Goal: Information Seeking & Learning: Learn about a topic

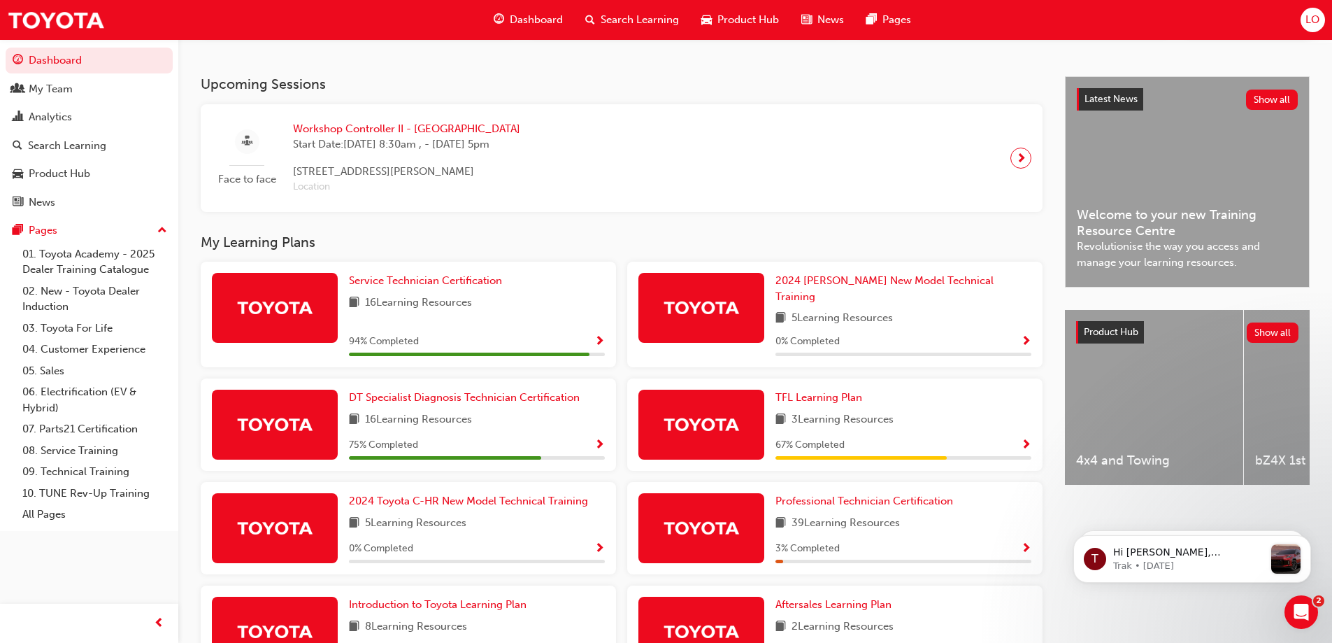
scroll to position [350, 0]
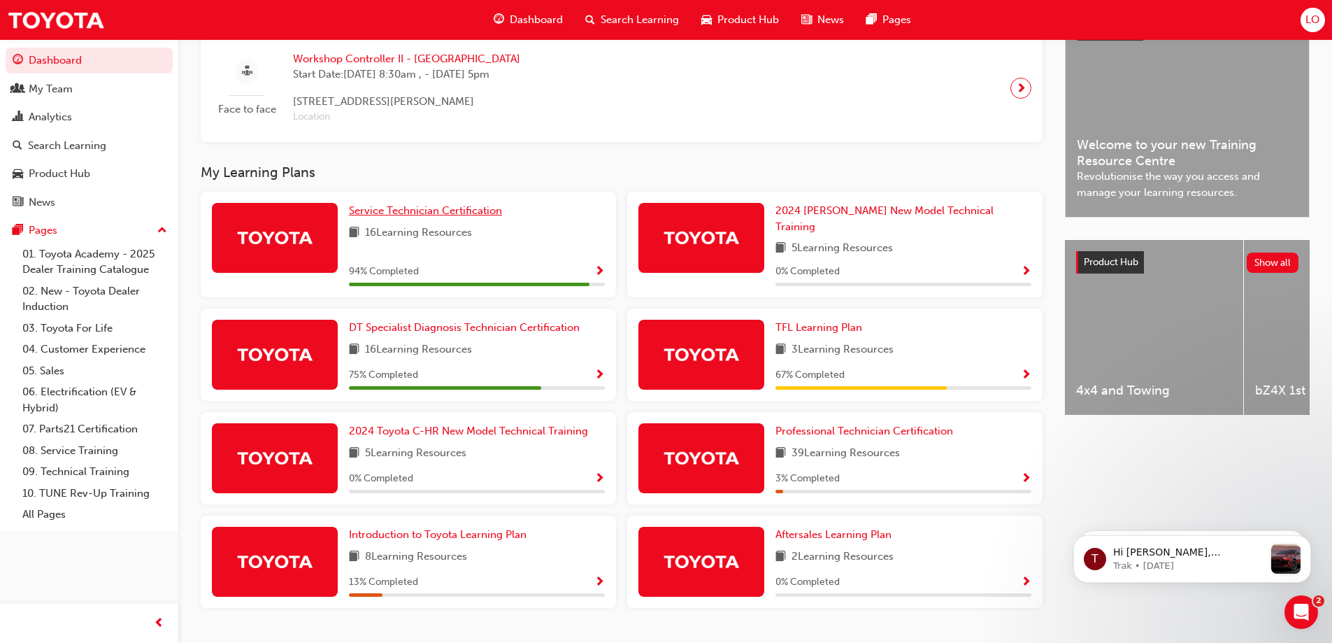
click at [399, 216] on span "Service Technician Certification" at bounding box center [425, 210] width 153 height 13
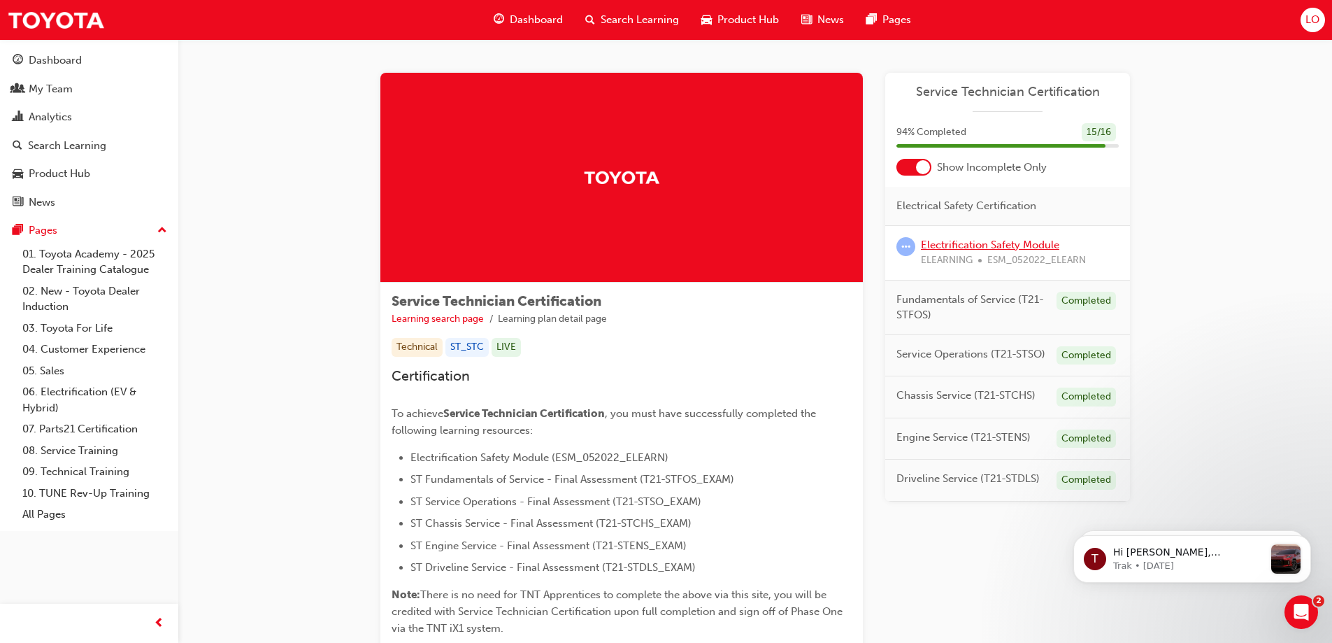
click at [978, 245] on link "Electrification Safety Module" at bounding box center [990, 244] width 138 height 13
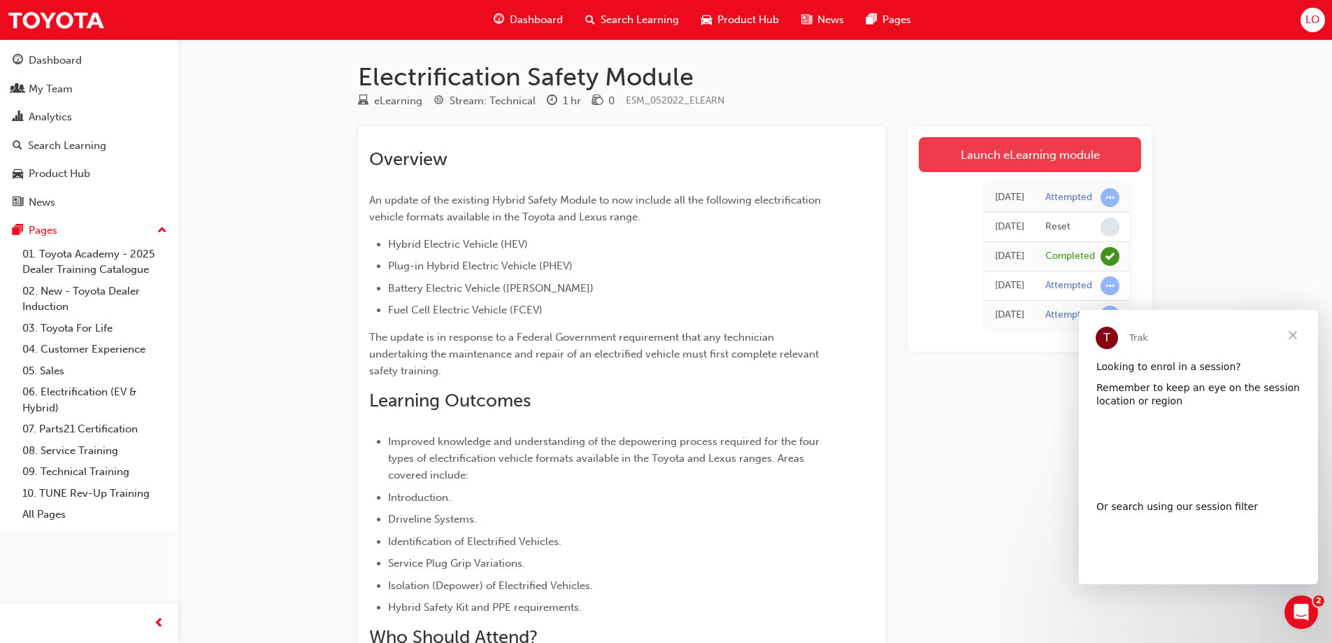
click at [981, 168] on link "Launch eLearning module" at bounding box center [1030, 154] width 222 height 35
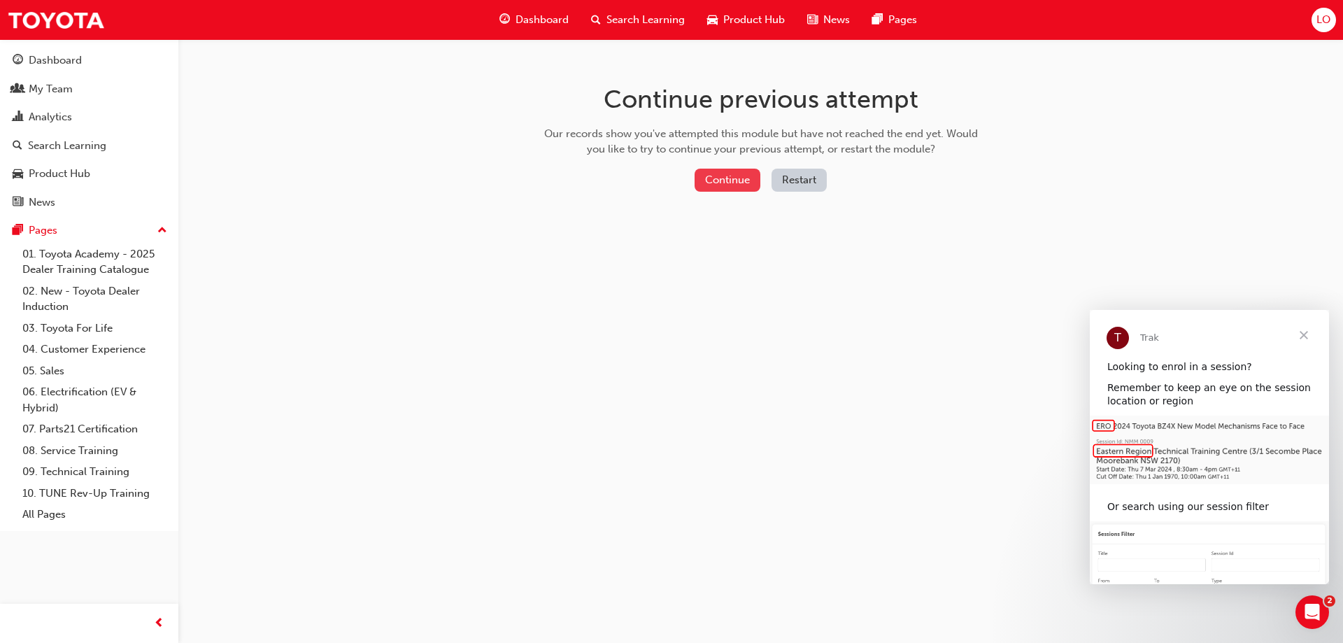
click at [720, 178] on button "Continue" at bounding box center [727, 180] width 66 height 23
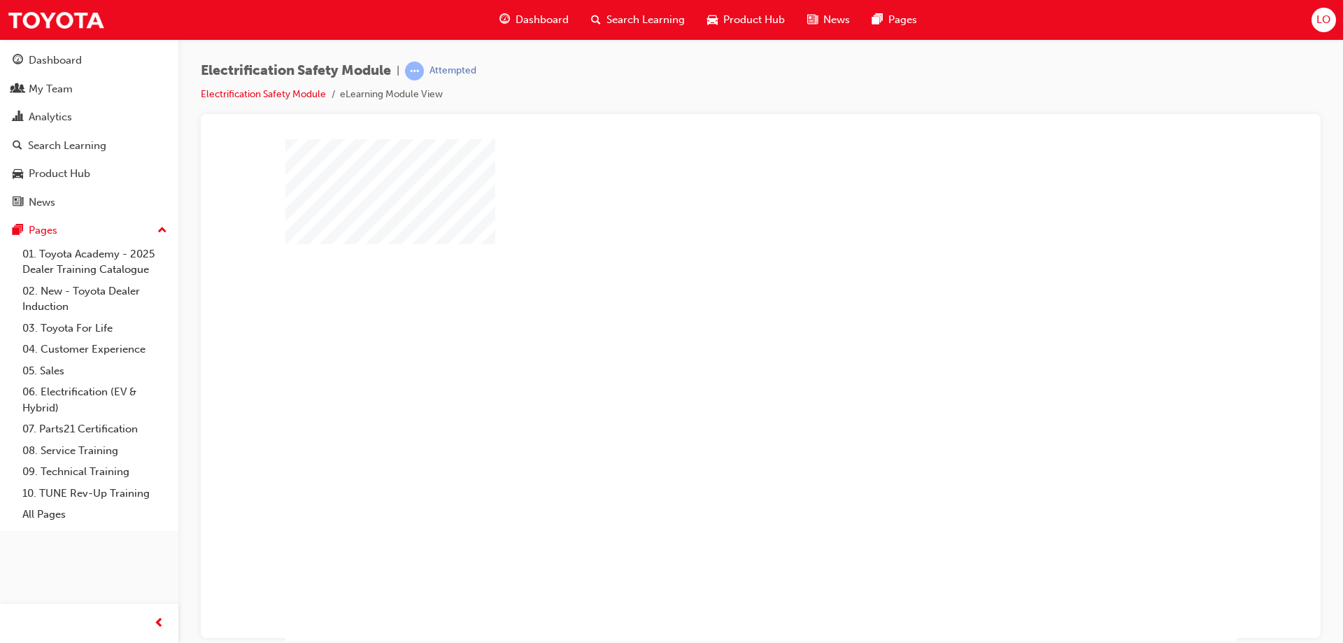
click at [720, 349] on div "play" at bounding box center [720, 349] width 0 height 0
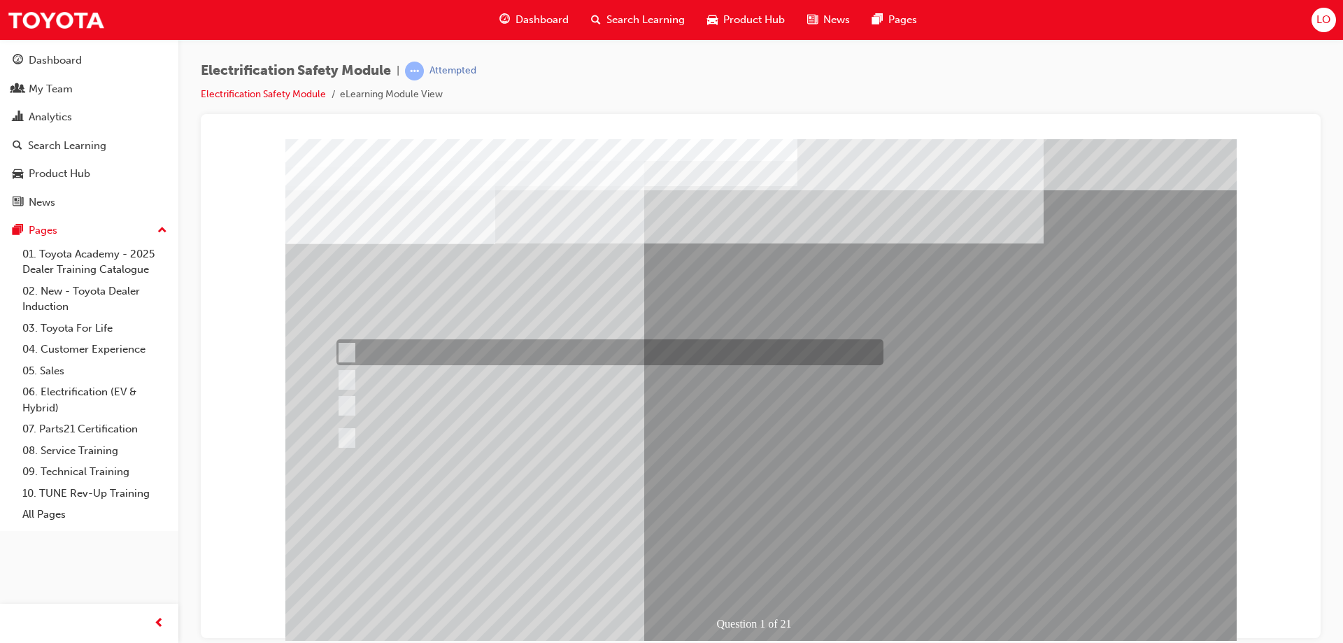
click at [349, 353] on input "The Plug-in Hybrid Electric has DC charging capability via a charging station." at bounding box center [343, 352] width 15 height 15
radio input "true"
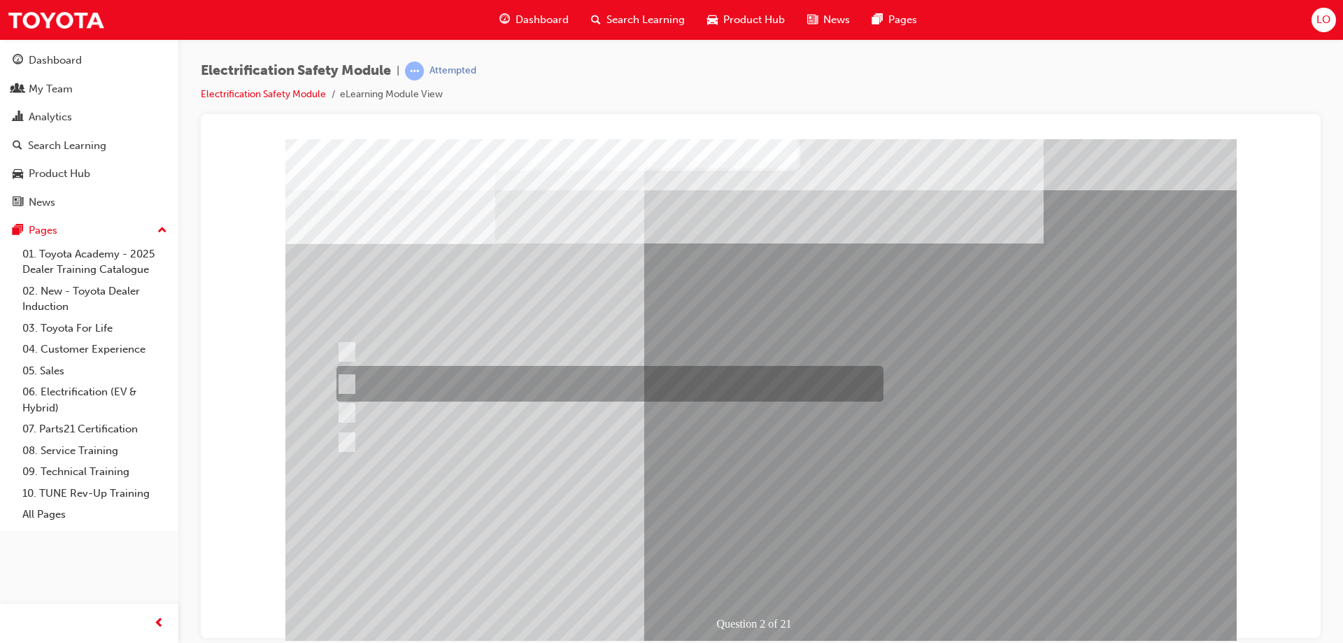
click at [352, 380] on div at bounding box center [606, 384] width 547 height 36
radio input "true"
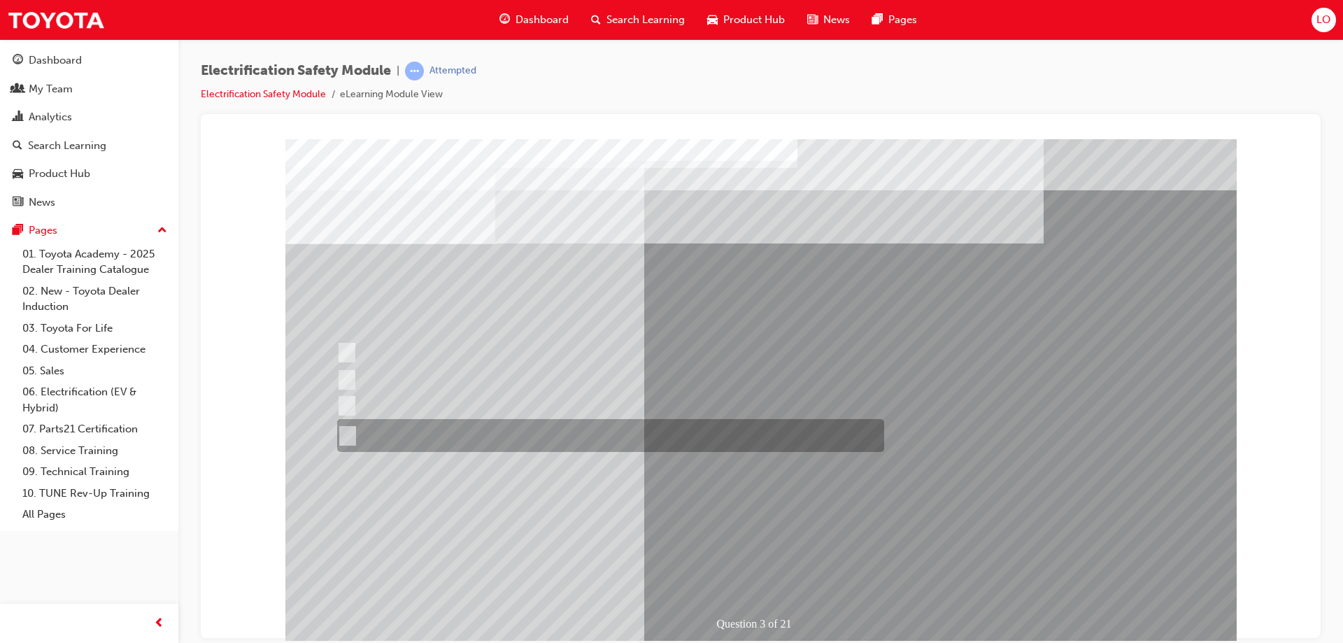
click at [348, 437] on input "The FCEV produces electric power via a Fuel Cell Stack supporting the Hybrid ba…" at bounding box center [344, 435] width 15 height 15
radio input "true"
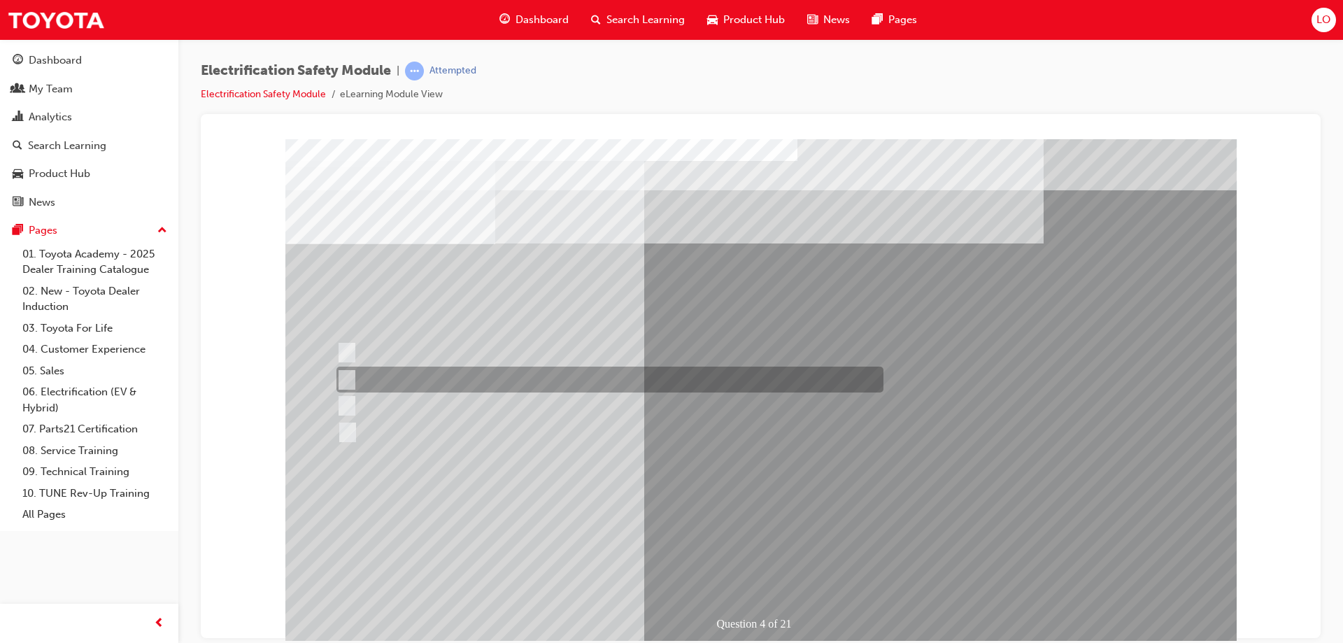
click at [341, 378] on input "EV or H2 labels on the License Plate." at bounding box center [343, 379] width 15 height 15
checkbox input "true"
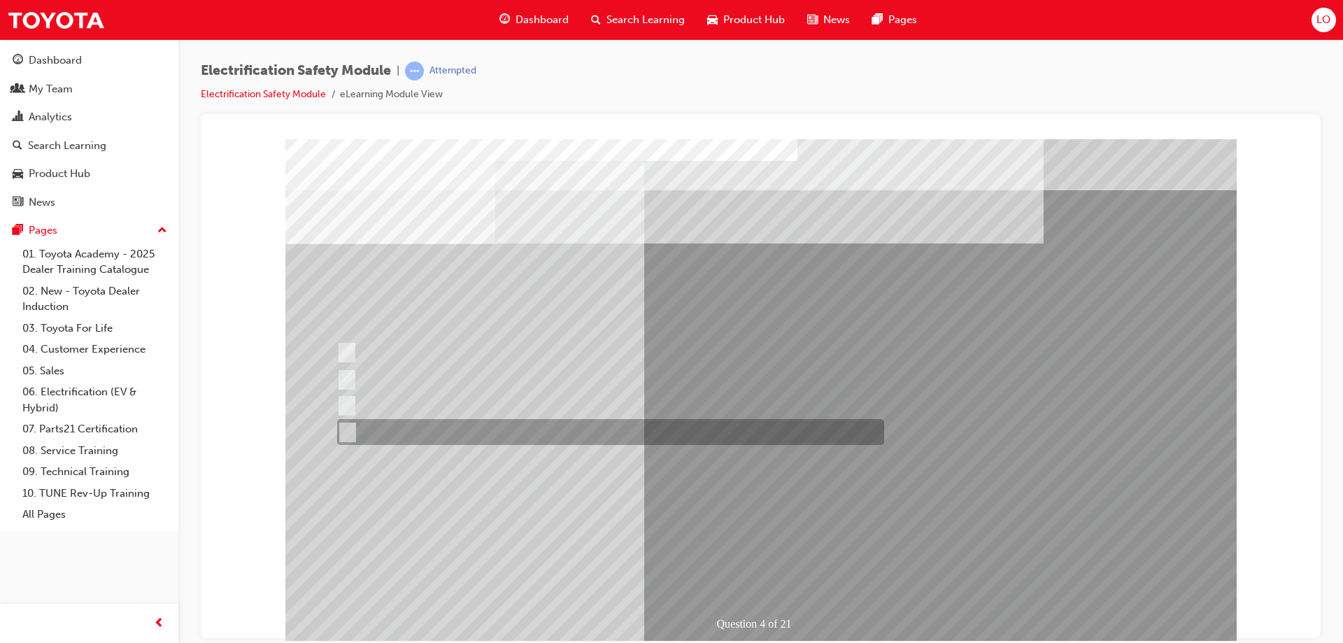
click at [348, 435] on input "Charge ports or H2 Filler Port in place of a Fuel Filler." at bounding box center [343, 431] width 15 height 15
checkbox input "true"
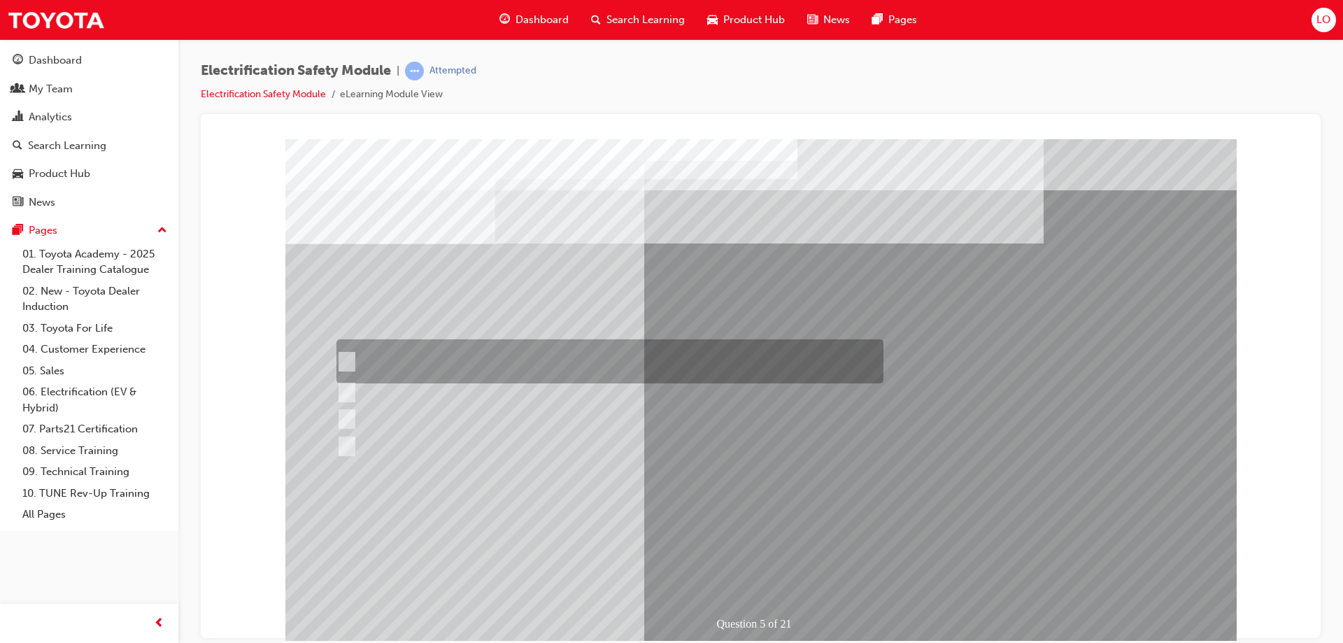
click at [350, 357] on input "The READY light will illuminate when the vehicle is turned on and ready to driv…" at bounding box center [343, 361] width 15 height 15
checkbox input "true"
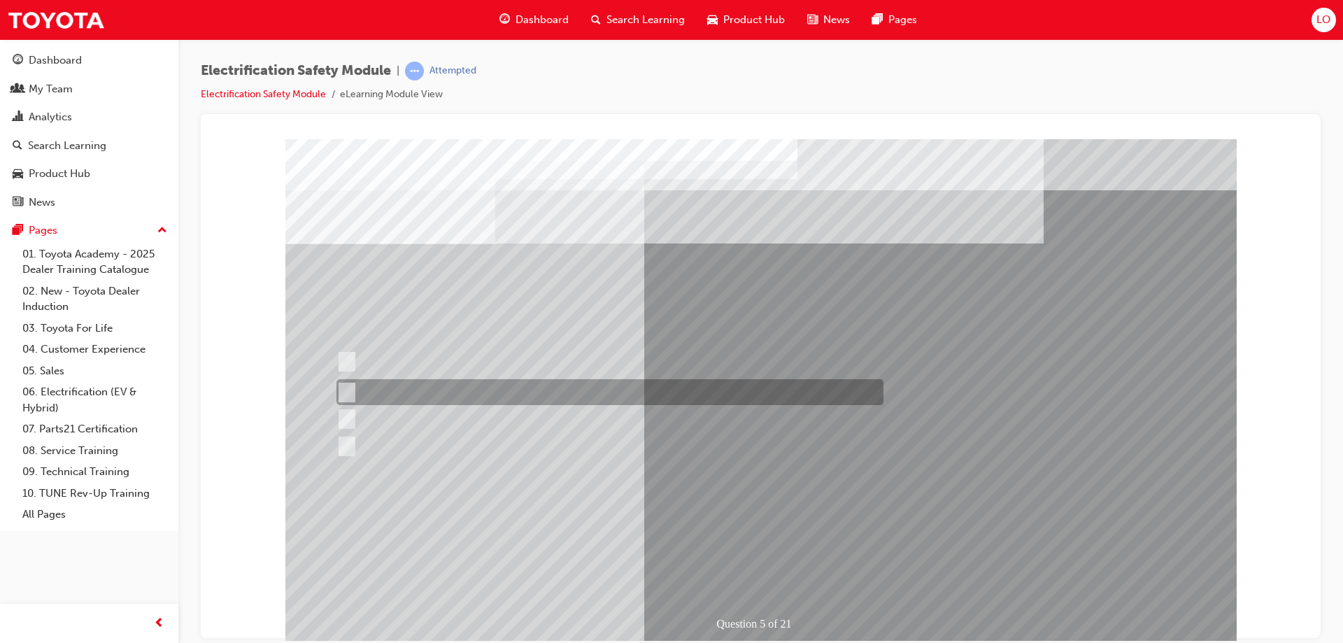
click at [345, 394] on input "The Main Display will show the power flow for the driveline." at bounding box center [343, 392] width 15 height 15
checkbox input "true"
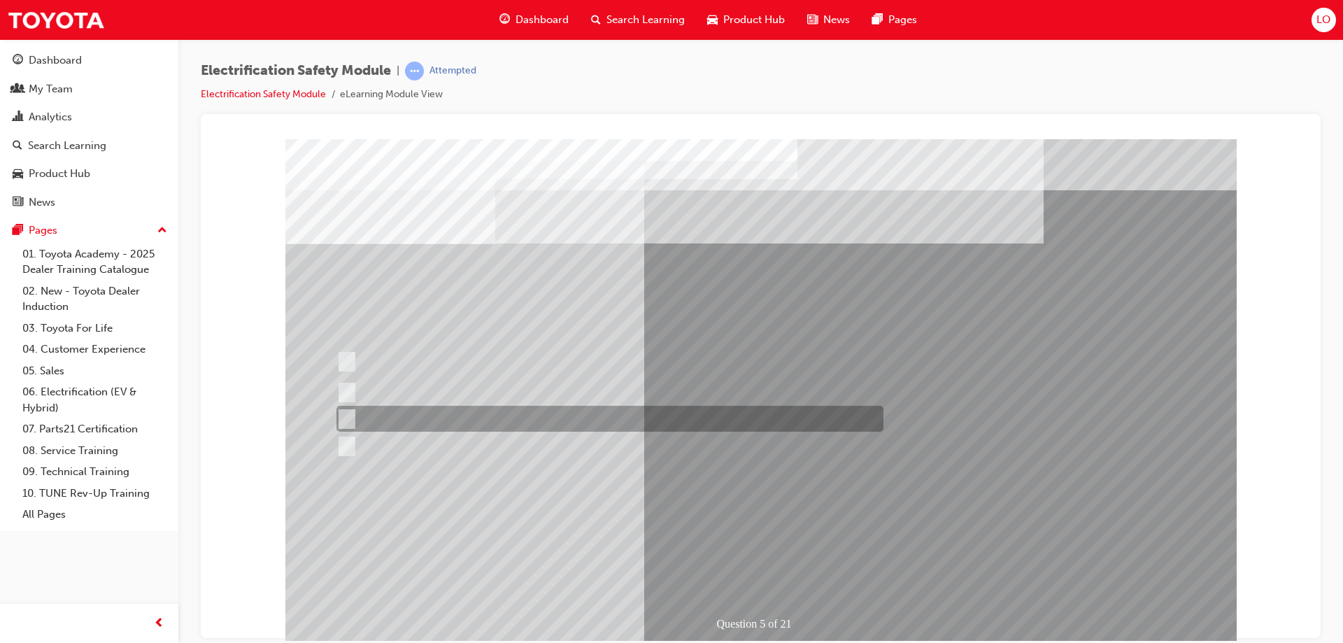
click at [348, 421] on input "Vehicle Motive Force selection types illuminated e.g. (EV/HV)." at bounding box center [343, 418] width 15 height 15
checkbox input "true"
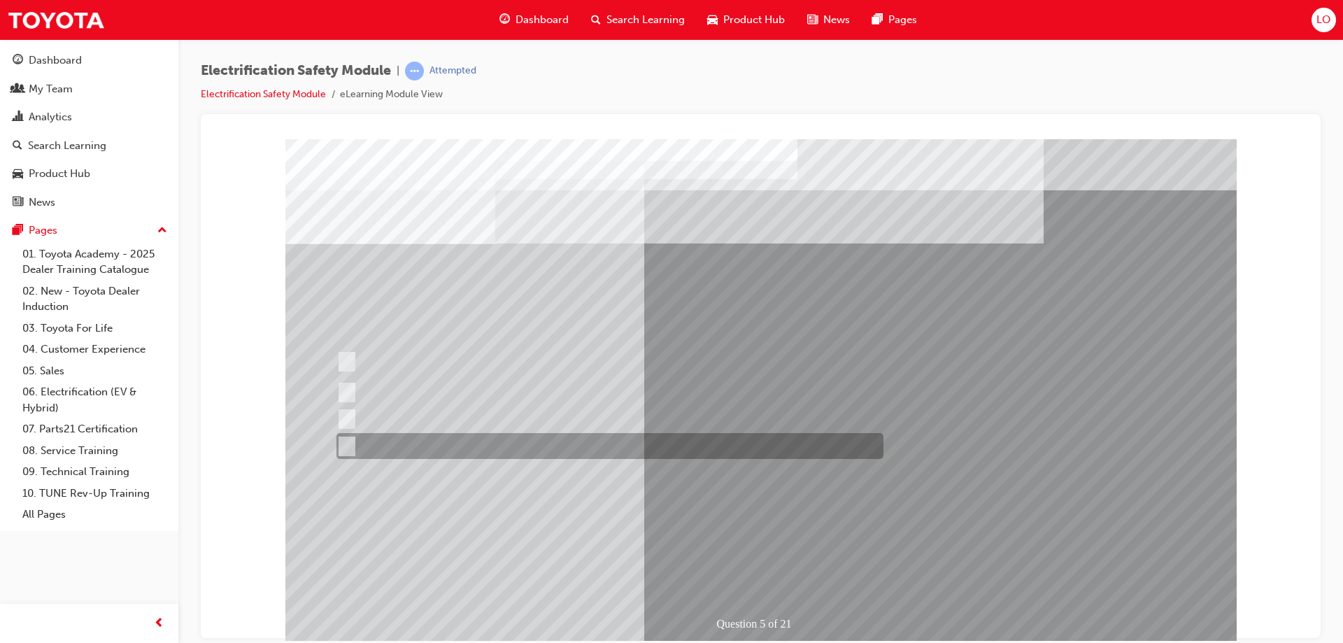
click at [344, 447] on input "Battery Level indicator (State of Charge)." at bounding box center [343, 445] width 15 height 15
checkbox input "true"
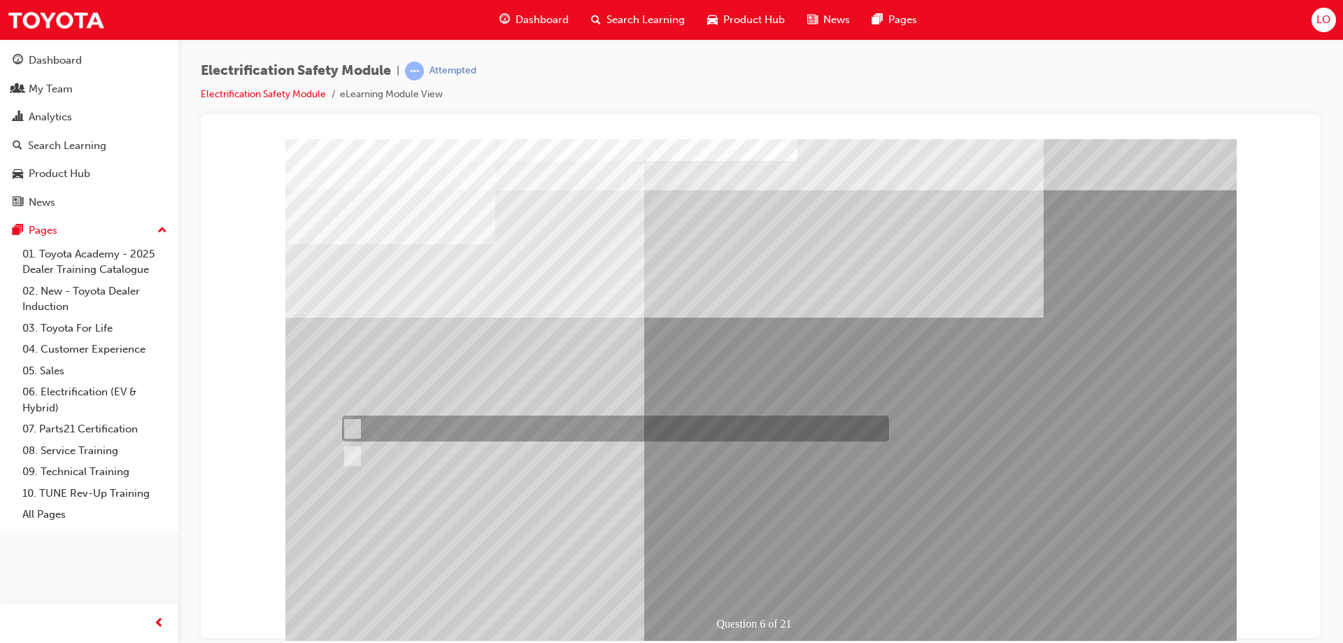
click at [357, 426] on div at bounding box center [611, 428] width 547 height 26
radio input "true"
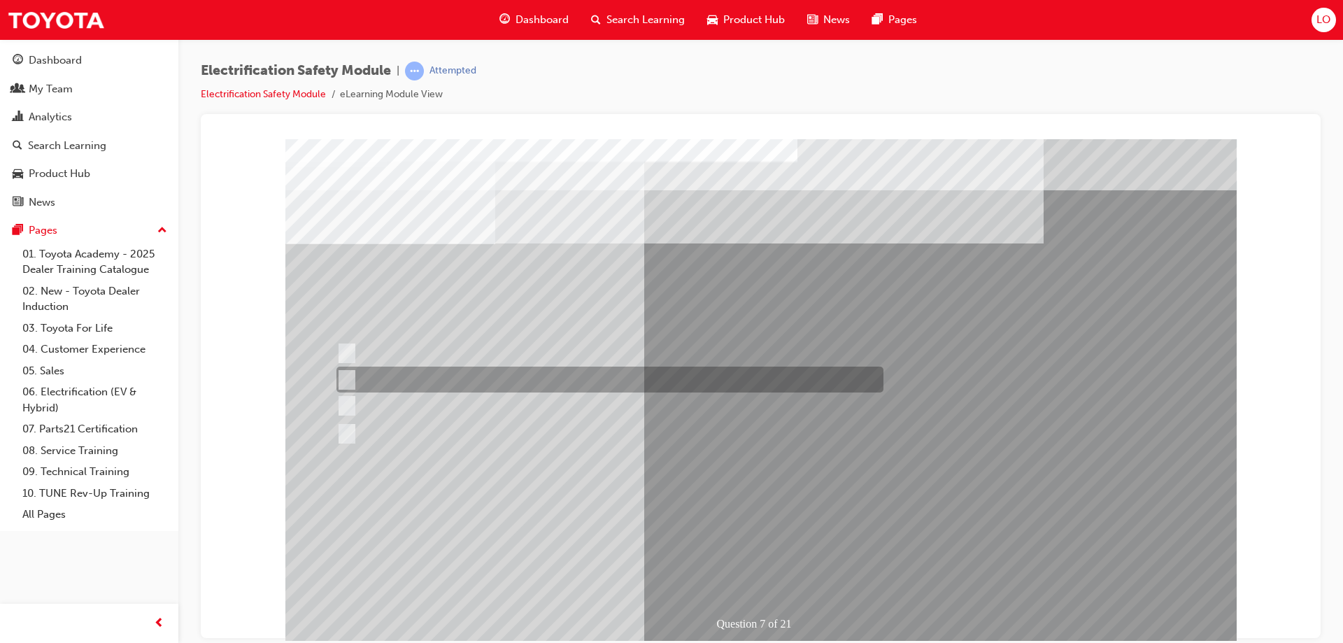
click at [413, 373] on div at bounding box center [606, 379] width 547 height 26
radio input "true"
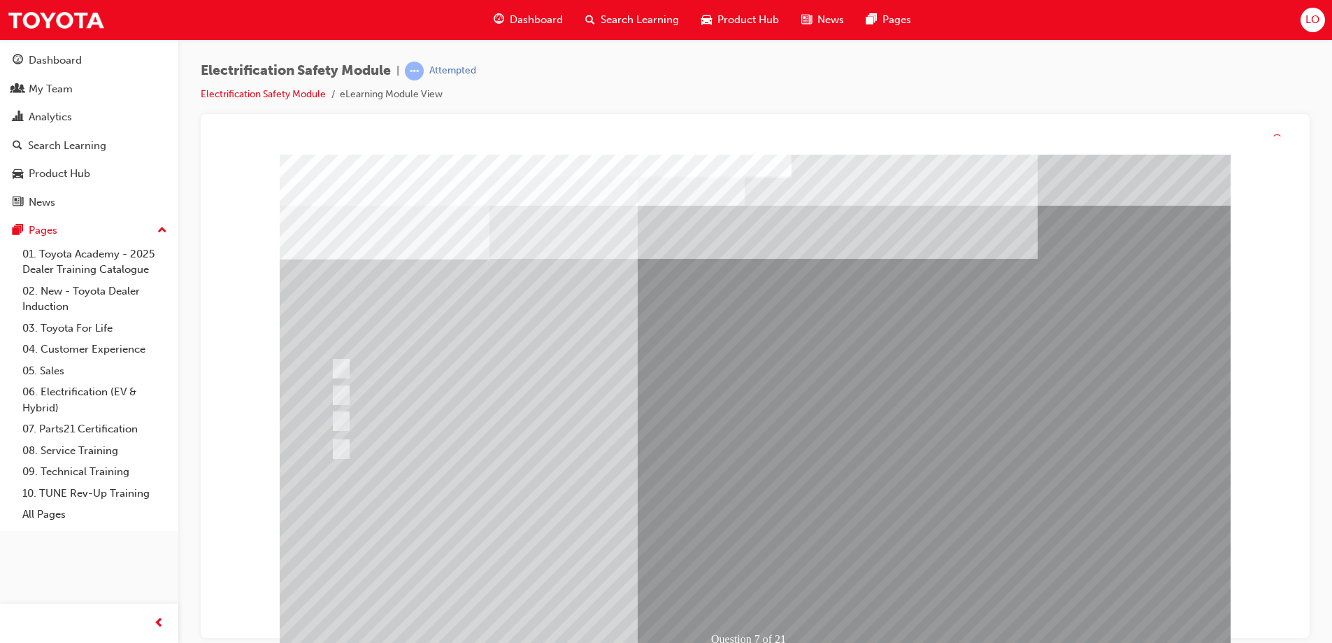
drag, startPoint x: 636, startPoint y: 530, endPoint x: 634, endPoint y: 515, distance: 14.8
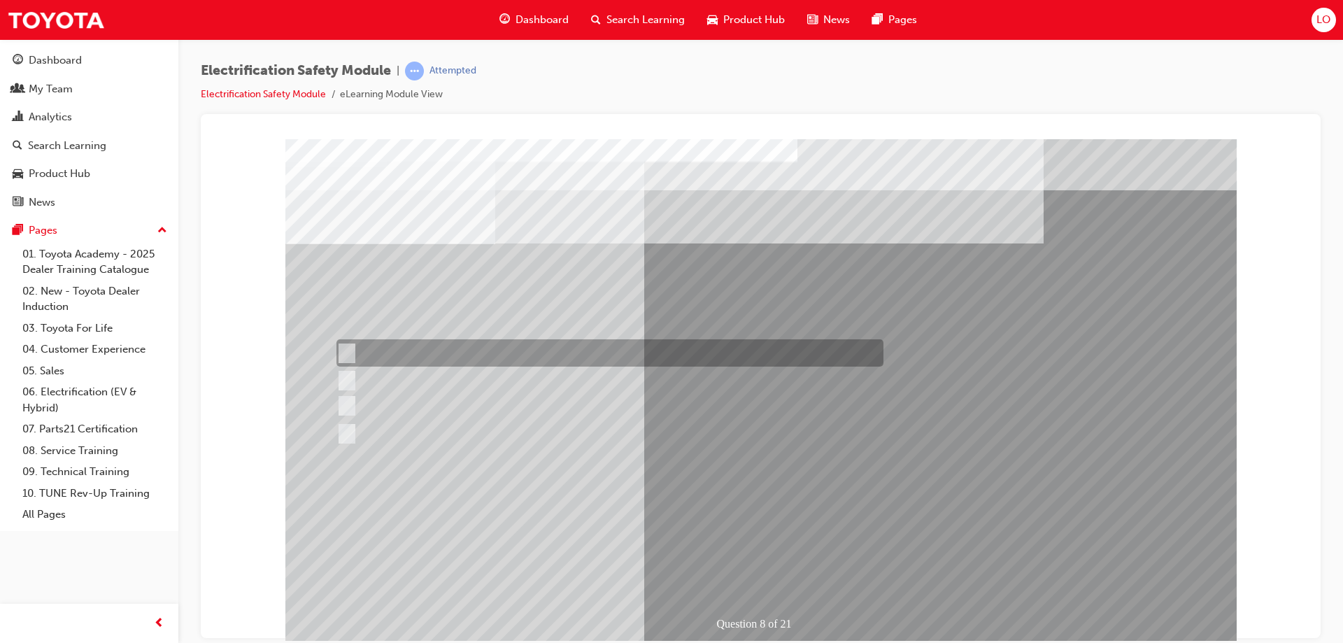
click at [348, 350] on input "Working on the High Voltage System." at bounding box center [343, 352] width 15 height 15
radio input "true"
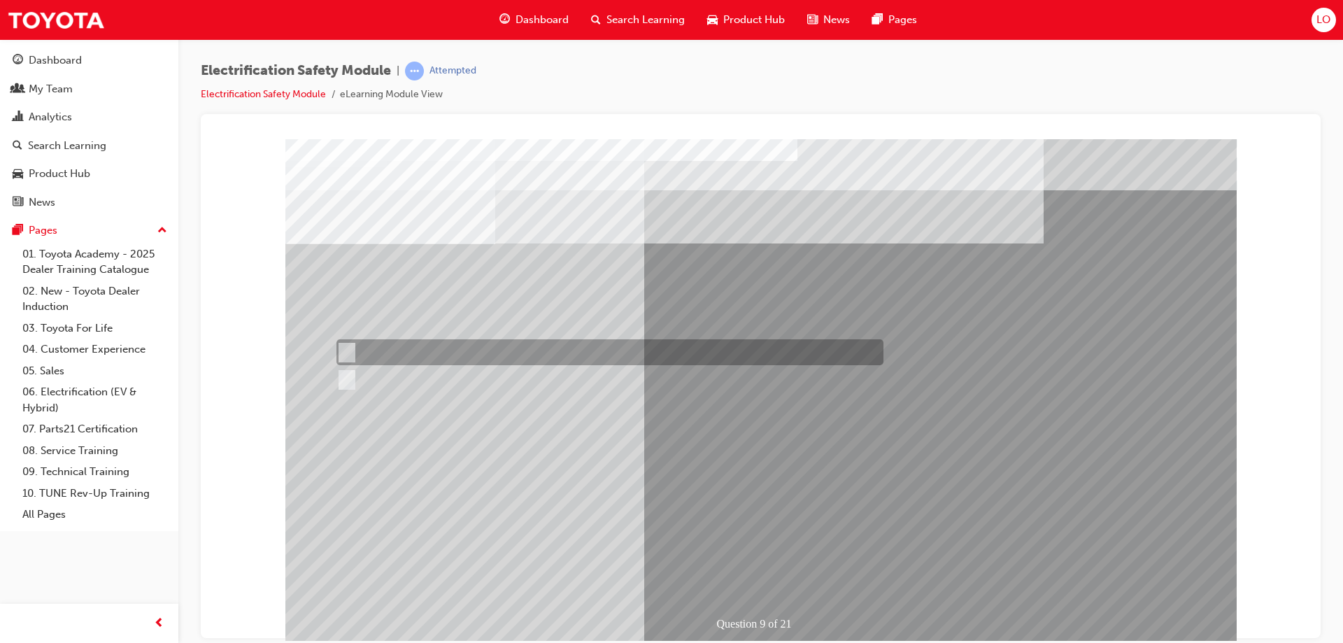
click at [350, 352] on input "True" at bounding box center [343, 352] width 15 height 15
radio input "true"
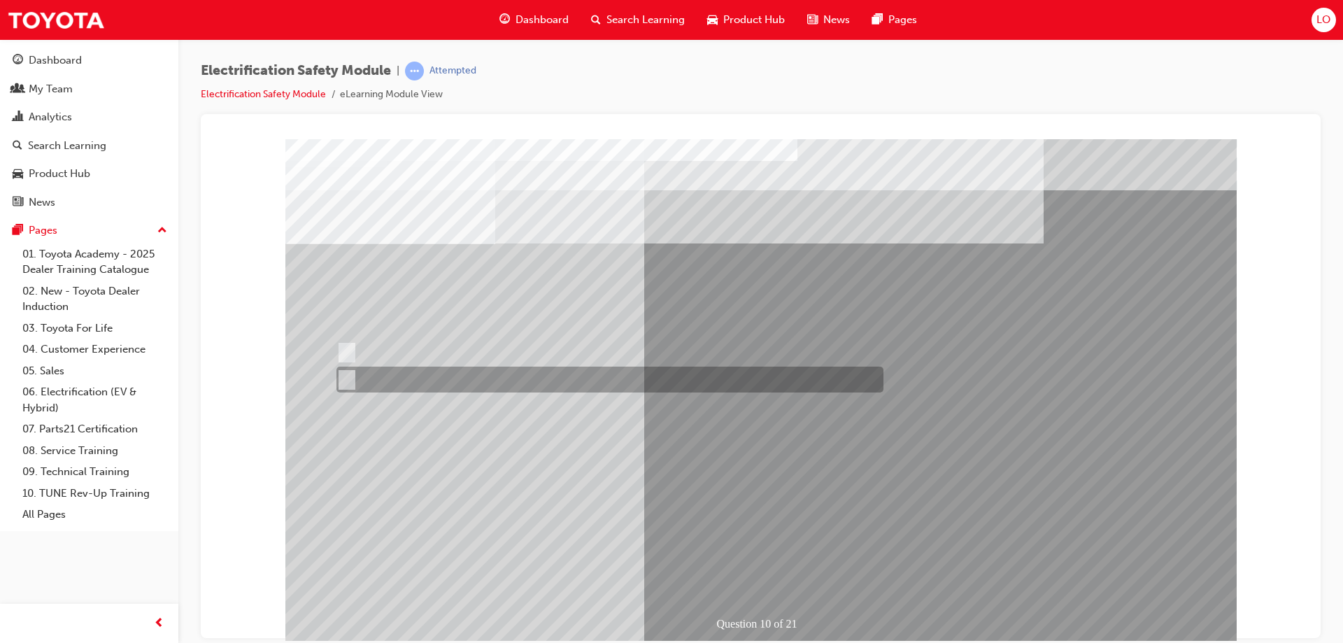
click at [343, 380] on input "True" at bounding box center [343, 379] width 15 height 15
radio input "true"
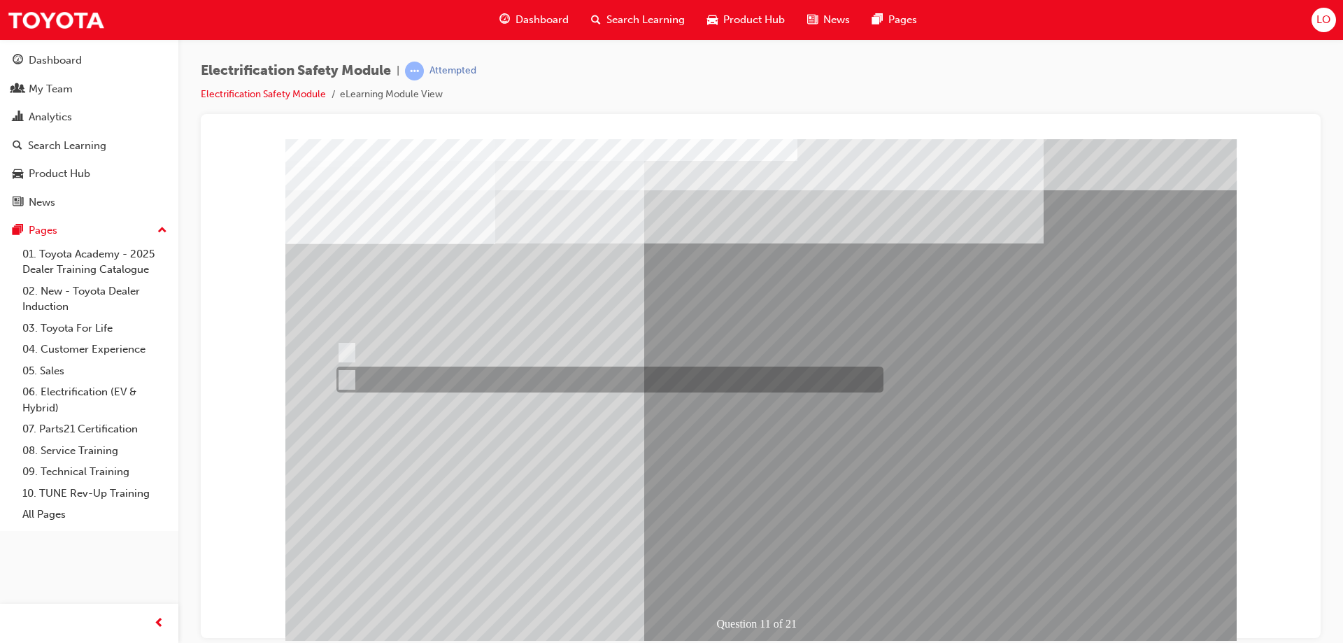
click at [349, 385] on input "False" at bounding box center [343, 379] width 15 height 15
radio input "true"
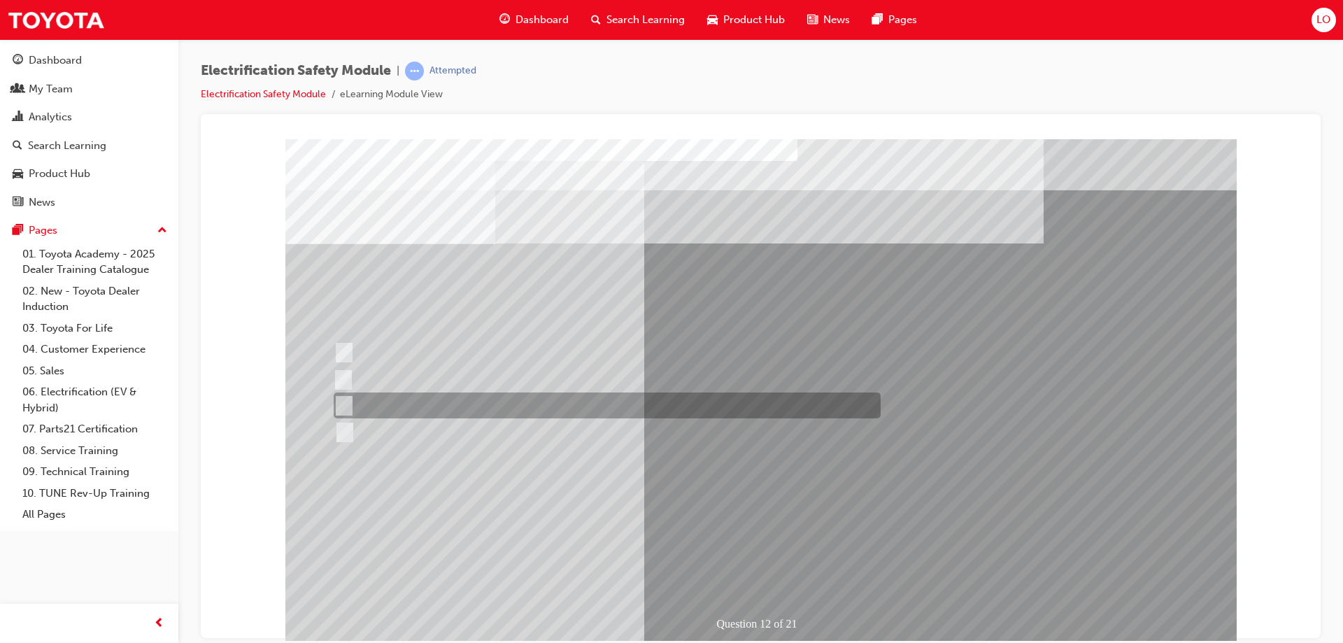
click at [348, 403] on input "Outside the vehicle’s detection area for entry and start system." at bounding box center [341, 405] width 15 height 15
radio input "true"
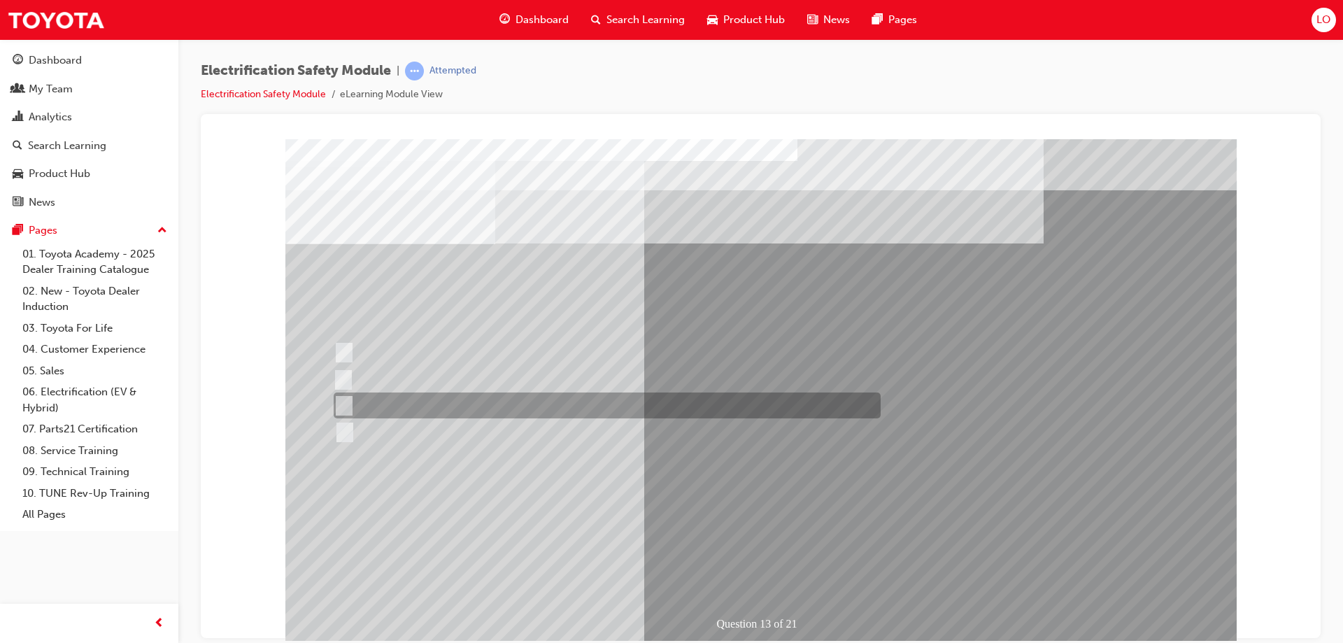
click at [343, 406] on input "Wait 10 minutes to discharge the High Voltage Capacitors." at bounding box center [341, 405] width 15 height 15
radio input "true"
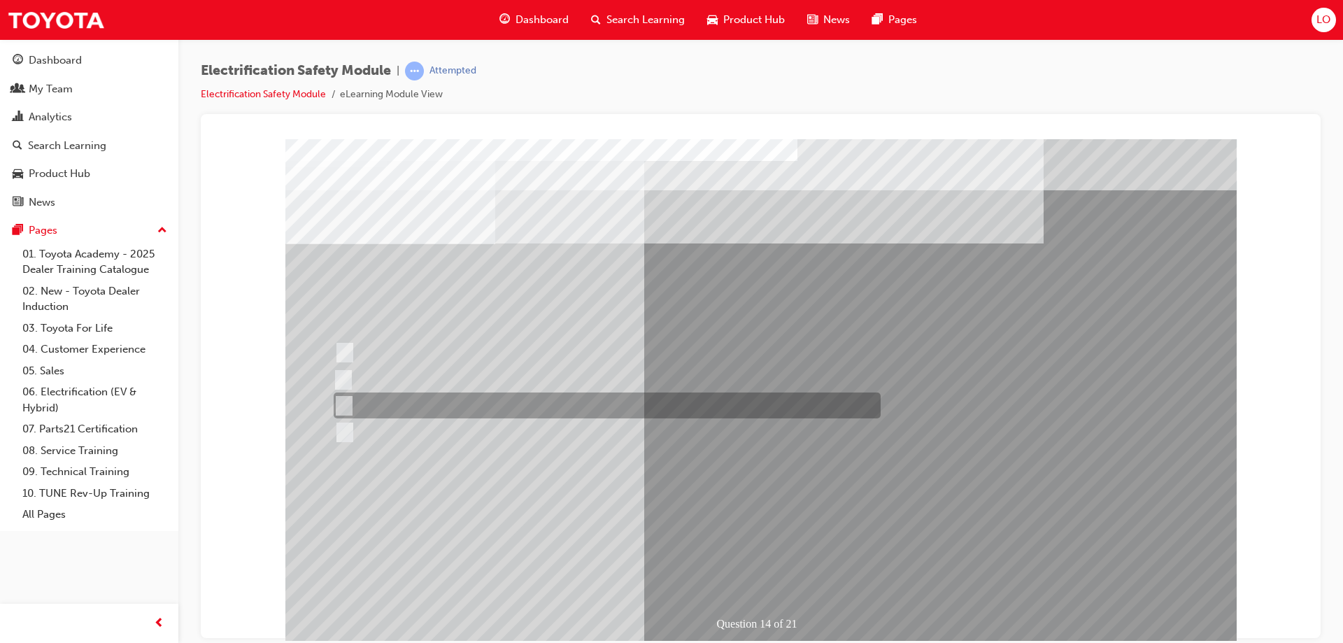
click at [346, 405] on input "10 minutes" at bounding box center [341, 405] width 15 height 15
radio input "true"
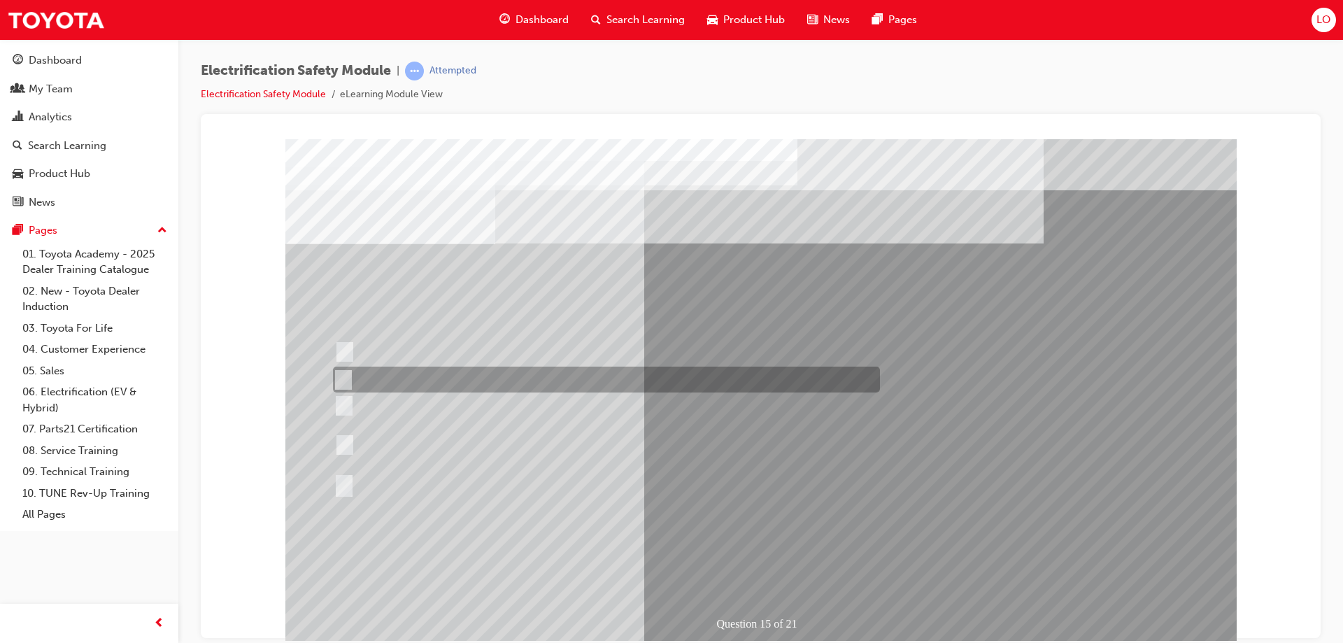
click at [346, 378] on input "The High Voltage Capacitor Terminal for 0 volts." at bounding box center [340, 379] width 15 height 15
radio input "true"
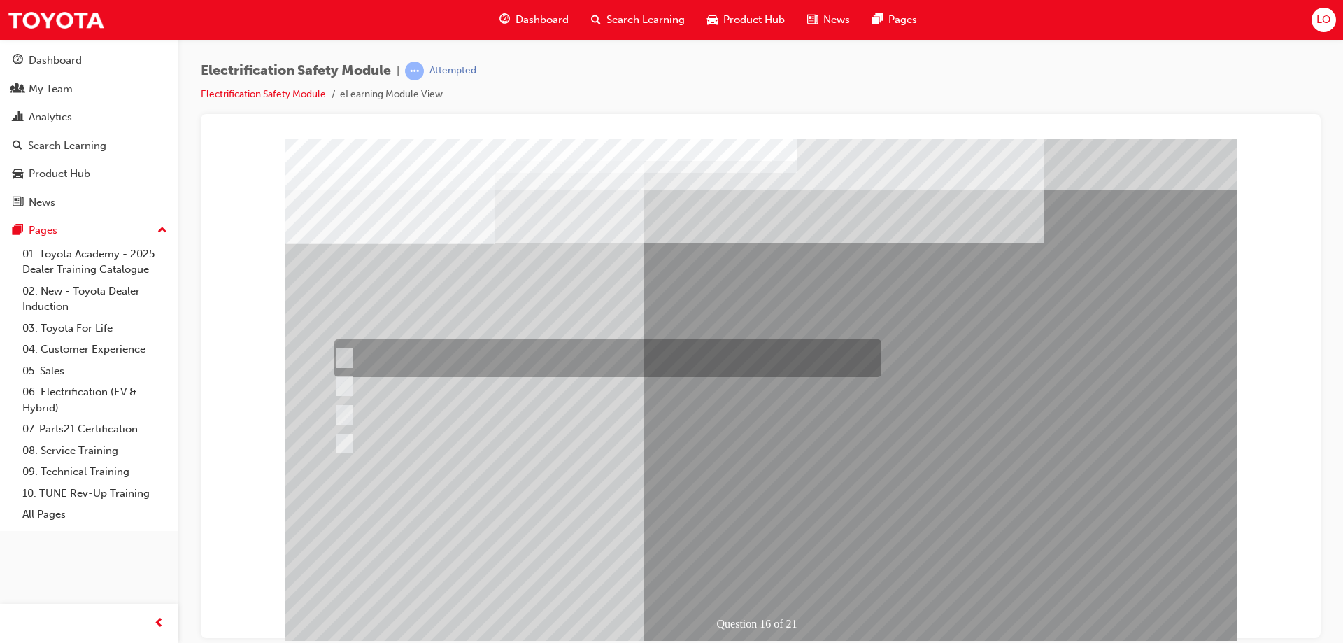
click at [413, 363] on div at bounding box center [604, 358] width 547 height 38
radio input "true"
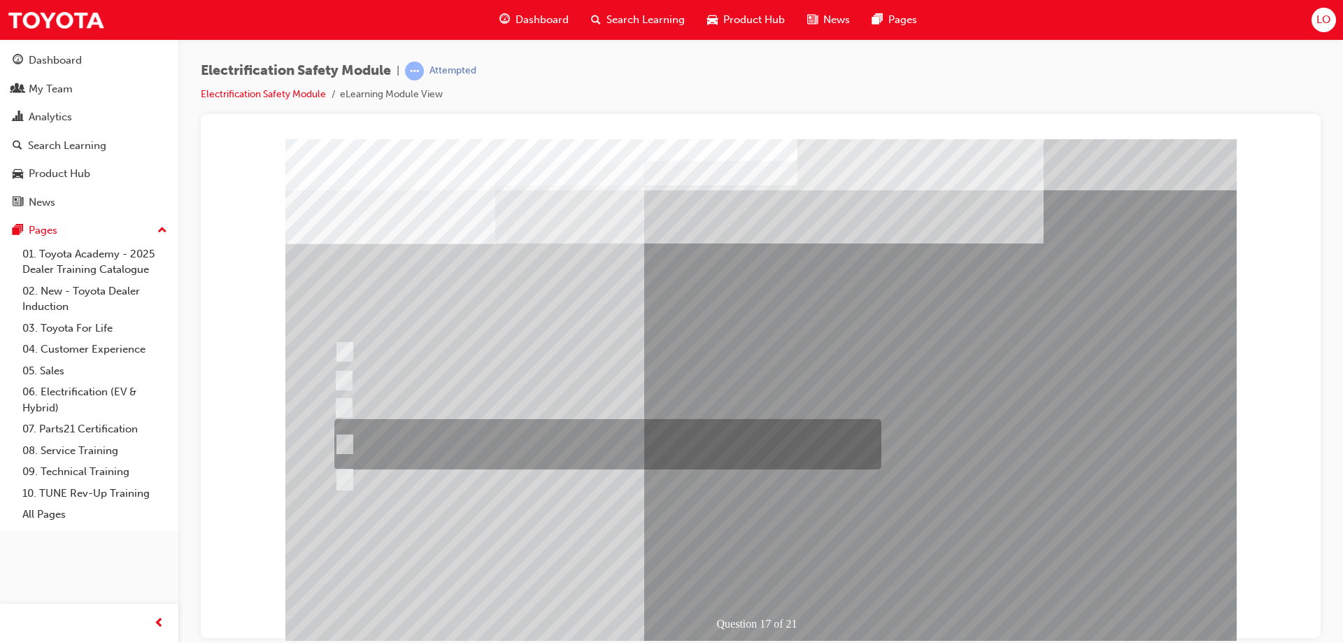
click at [452, 447] on div at bounding box center [604, 444] width 547 height 50
radio input "true"
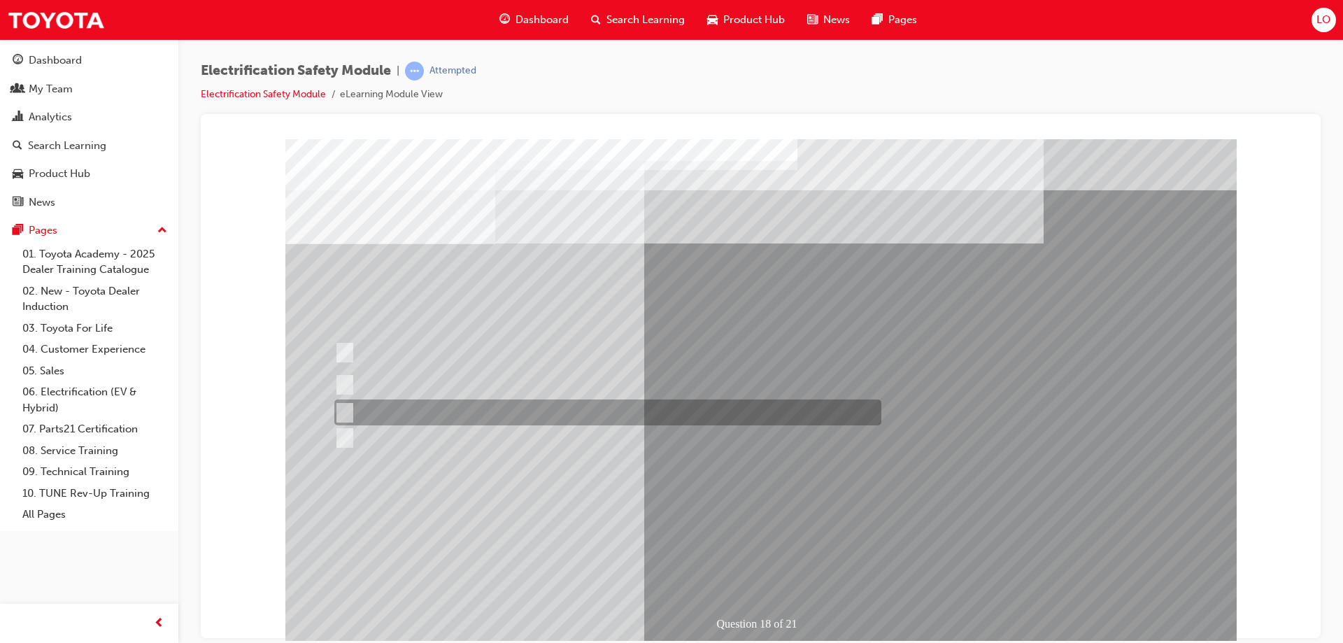
click at [491, 411] on div at bounding box center [604, 412] width 547 height 26
radio input "true"
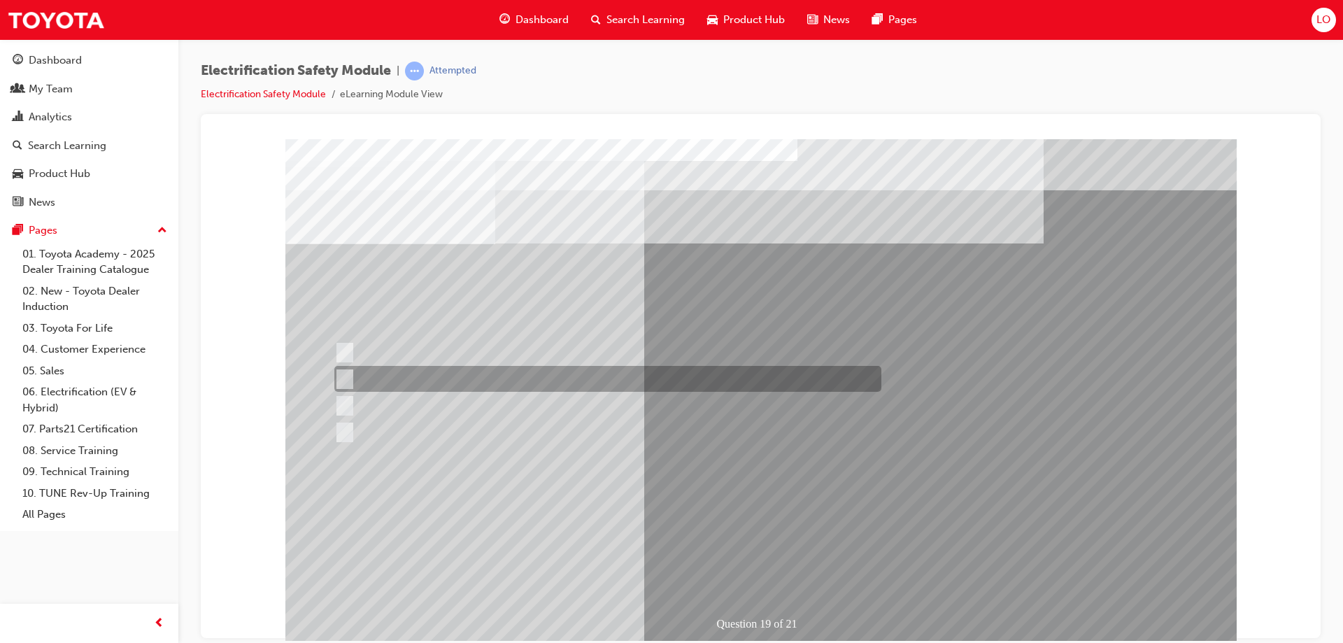
click at [344, 371] on input "To protect Electrical Insulating Gloves from mechanical damage." at bounding box center [341, 378] width 15 height 15
radio input "true"
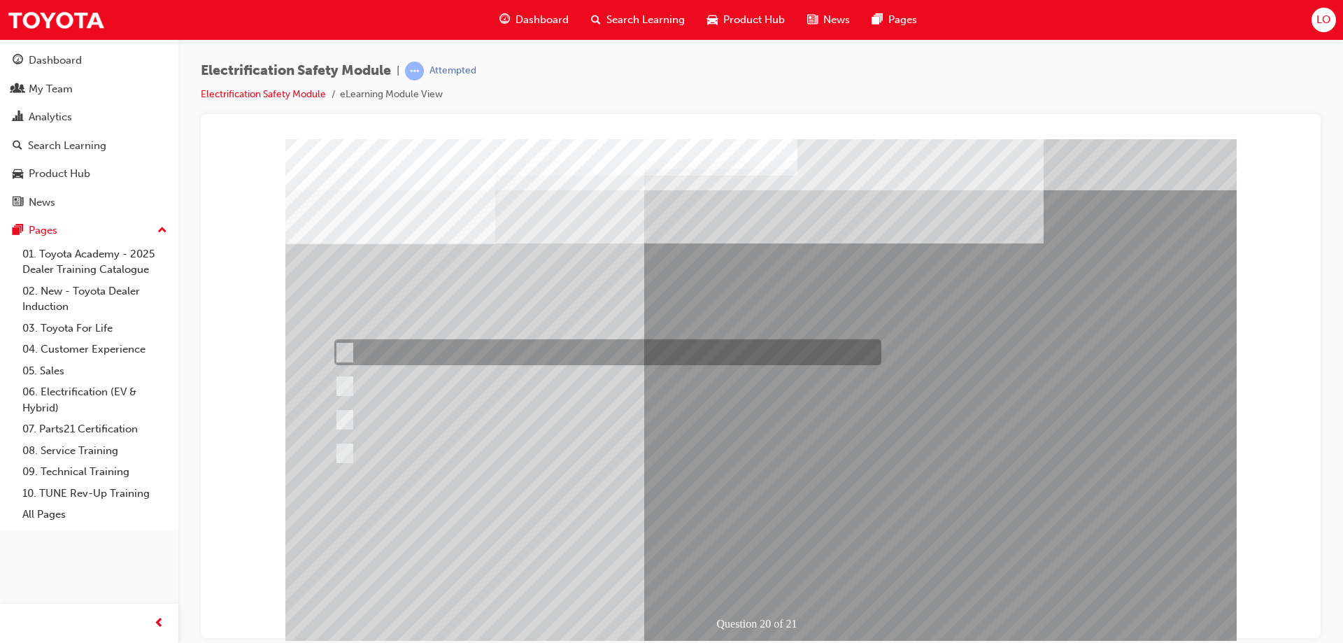
click at [371, 354] on div at bounding box center [604, 352] width 547 height 26
radio input "true"
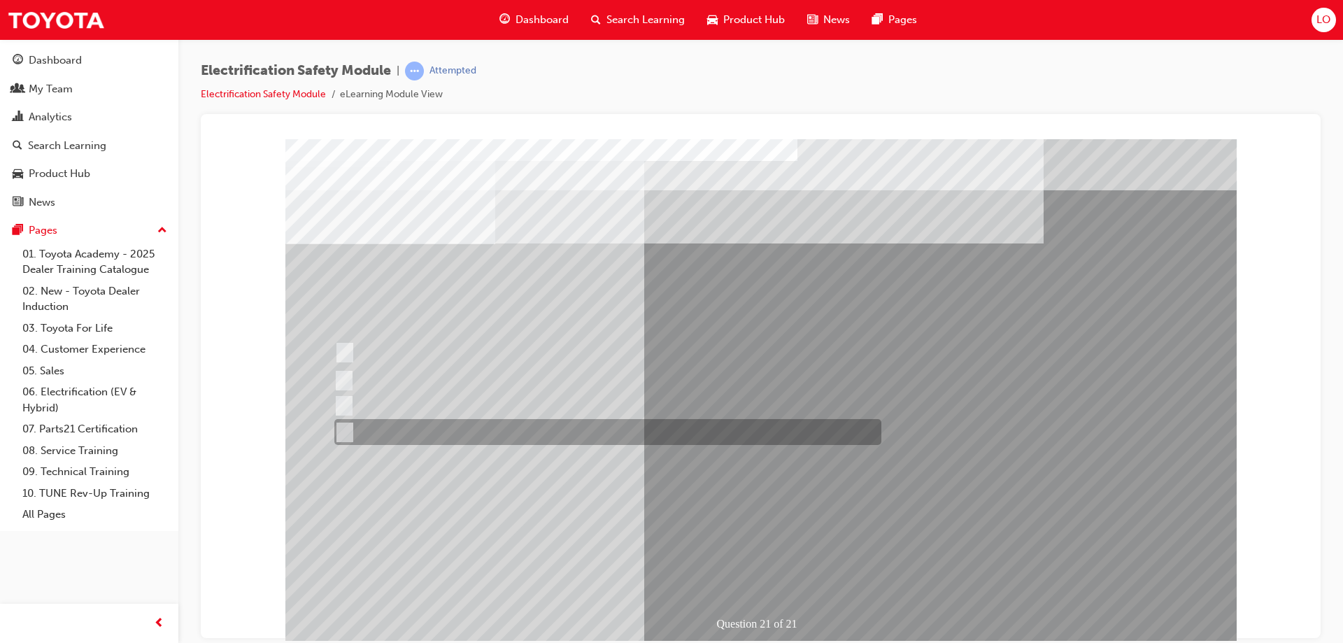
click at [349, 433] on input "All these items should be removed to improve safety" at bounding box center [341, 431] width 15 height 15
radio input "true"
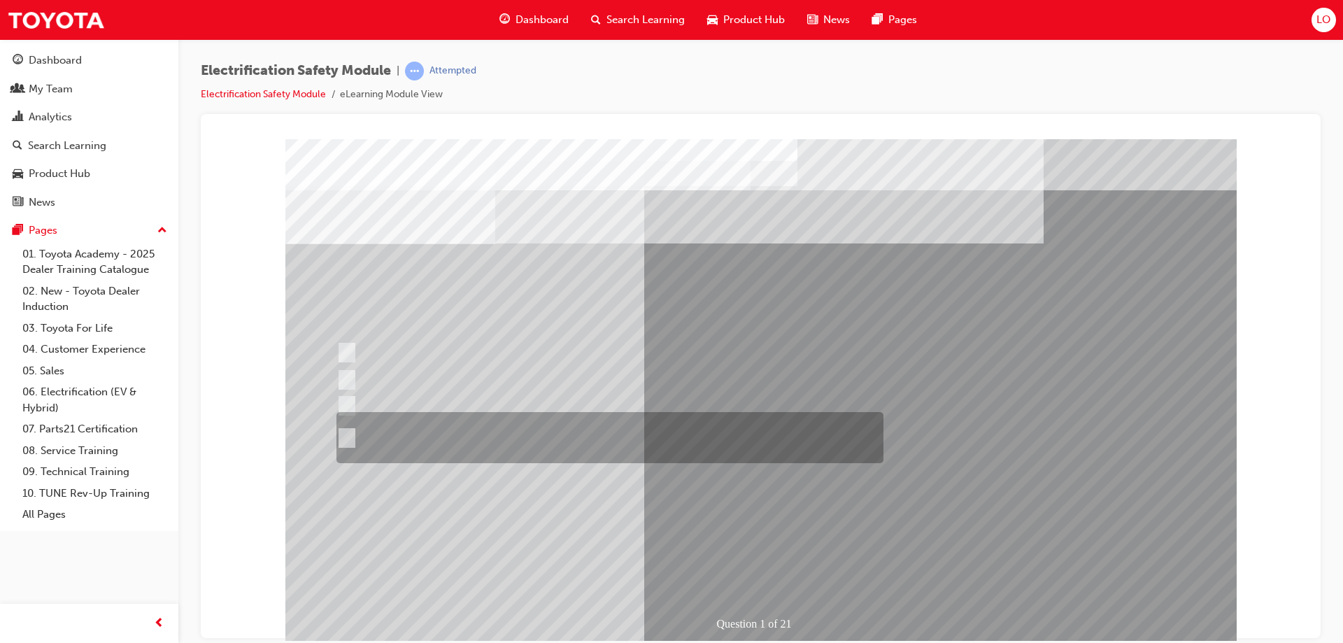
click at [349, 434] on input "The Plug-in Hybrid Electric has AC charging capability via a wall box charger a…" at bounding box center [343, 437] width 15 height 15
radio input "true"
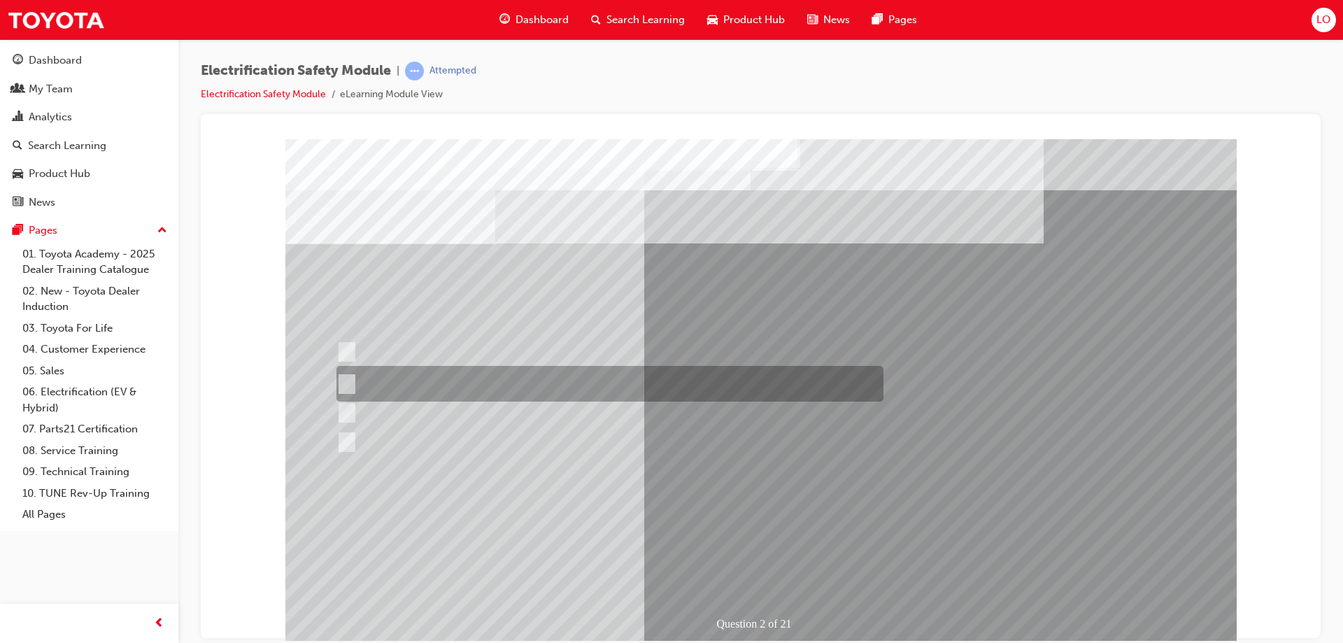
click at [403, 380] on div at bounding box center [606, 384] width 547 height 36
radio input "true"
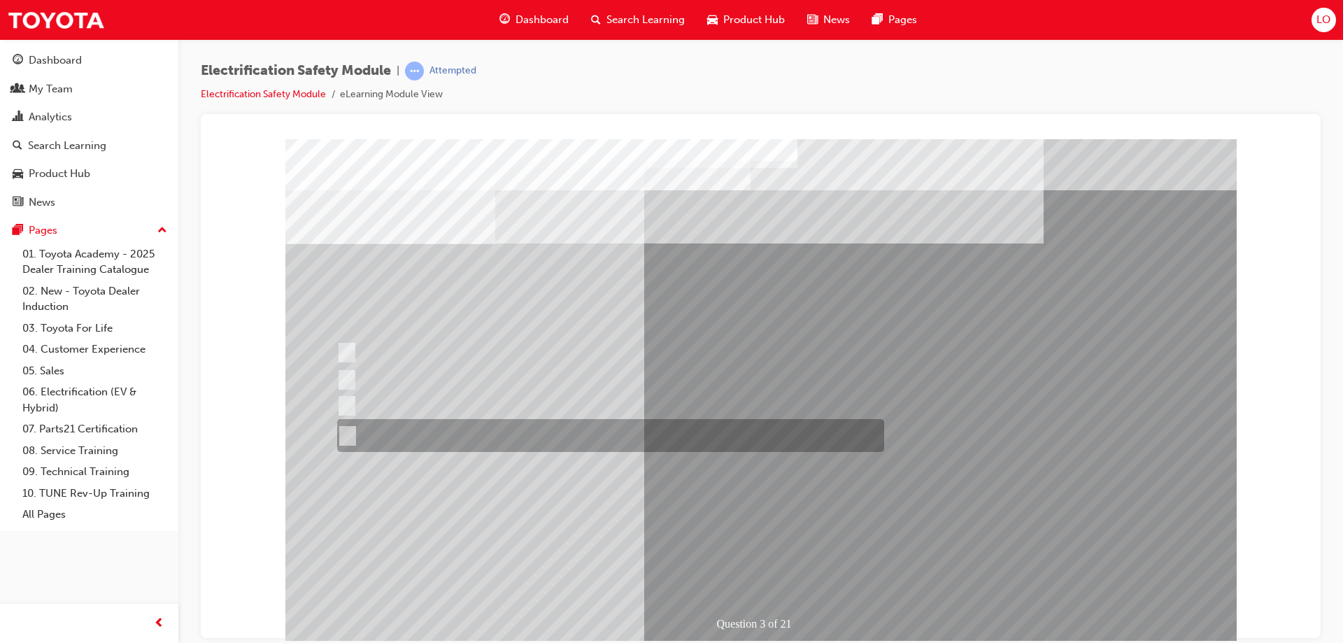
click at [345, 435] on input "The FCEV produces electric power via a Fuel Cell Stack supporting the Hybrid ba…" at bounding box center [344, 435] width 15 height 15
radio input "true"
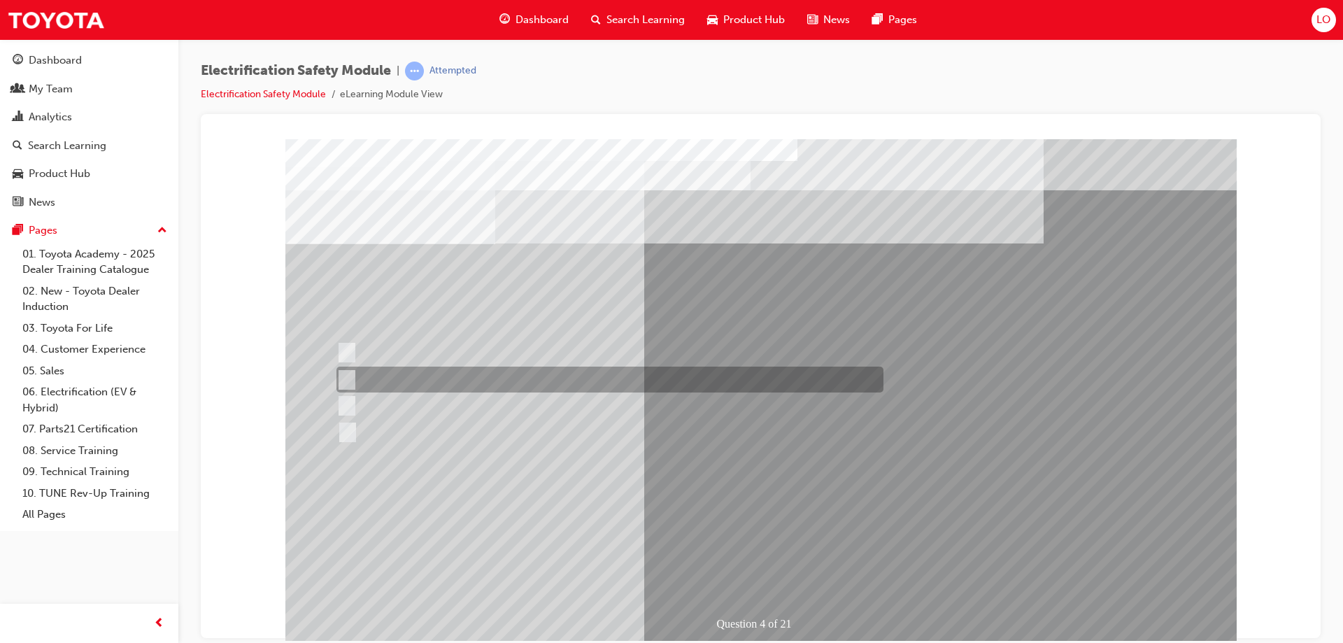
click at [348, 379] on input "EV or H2 labels on the License Plate." at bounding box center [343, 379] width 15 height 15
checkbox input "true"
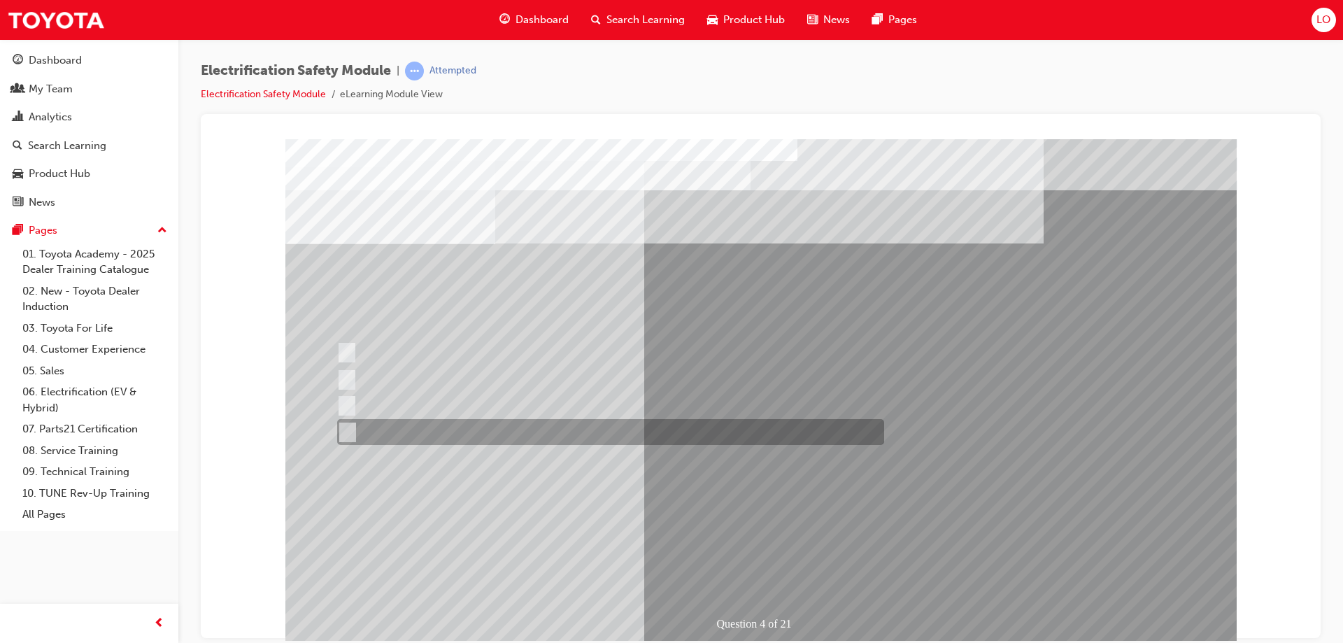
click at [350, 428] on input "Charge ports or H2 Filler Port in place of a Fuel Filler." at bounding box center [343, 431] width 15 height 15
checkbox input "true"
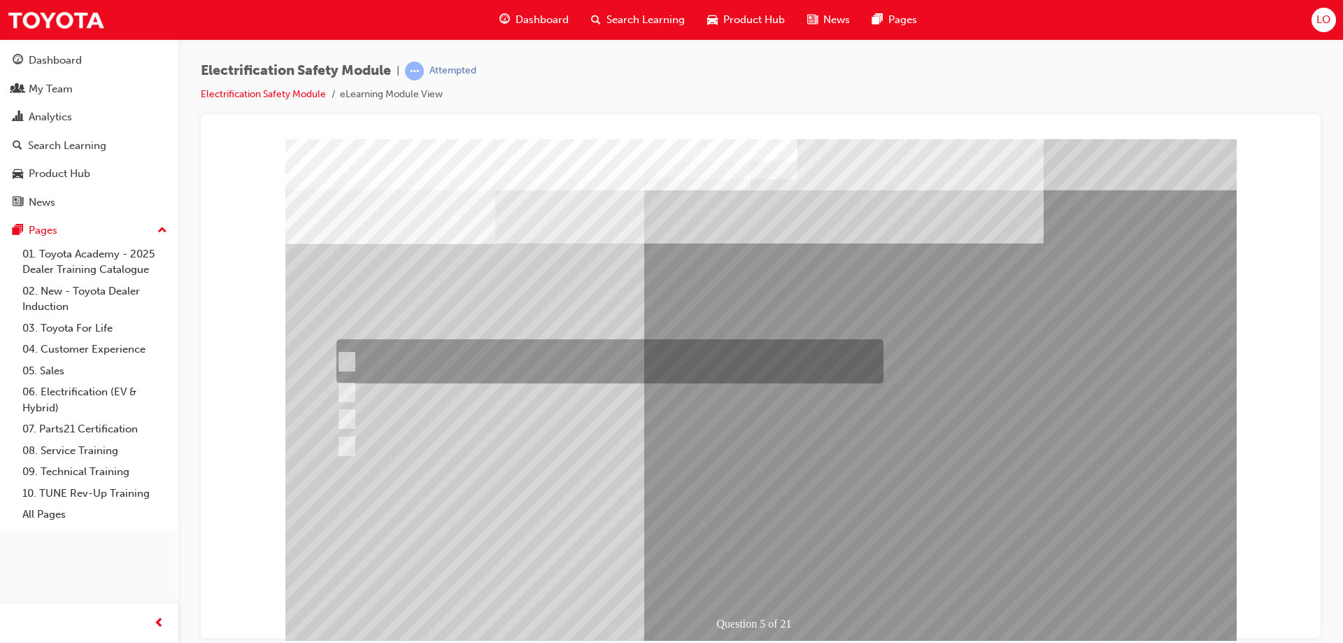
click at [354, 358] on div at bounding box center [606, 361] width 547 height 44
checkbox input "true"
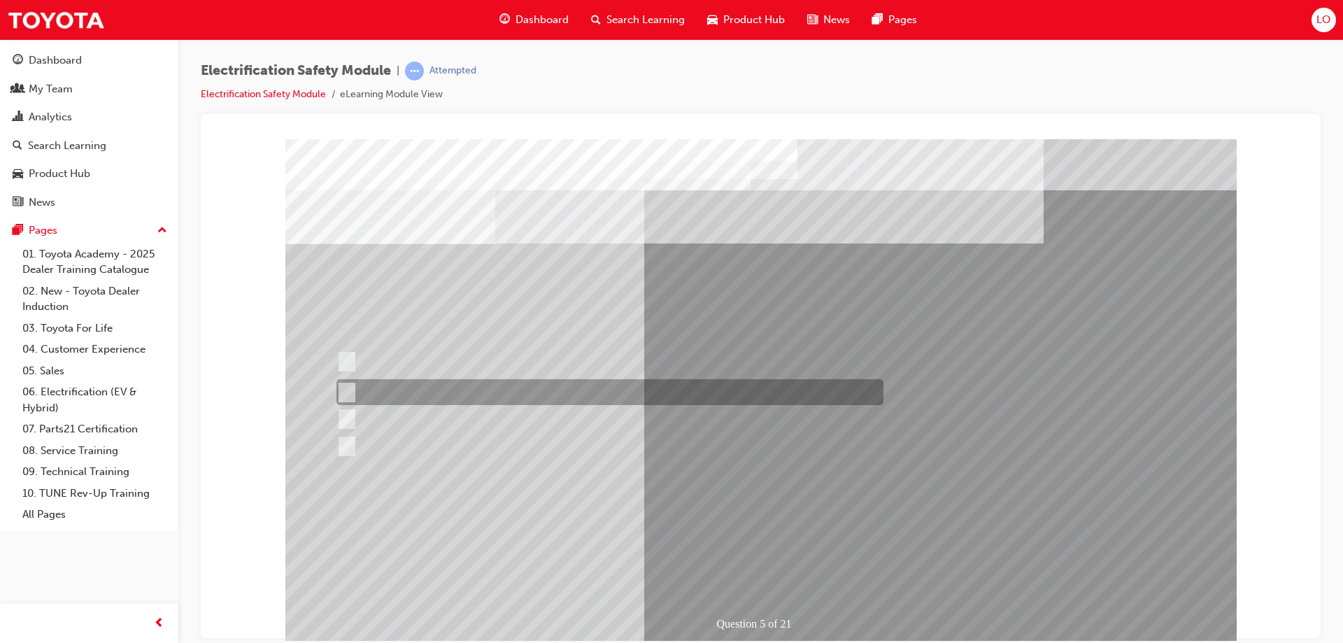
click at [350, 393] on input "The Main Display will show the power flow for the driveline." at bounding box center [343, 392] width 15 height 15
checkbox input "true"
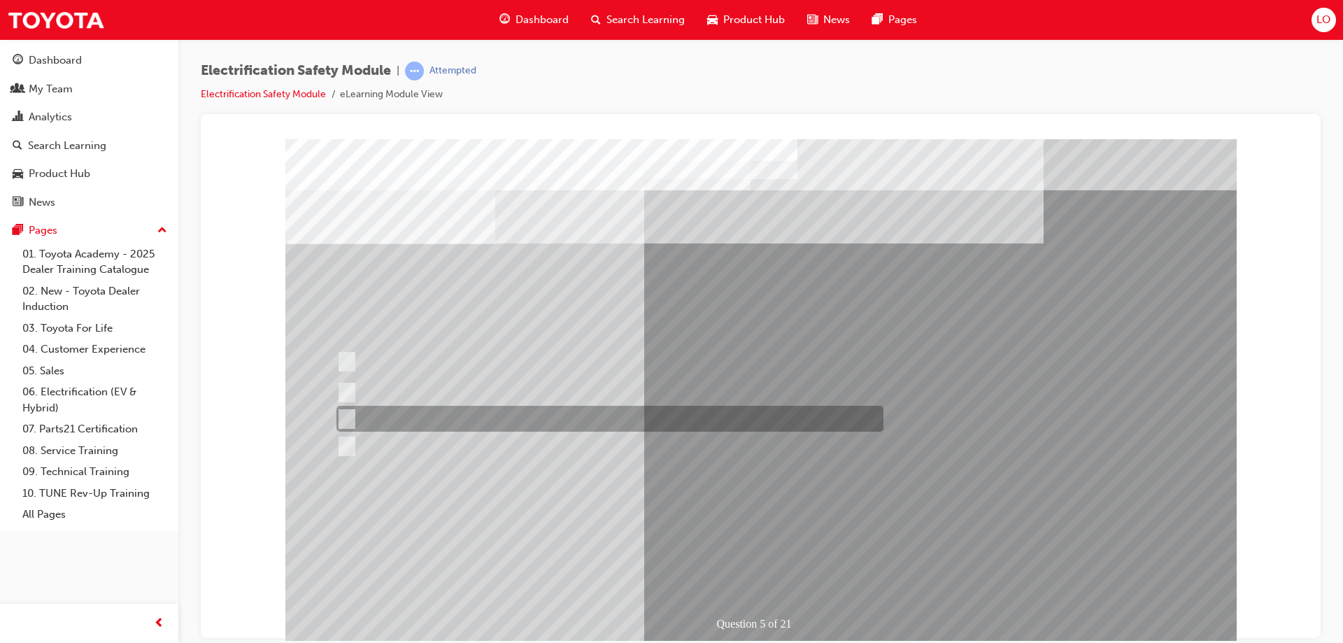
click at [343, 420] on input "Vehicle Motive Force selection types illuminated e.g. (EV/HV)." at bounding box center [343, 418] width 15 height 15
checkbox input "true"
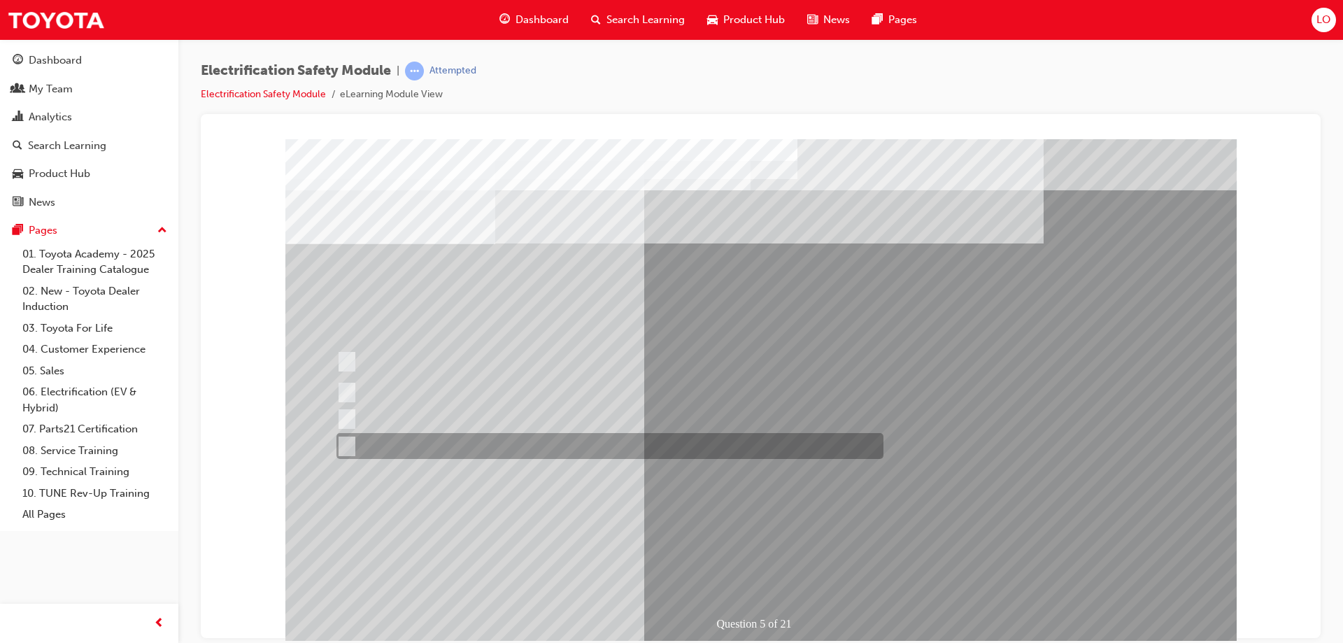
click at [350, 443] on input "Battery Level indicator (State of Charge)." at bounding box center [343, 445] width 15 height 15
checkbox input "true"
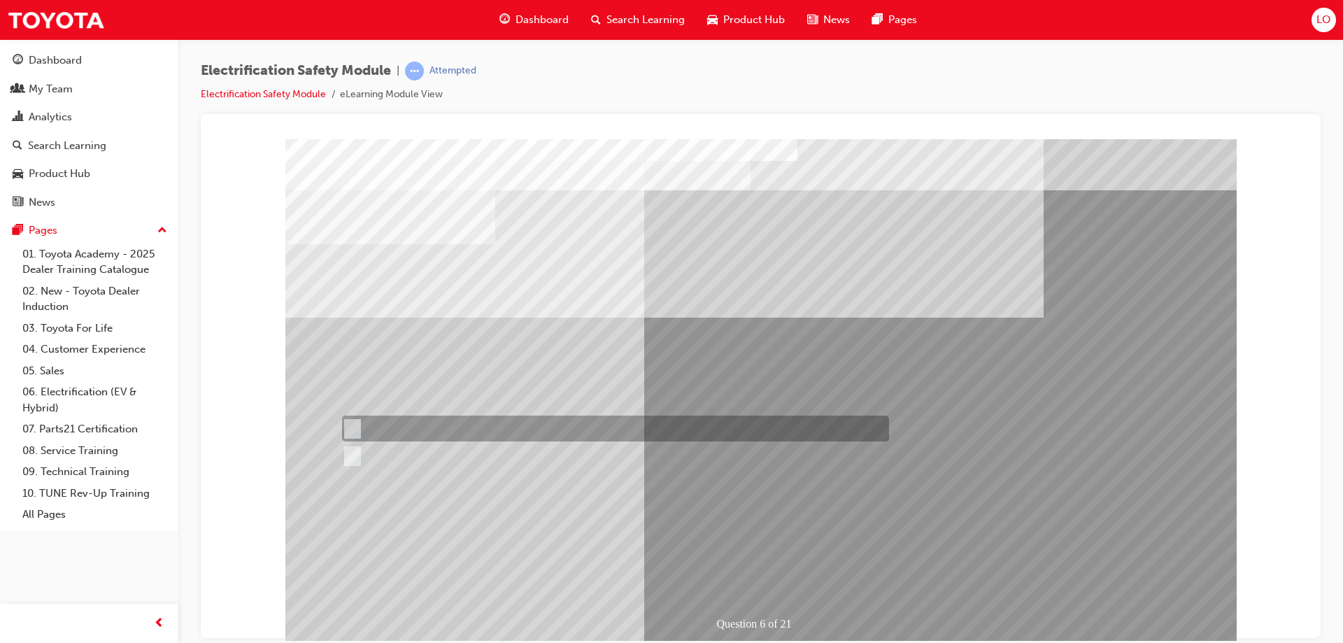
click at [358, 418] on div at bounding box center [611, 428] width 547 height 26
radio input "true"
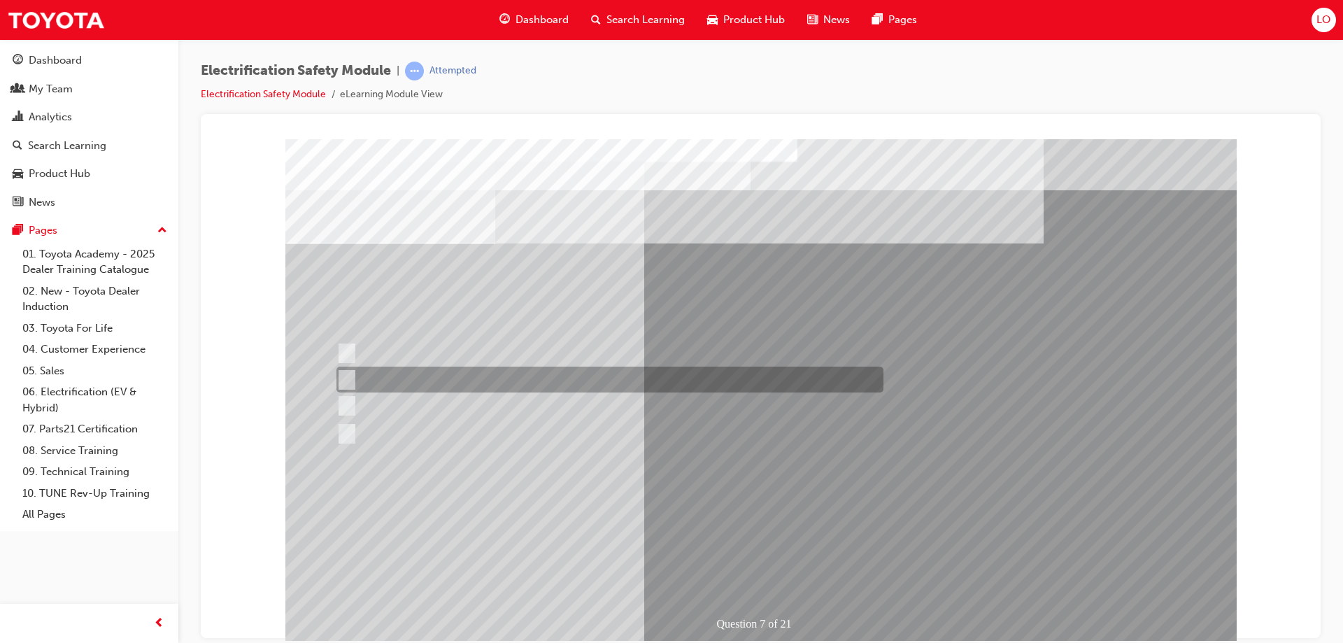
click at [353, 374] on div at bounding box center [606, 379] width 547 height 26
radio input "true"
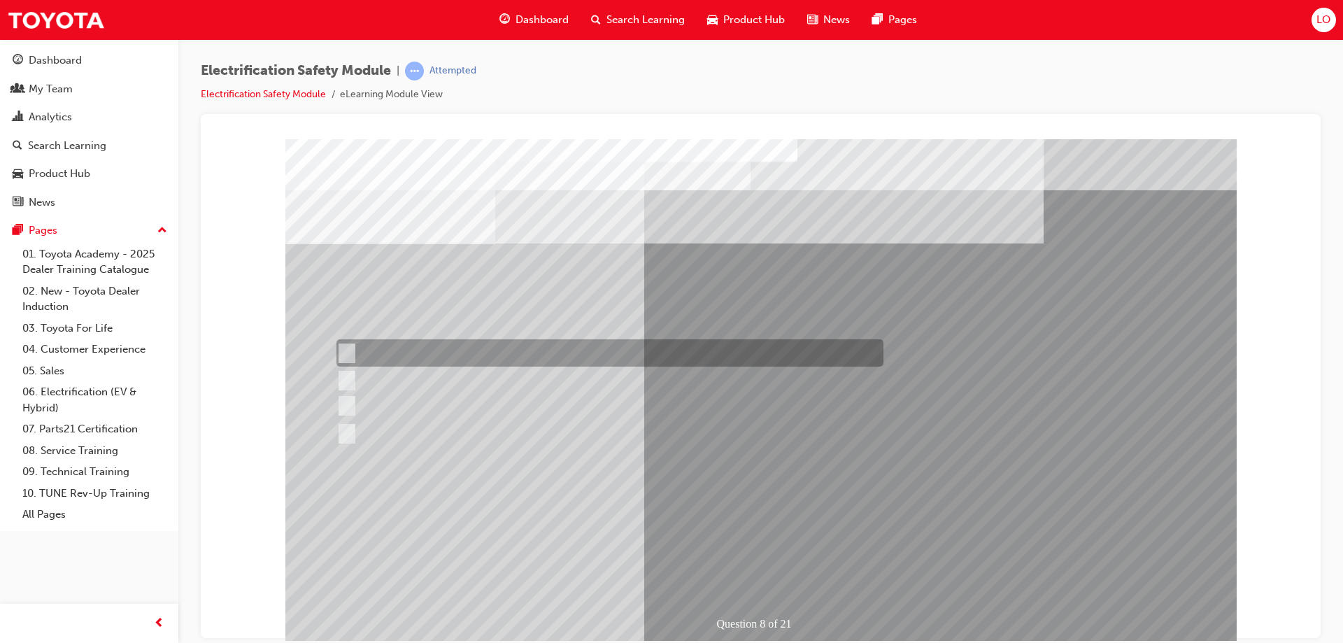
click at [347, 346] on input "Working on the High Voltage System." at bounding box center [343, 352] width 15 height 15
radio input "true"
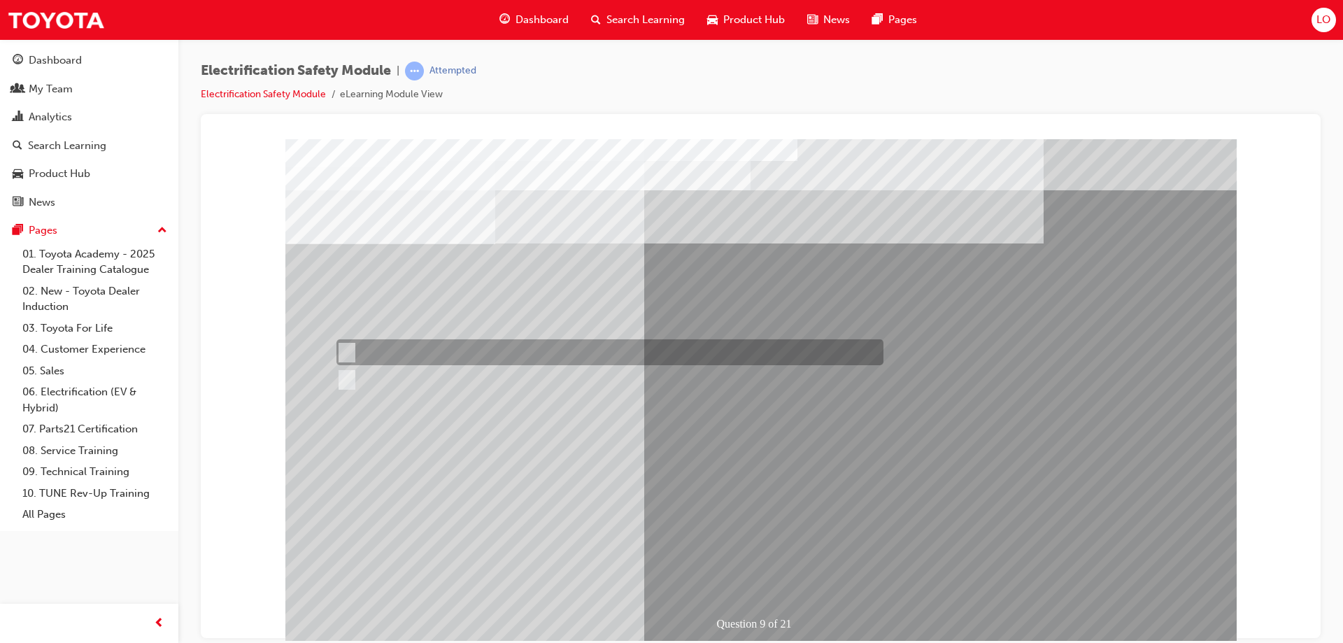
click at [338, 339] on div at bounding box center [606, 352] width 547 height 26
radio input "true"
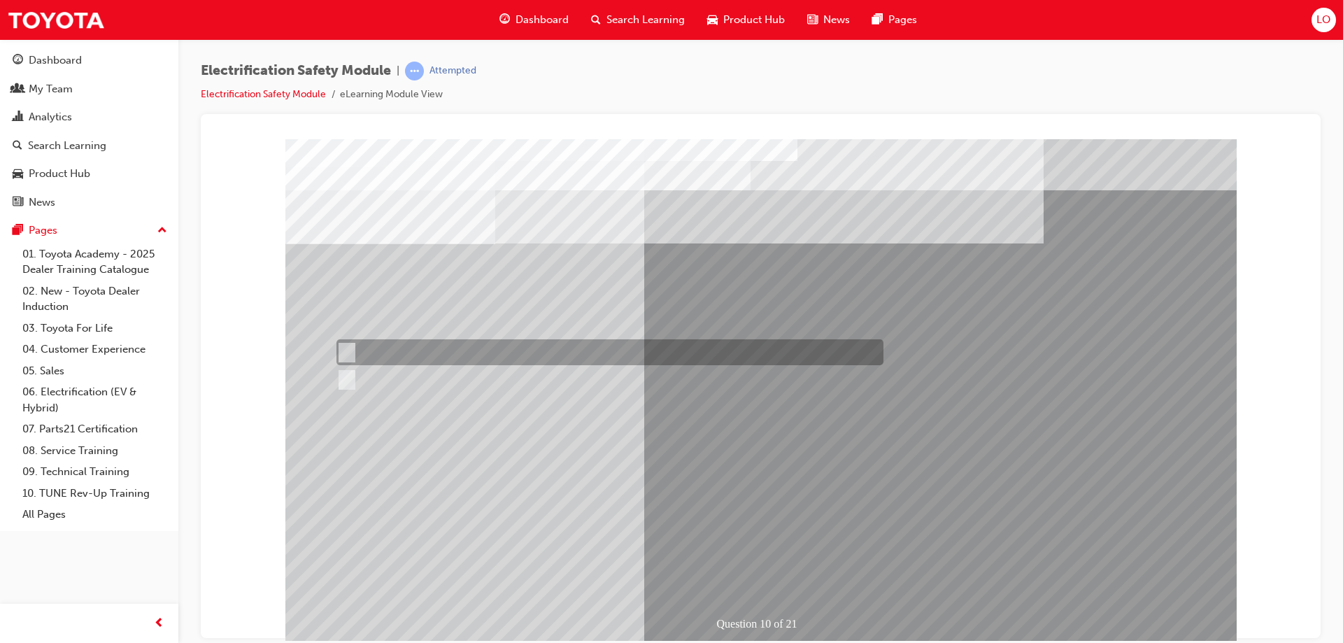
click at [340, 349] on input "False" at bounding box center [343, 352] width 15 height 15
radio input "true"
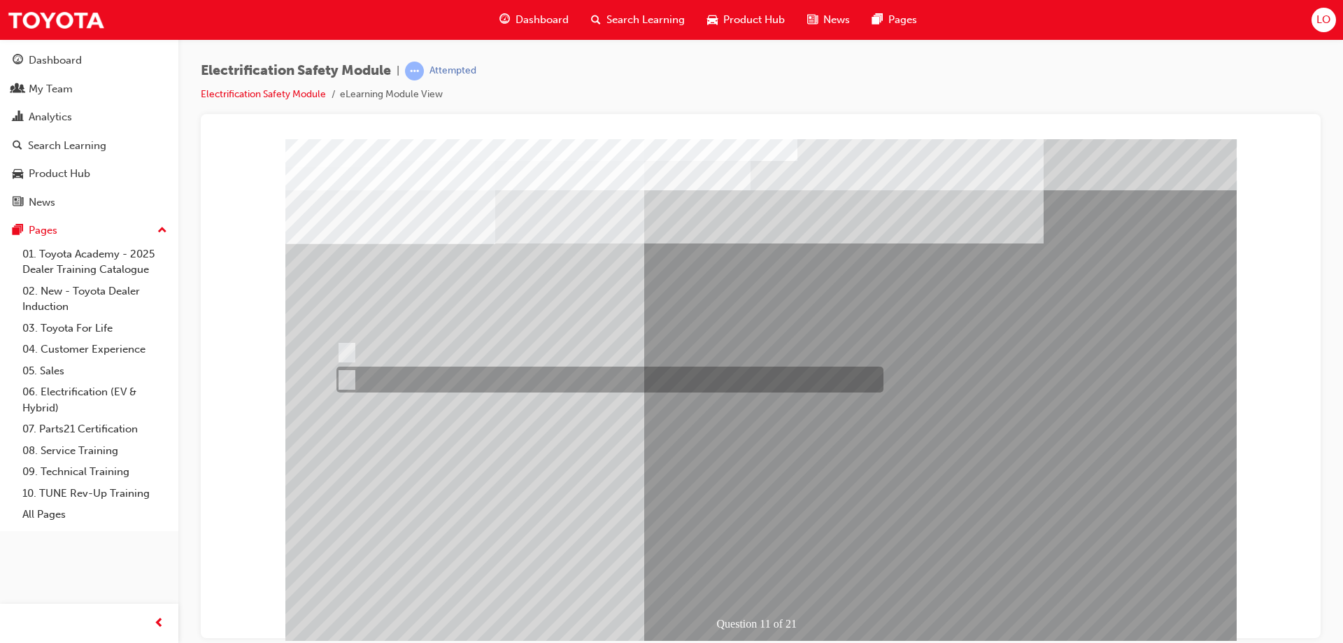
click at [359, 376] on div at bounding box center [606, 379] width 547 height 26
radio input "true"
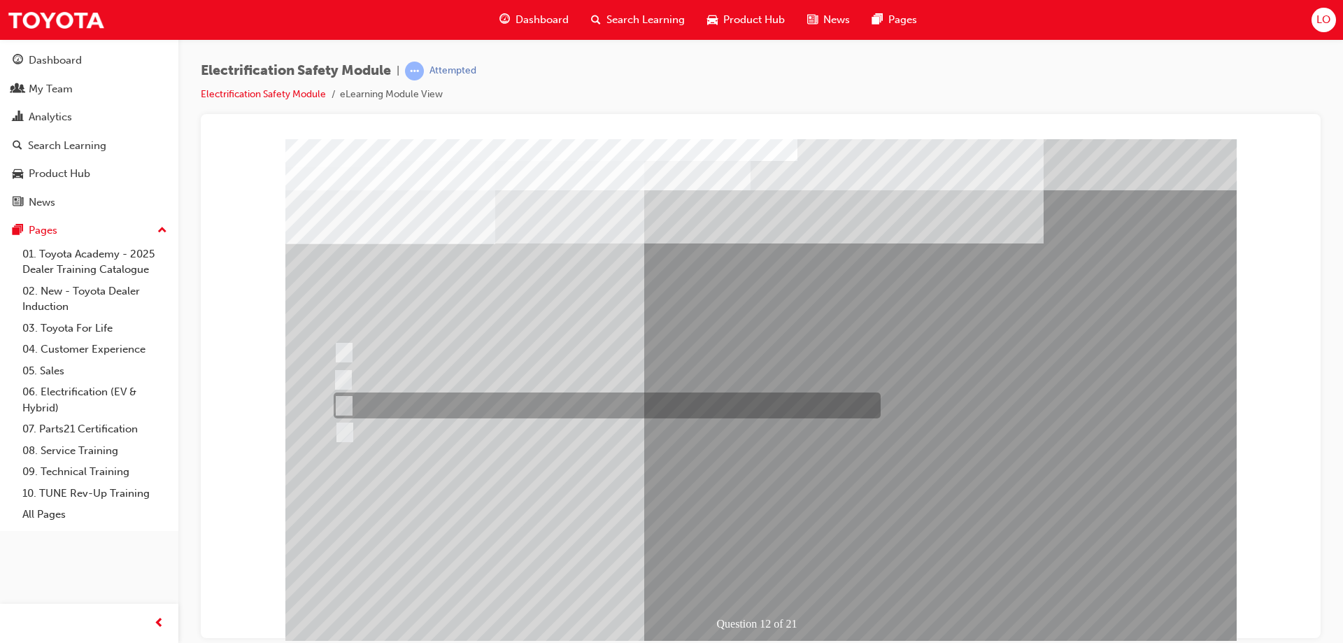
click at [349, 400] on div at bounding box center [603, 405] width 547 height 26
radio input "true"
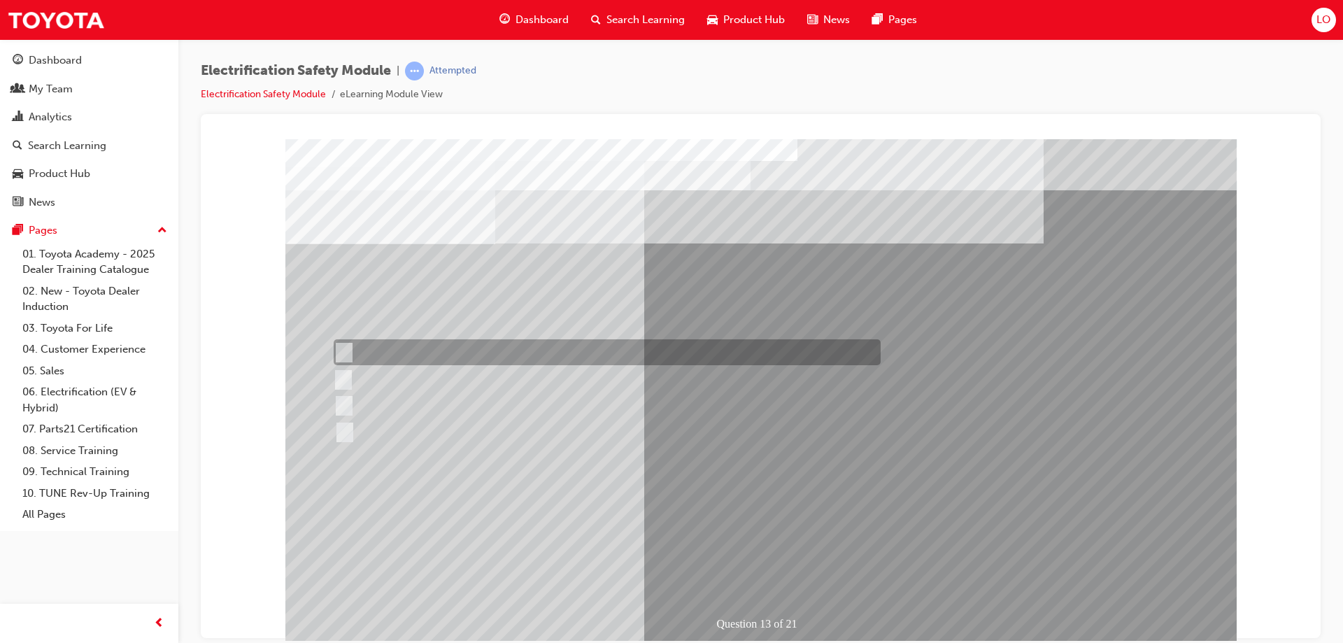
click at [347, 349] on input "Remove the Service Plug Grip" at bounding box center [341, 352] width 15 height 15
radio input "true"
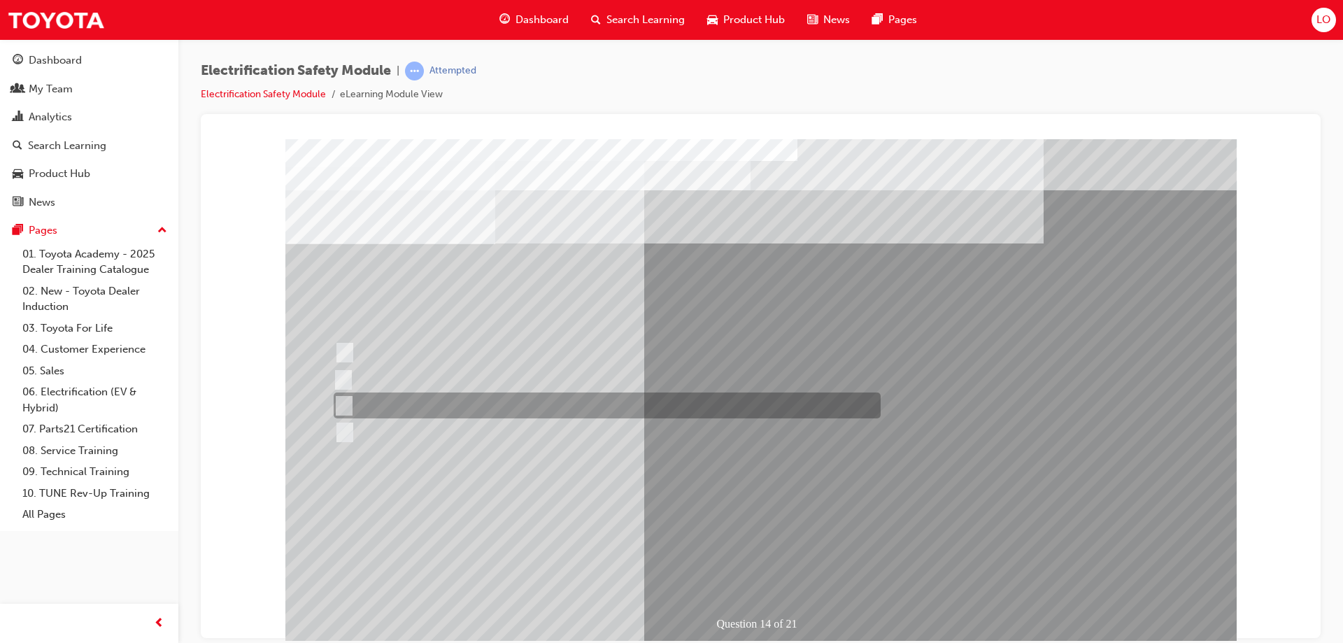
click at [388, 398] on div at bounding box center [603, 405] width 547 height 26
radio input "true"
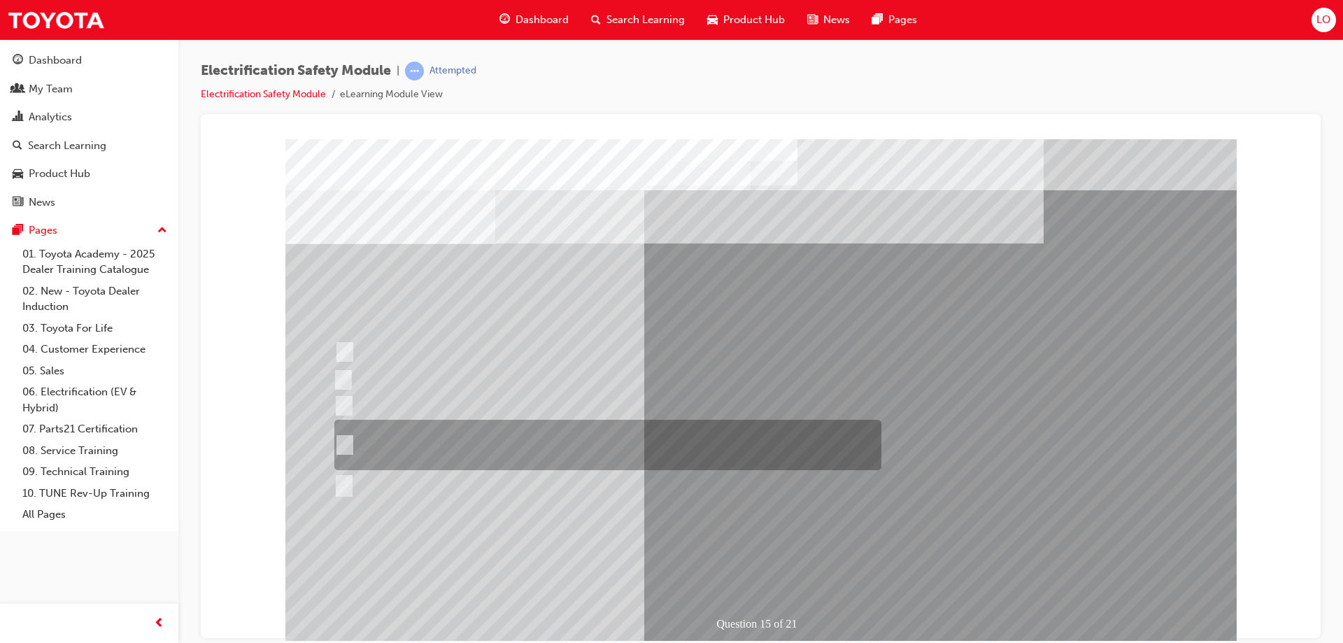
click at [339, 445] on input "The High Voltage Capacitor Terminal for 0 volts and the High Voltage Capacitor …" at bounding box center [341, 444] width 15 height 15
radio input "true"
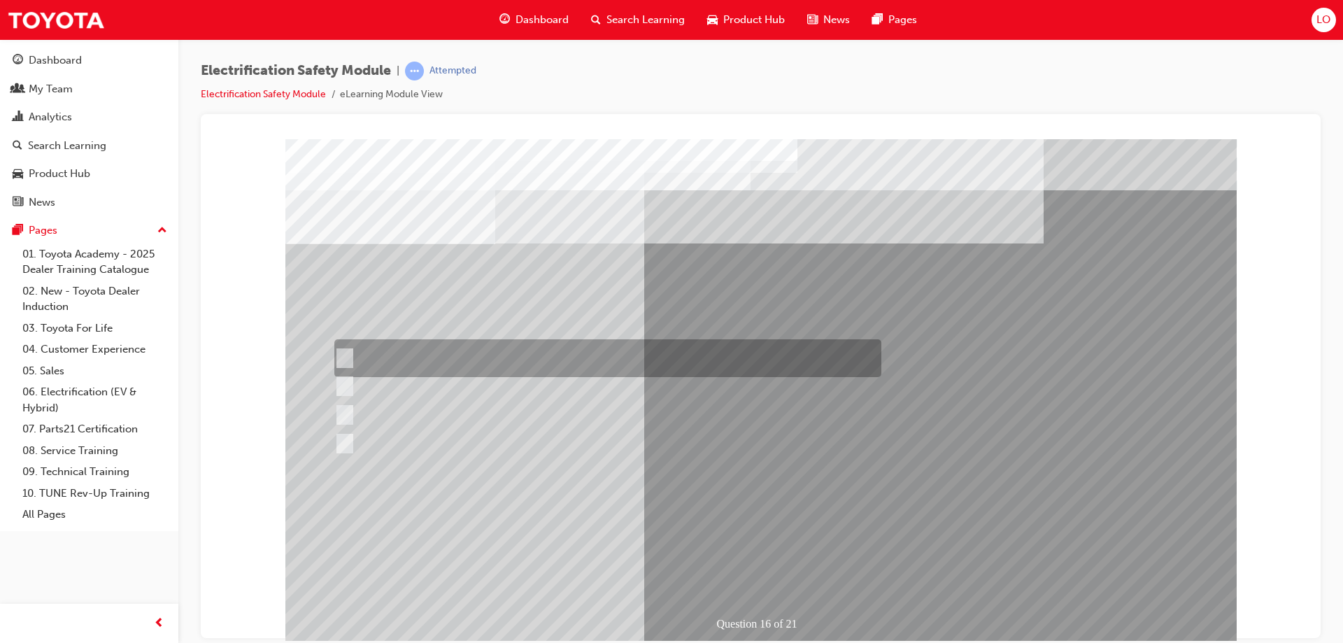
click at [346, 352] on input "Insulate the High Voltage Connector/Motor Side Cable Connection with Insulated …" at bounding box center [341, 357] width 15 height 15
radio input "true"
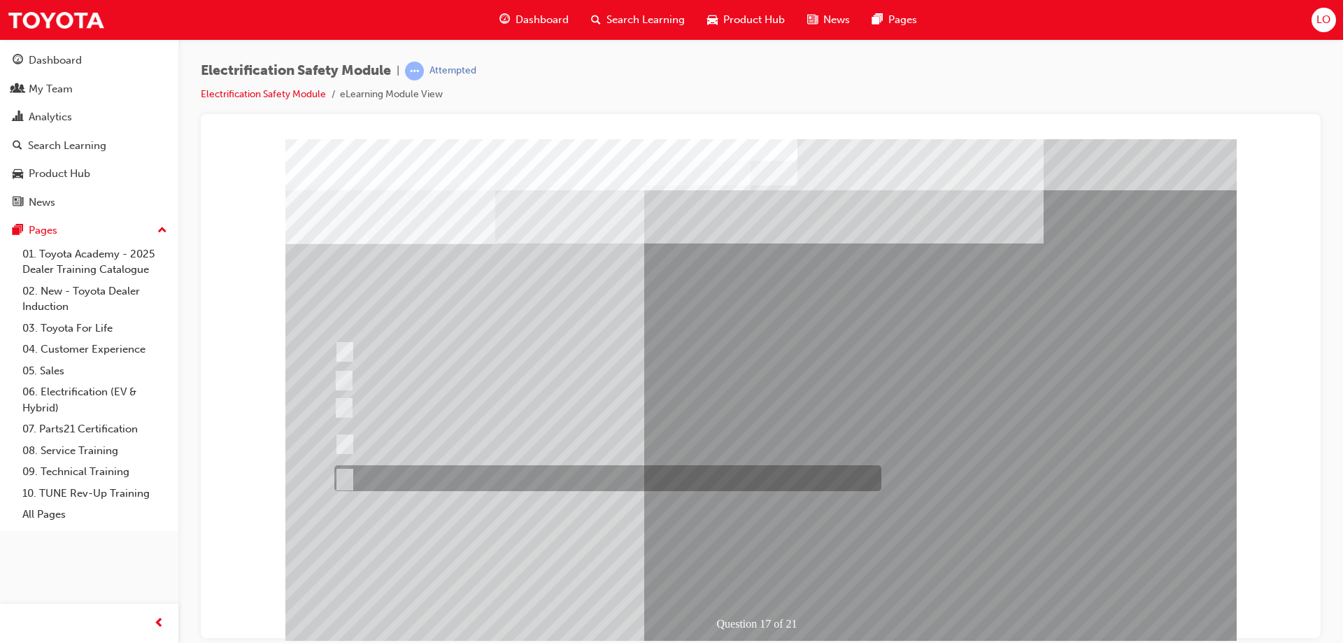
click at [343, 476] on input "All of the above." at bounding box center [341, 478] width 15 height 15
radio input "true"
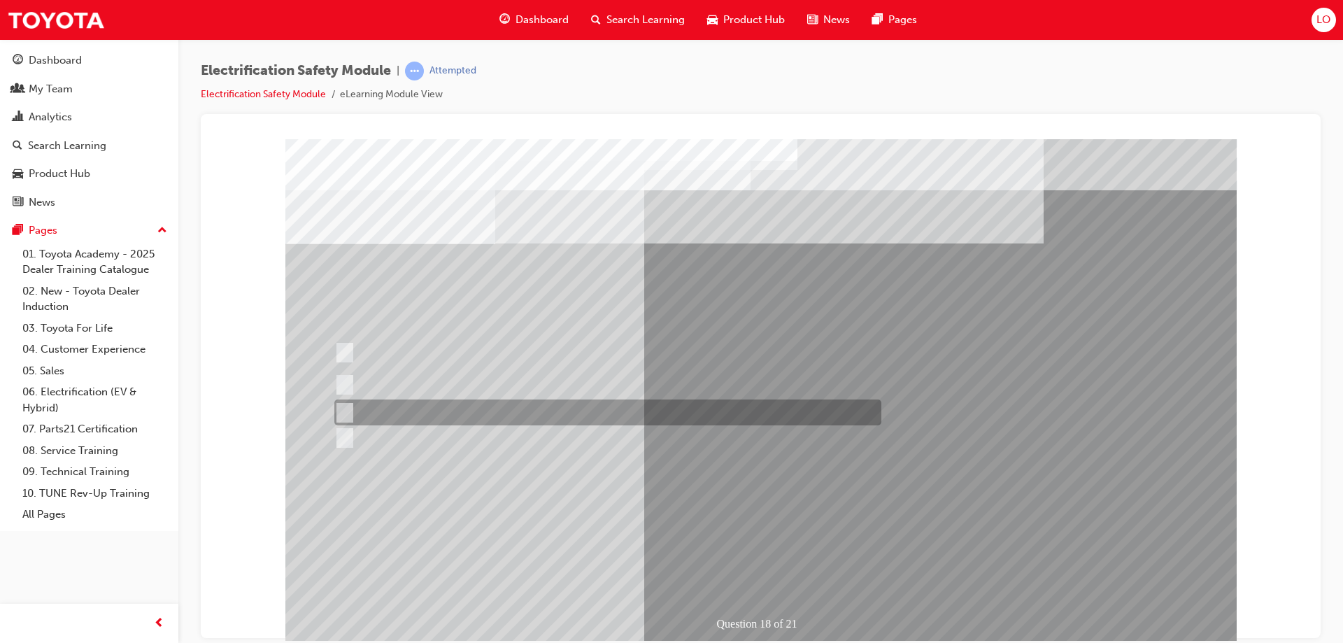
click at [367, 415] on div at bounding box center [604, 412] width 547 height 26
radio input "true"
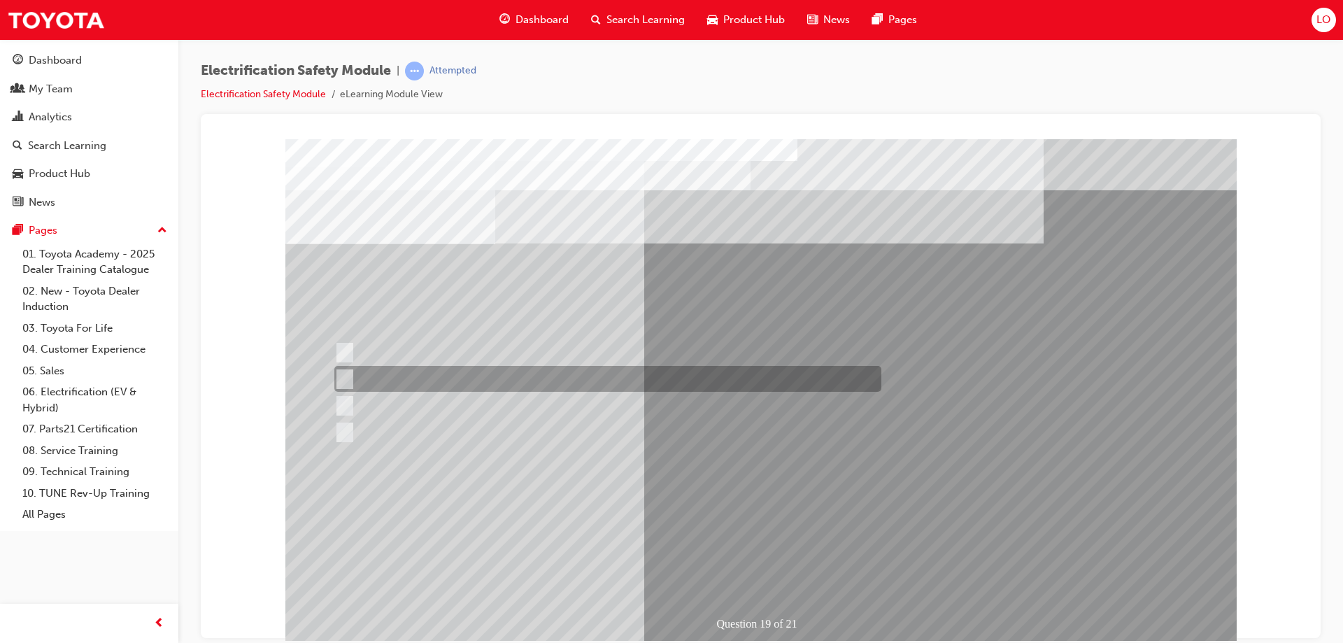
click at [419, 379] on div at bounding box center [604, 379] width 547 height 26
radio input "true"
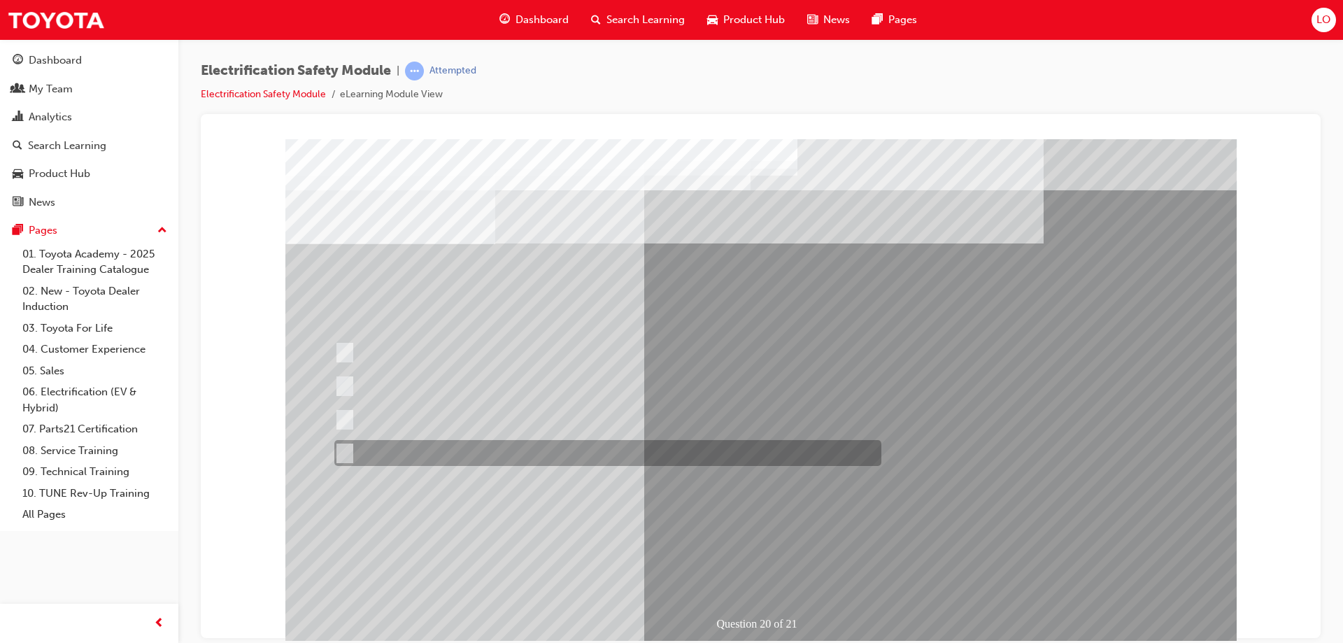
click at [346, 454] on input "All these statements are correct." at bounding box center [341, 452] width 15 height 15
radio input "true"
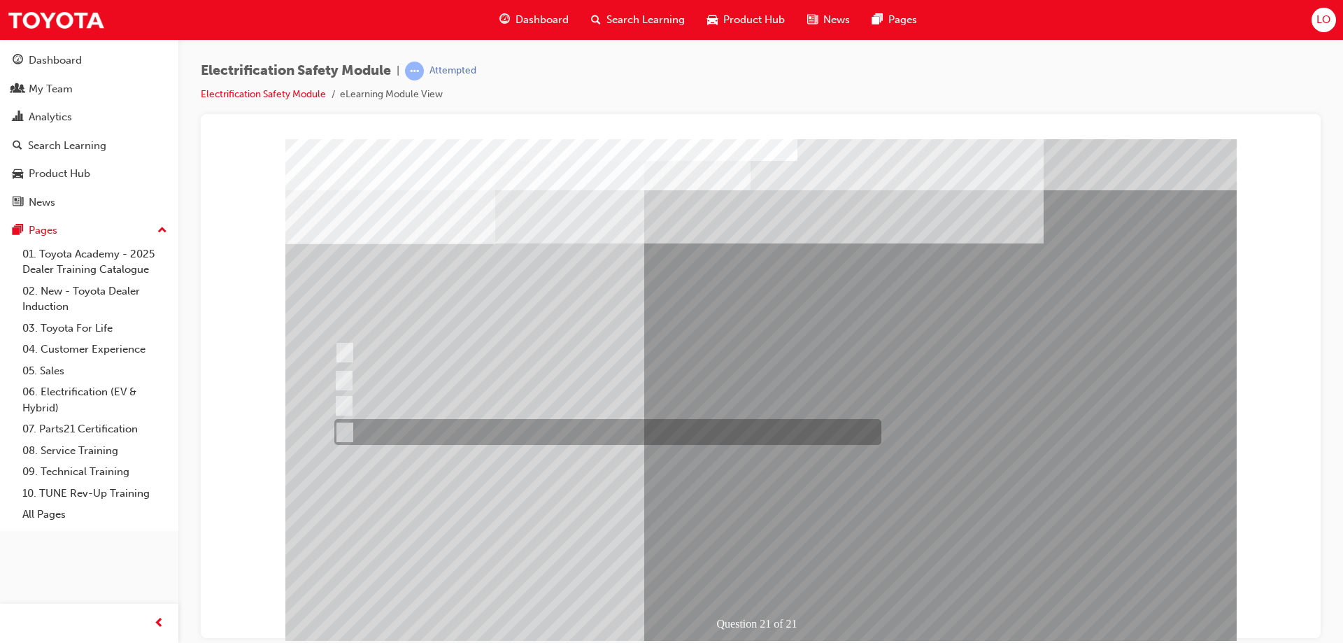
click at [352, 427] on div at bounding box center [604, 432] width 547 height 26
radio input "true"
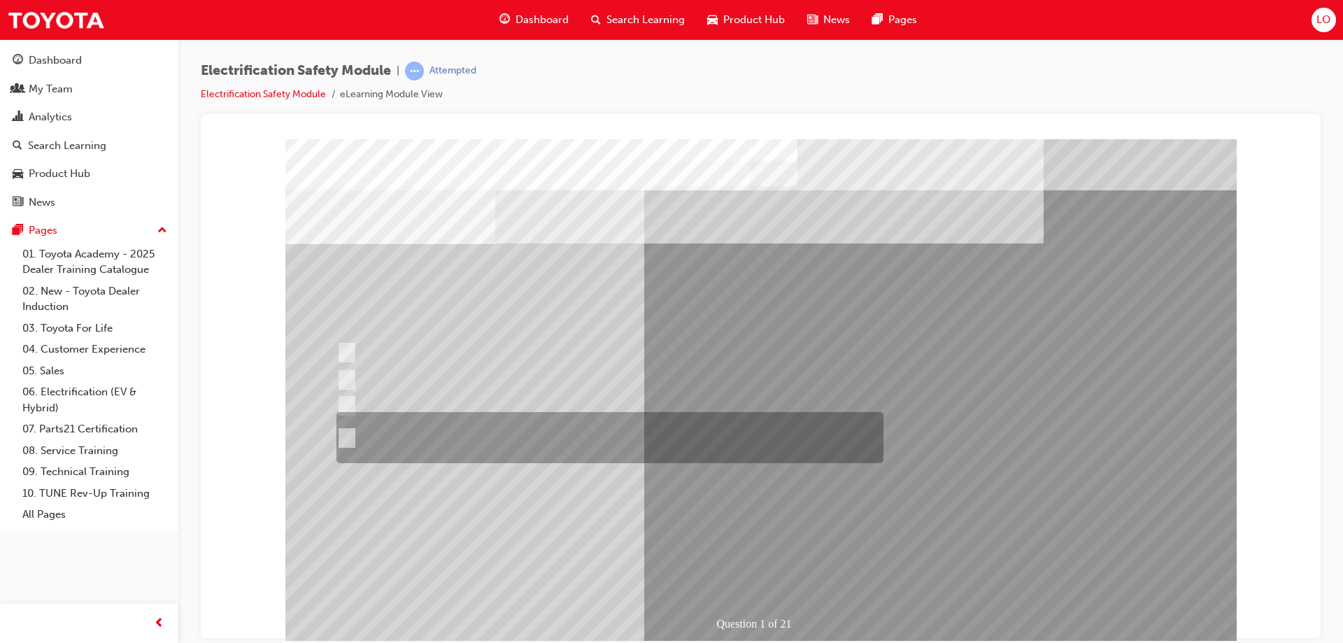
click at [346, 435] on input "The Plug-in Hybrid Electric has AC charging capability via a wall box charger a…" at bounding box center [343, 437] width 15 height 15
radio input "true"
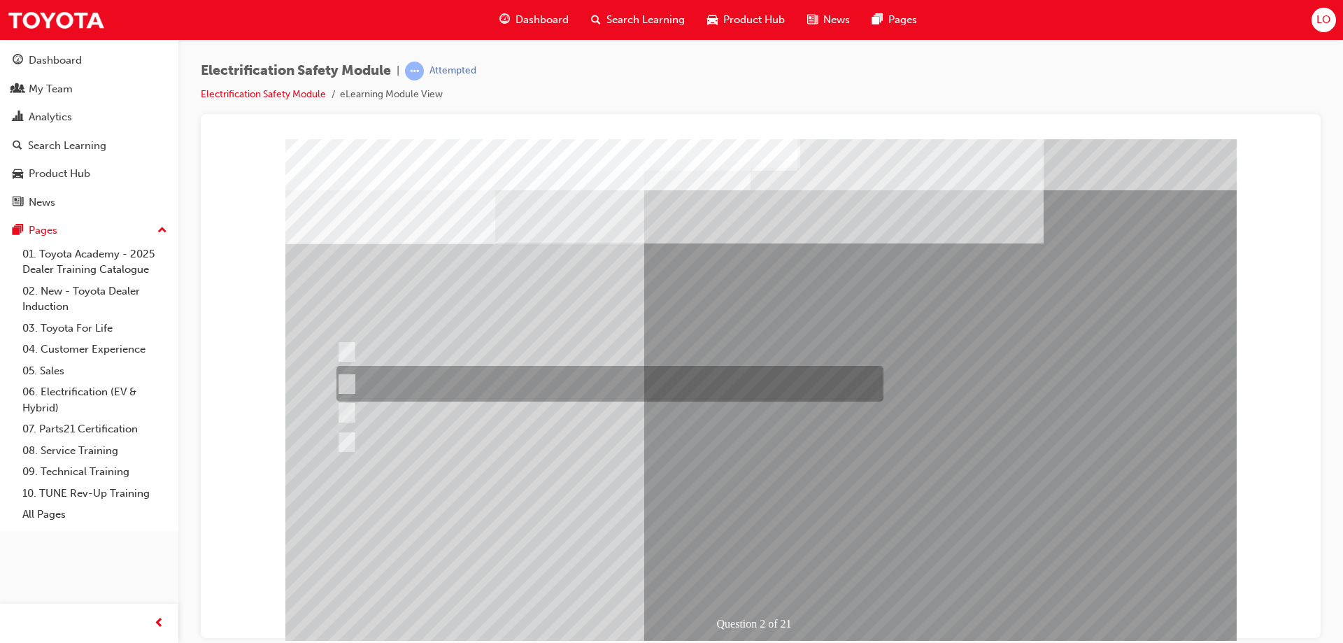
click at [351, 378] on input "The Battery Electric uses AC & DC charging capability and has no petrol engine." at bounding box center [343, 383] width 15 height 15
radio input "true"
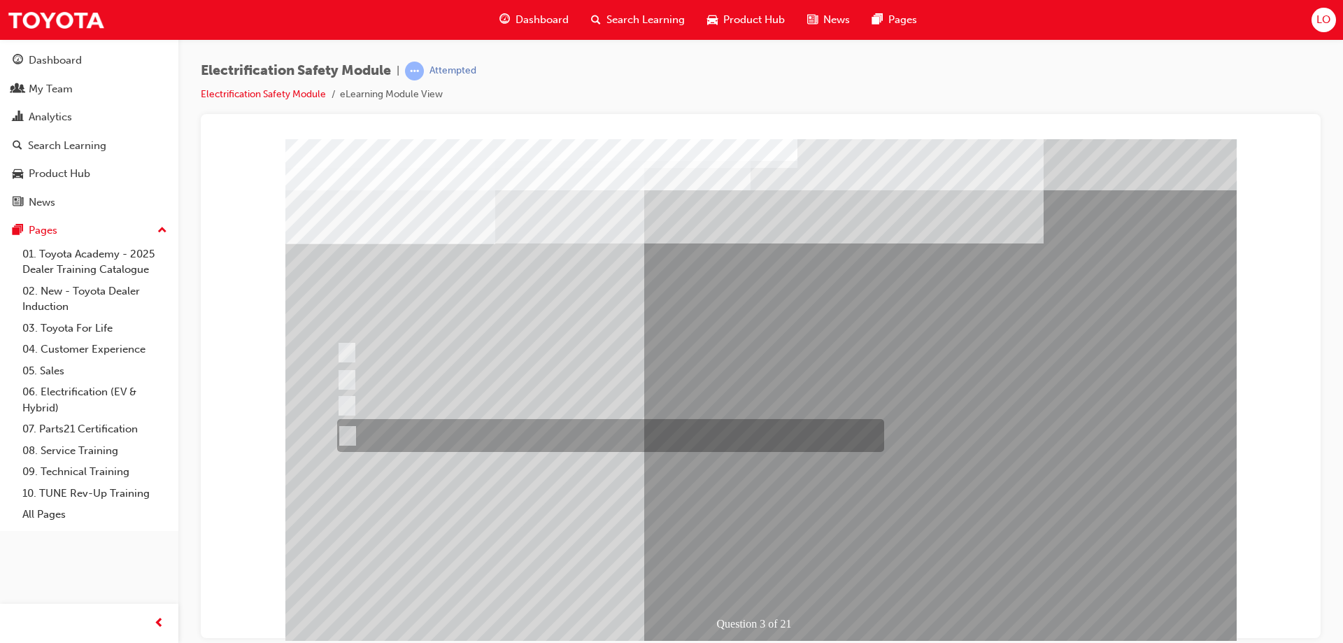
click at [350, 434] on input "The FCEV produces electric power via a Fuel Cell Stack supporting the Hybrid ba…" at bounding box center [344, 435] width 15 height 15
radio input "true"
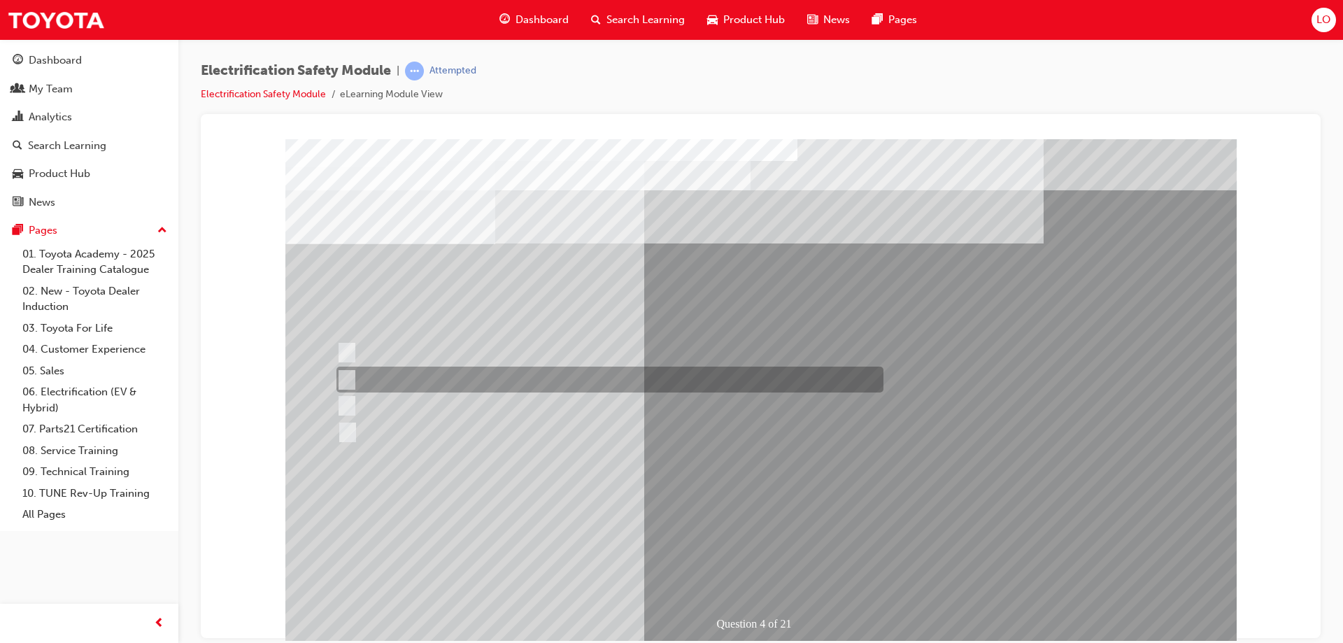
click at [348, 383] on input "EV or H2 labels on the License Plate." at bounding box center [343, 379] width 15 height 15
checkbox input "true"
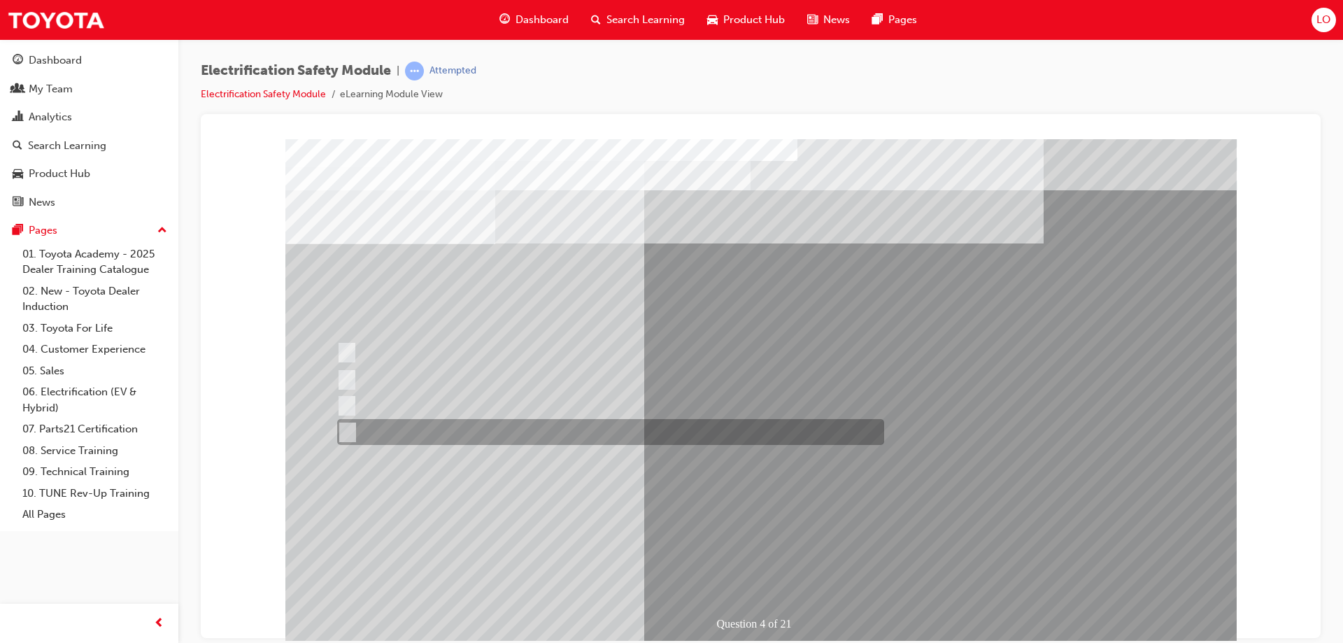
click at [345, 436] on input "Charge ports or H2 Filler Port in place of a Fuel Filler." at bounding box center [343, 431] width 15 height 15
checkbox input "true"
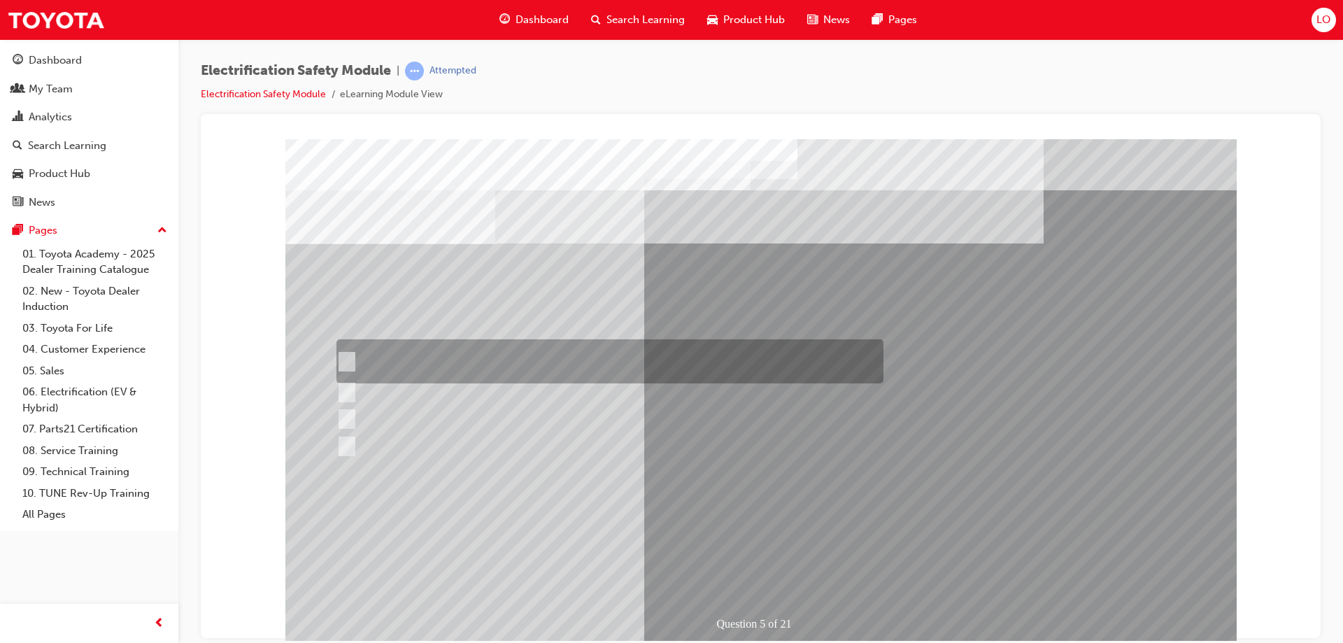
click at [352, 367] on div at bounding box center [606, 361] width 547 height 44
checkbox input "true"
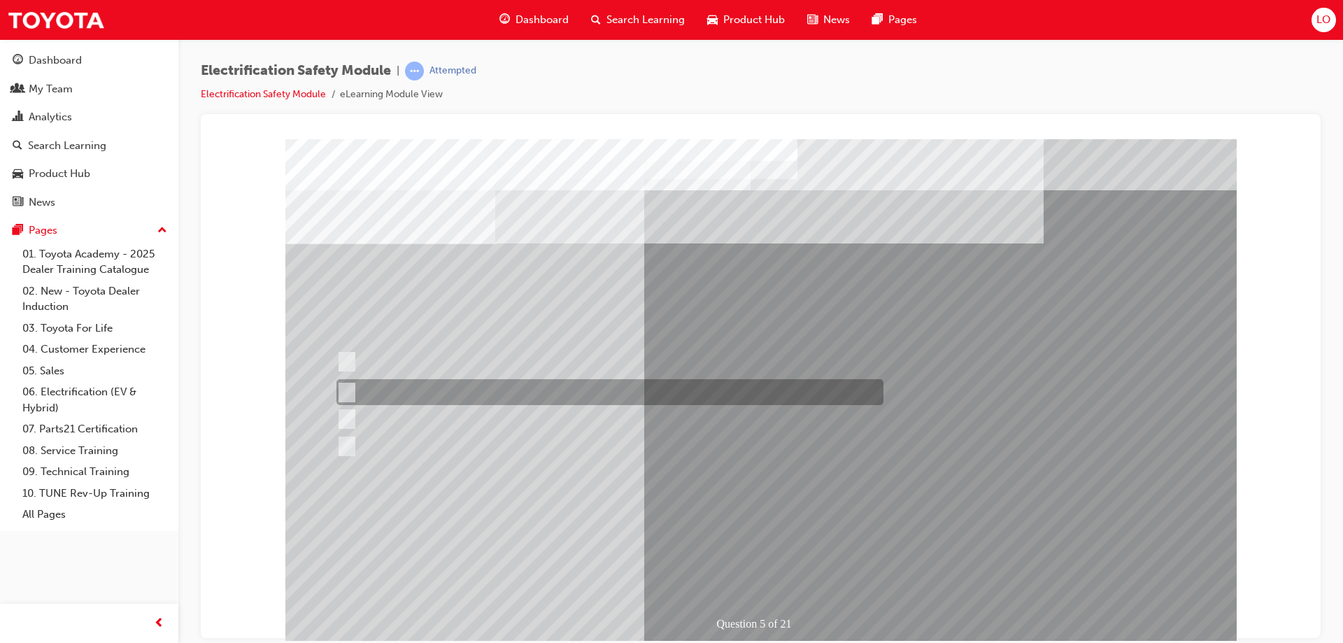
click at [344, 392] on input "The Main Display will show the power flow for the driveline." at bounding box center [343, 392] width 15 height 15
checkbox input "true"
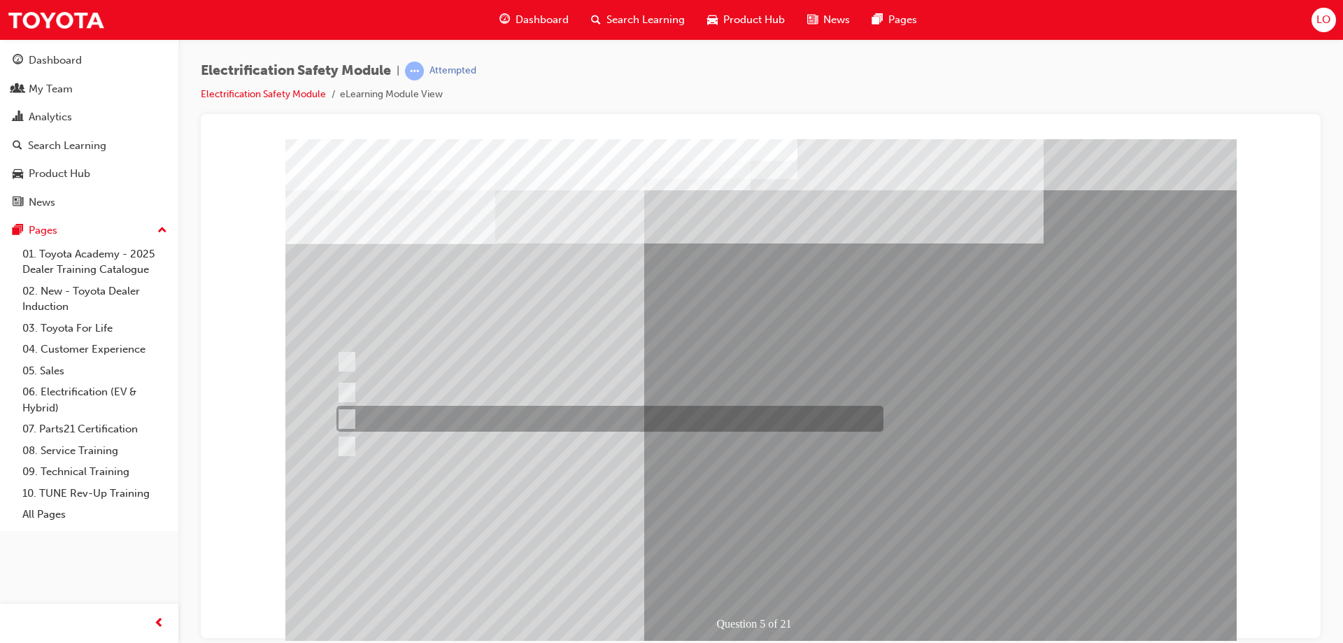
click at [350, 414] on input "Vehicle Motive Force selection types illuminated e.g. (EV/HV)." at bounding box center [343, 418] width 15 height 15
checkbox input "true"
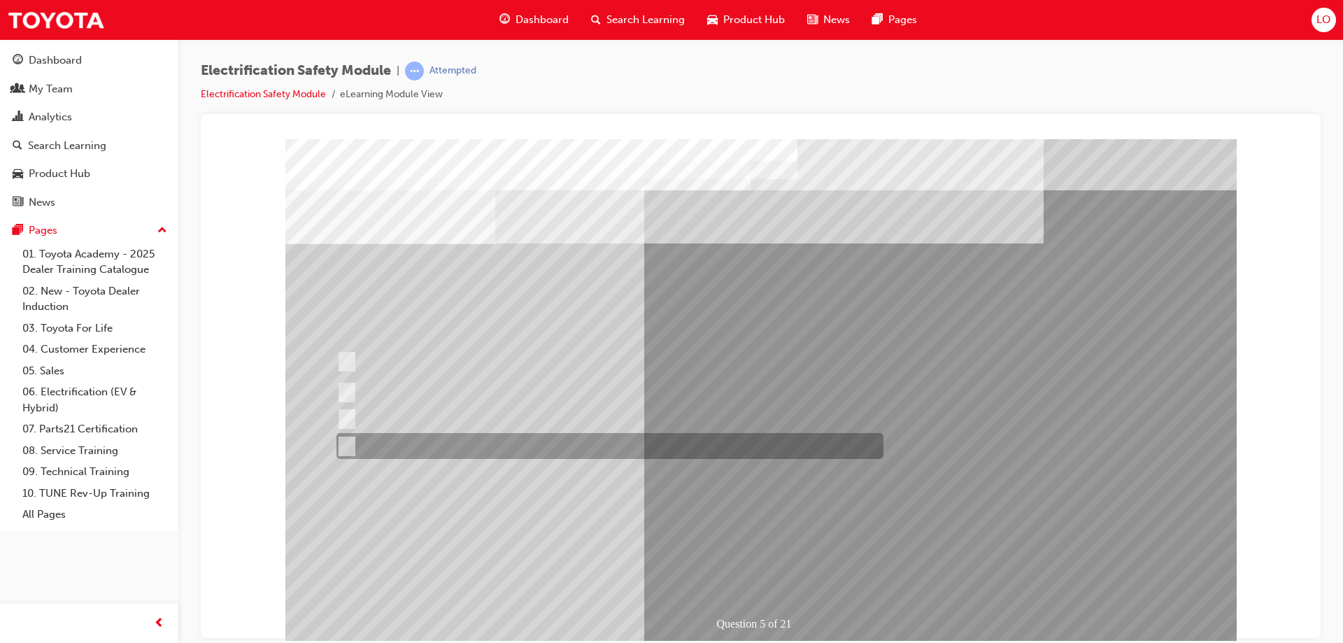
click at [343, 447] on input "Battery Level indicator (State of Charge)." at bounding box center [343, 445] width 15 height 15
checkbox input "true"
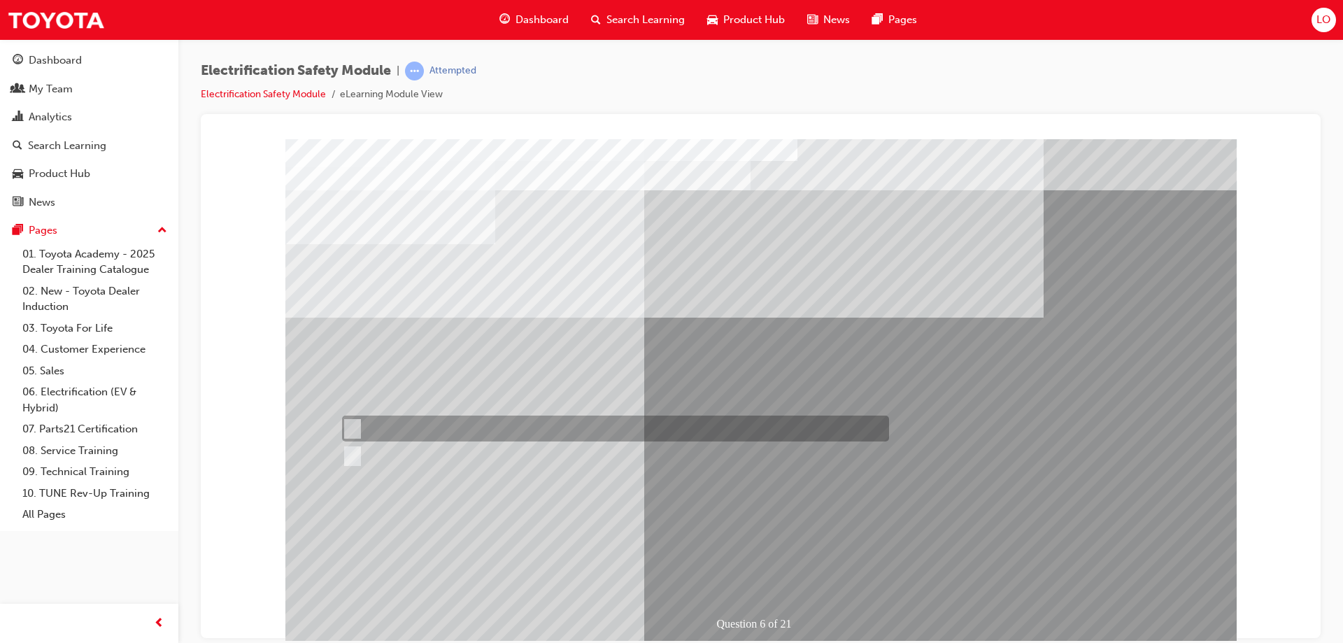
click at [352, 427] on input "True" at bounding box center [349, 428] width 15 height 15
radio input "true"
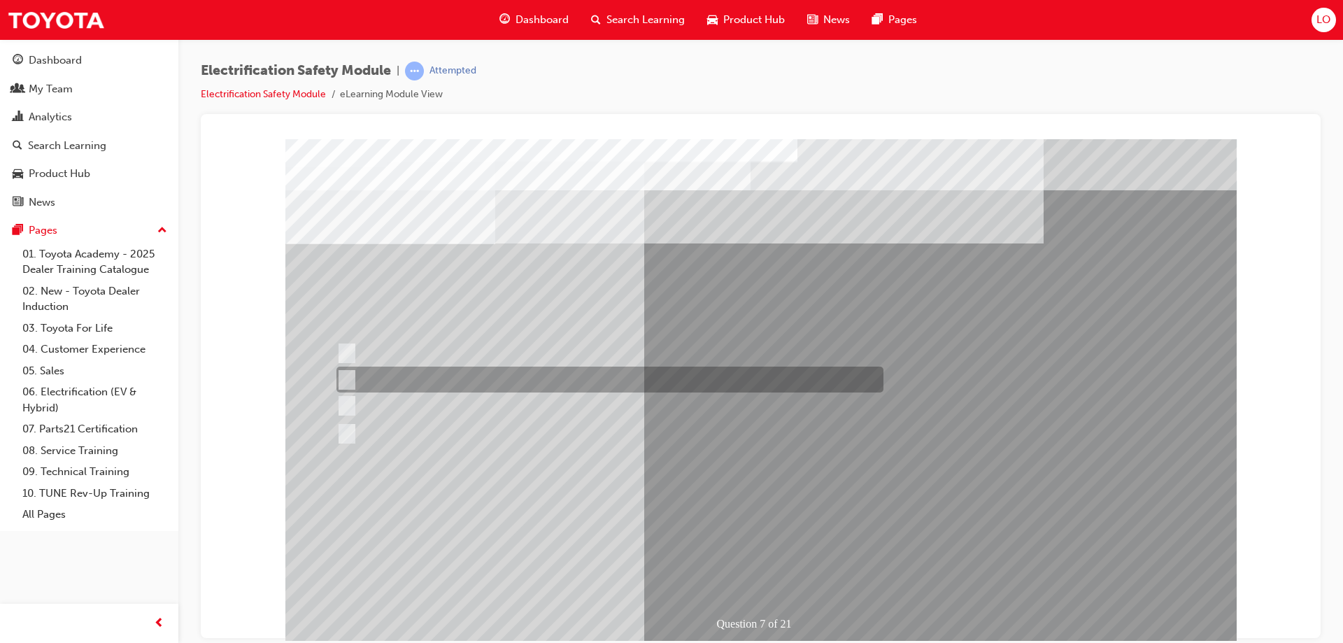
click at [422, 383] on div at bounding box center [606, 379] width 547 height 26
radio input "true"
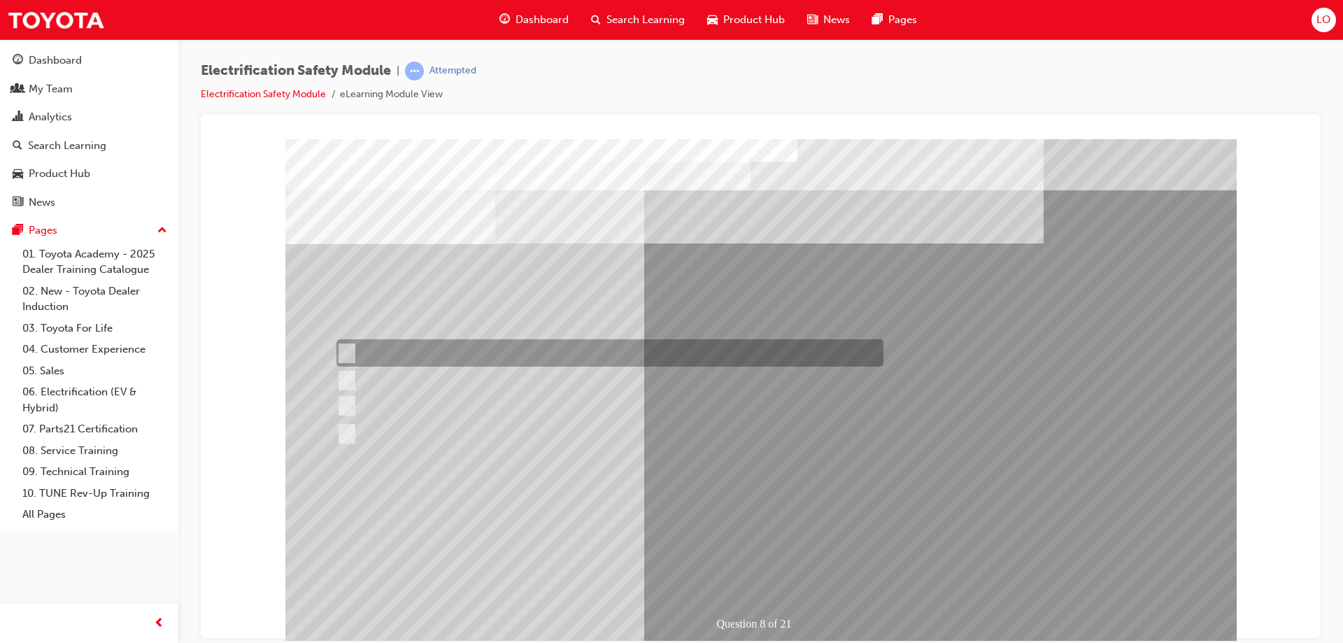
click at [346, 350] on input "Working on the High Voltage System." at bounding box center [343, 352] width 15 height 15
radio input "true"
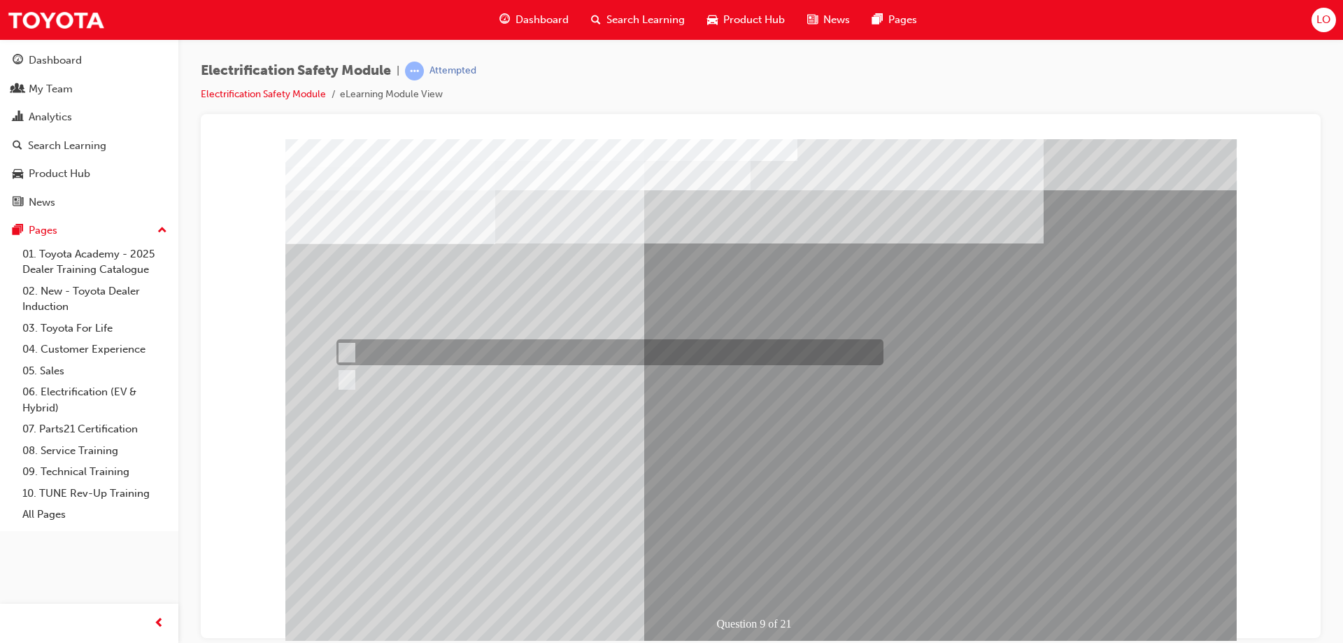
click at [348, 353] on input "True" at bounding box center [343, 352] width 15 height 15
radio input "true"
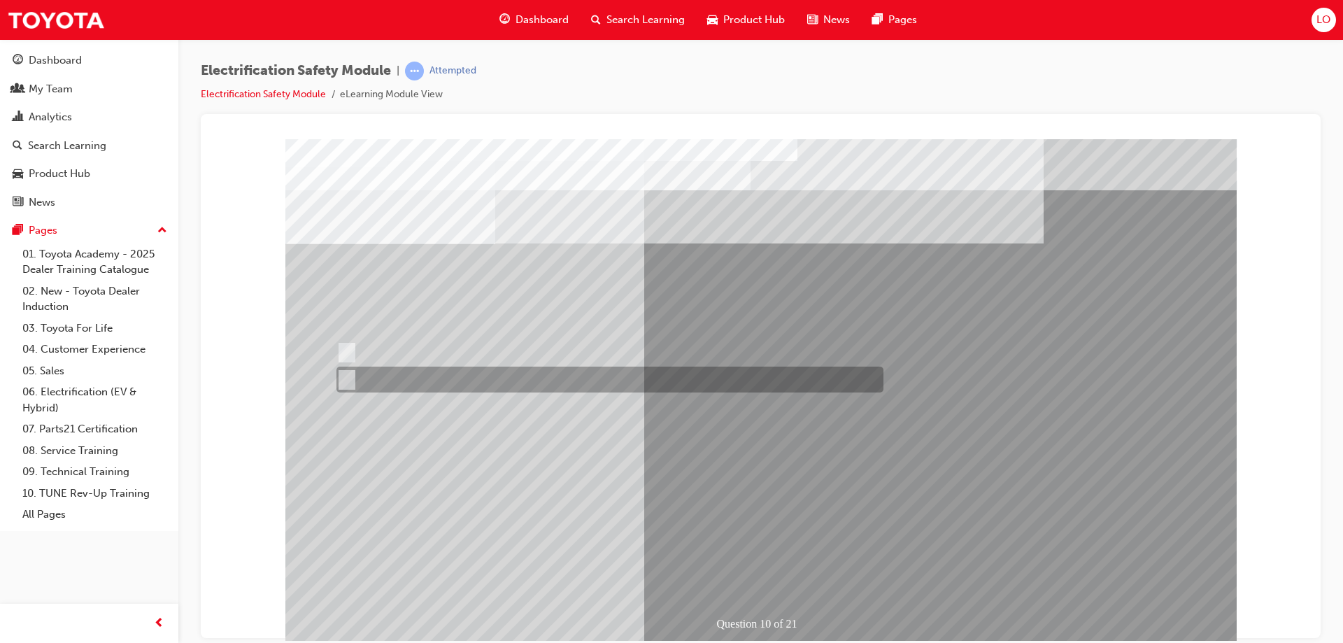
click at [347, 382] on input "True" at bounding box center [343, 379] width 15 height 15
radio input "true"
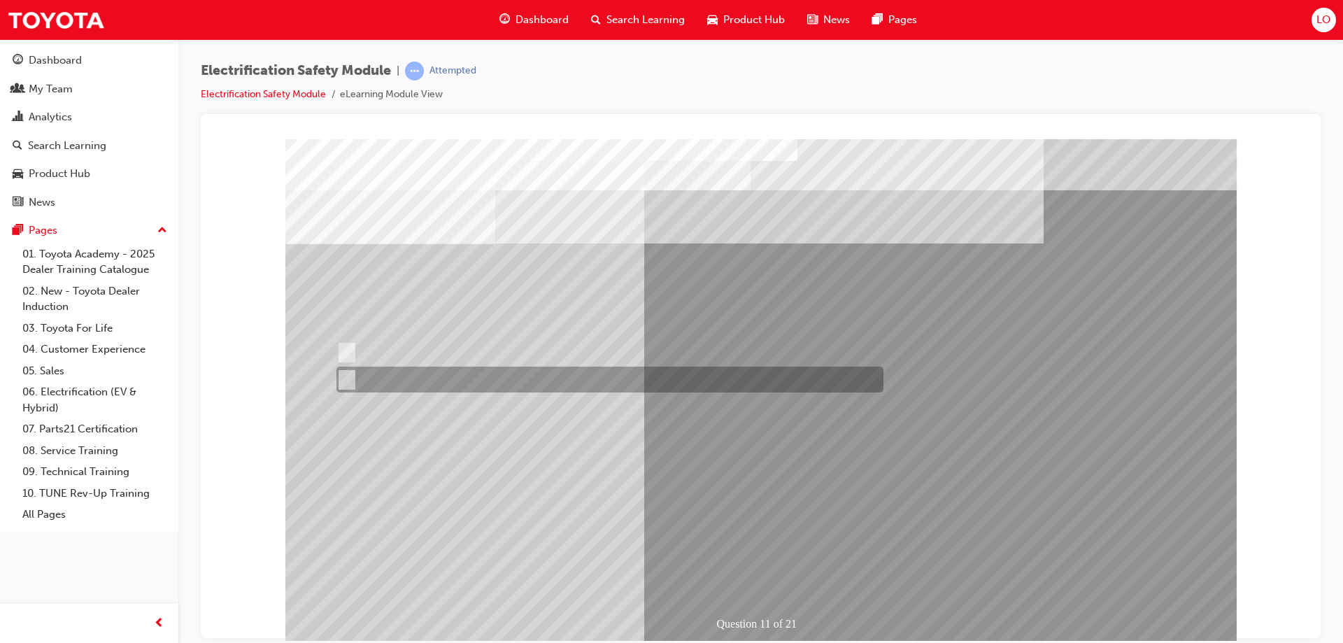
click at [348, 375] on input "False" at bounding box center [343, 379] width 15 height 15
radio input "true"
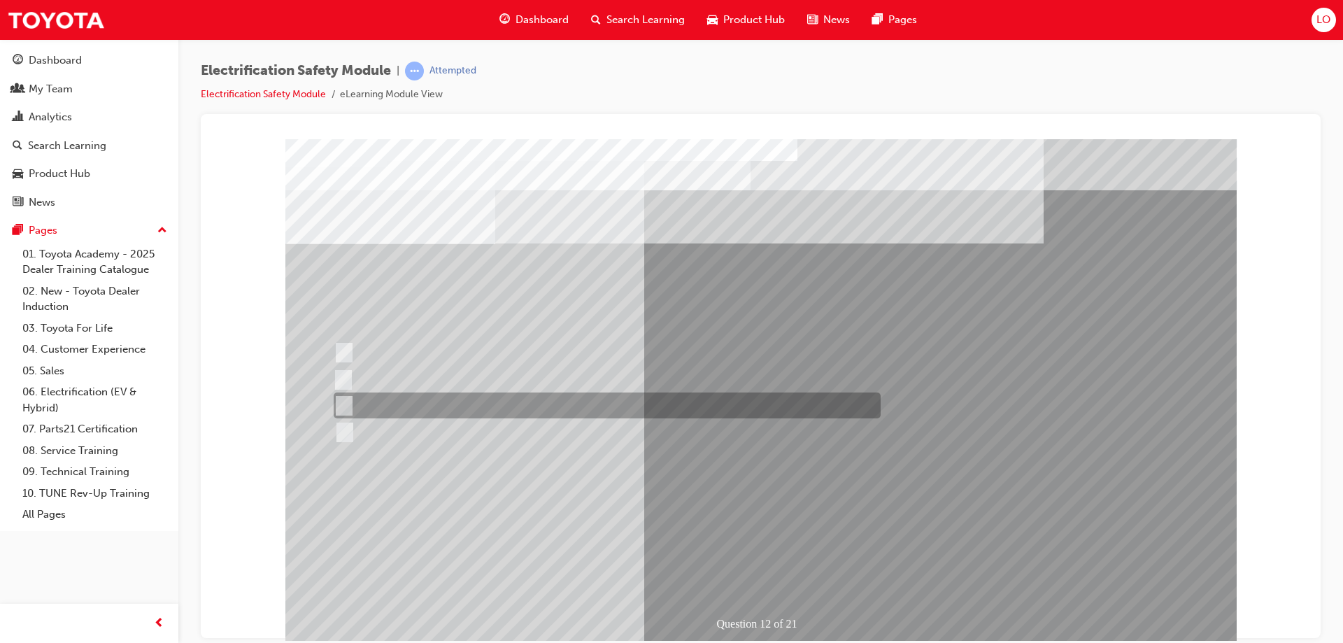
click at [409, 413] on div at bounding box center [603, 405] width 547 height 26
radio input "true"
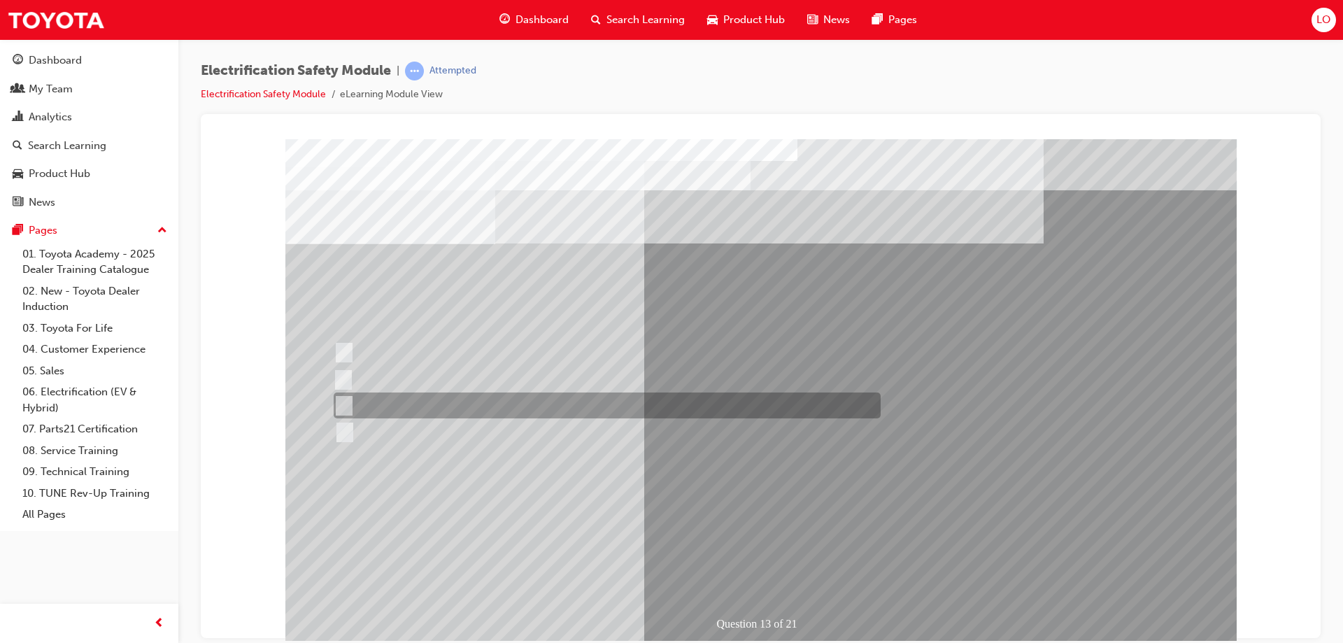
click at [344, 403] on input "Wait 10 minutes to discharge the High Voltage Capacitors." at bounding box center [341, 405] width 15 height 15
radio input "true"
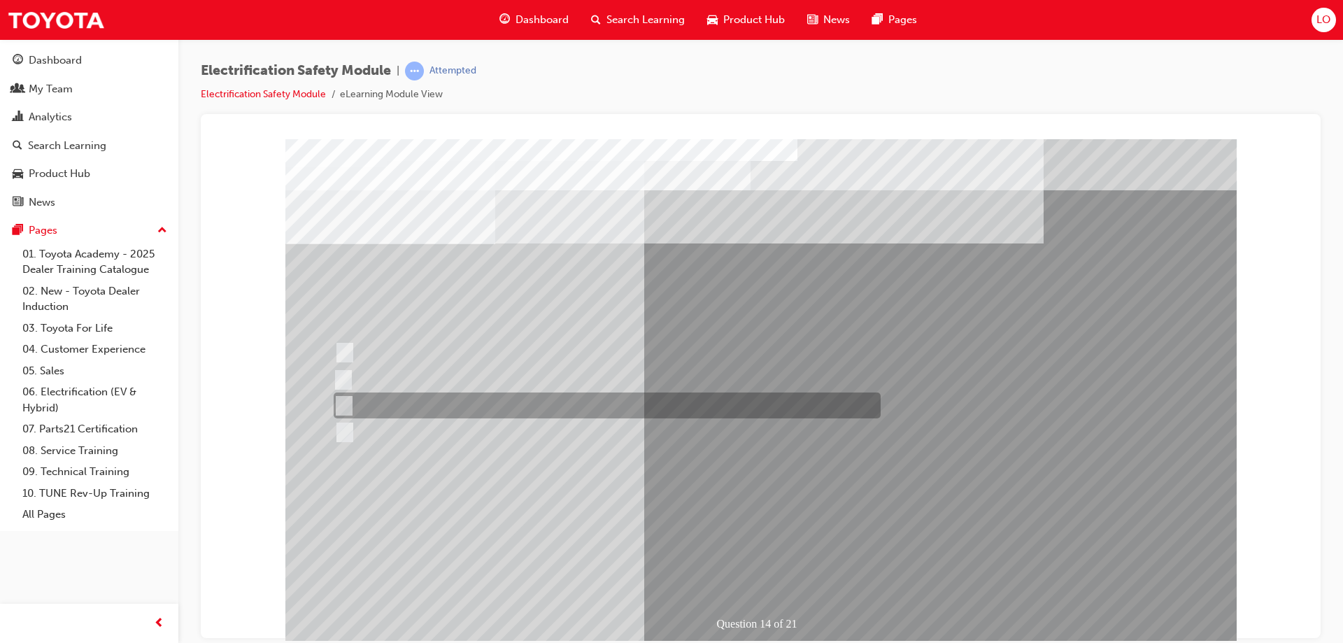
click at [385, 407] on div at bounding box center [603, 405] width 547 height 26
radio input "true"
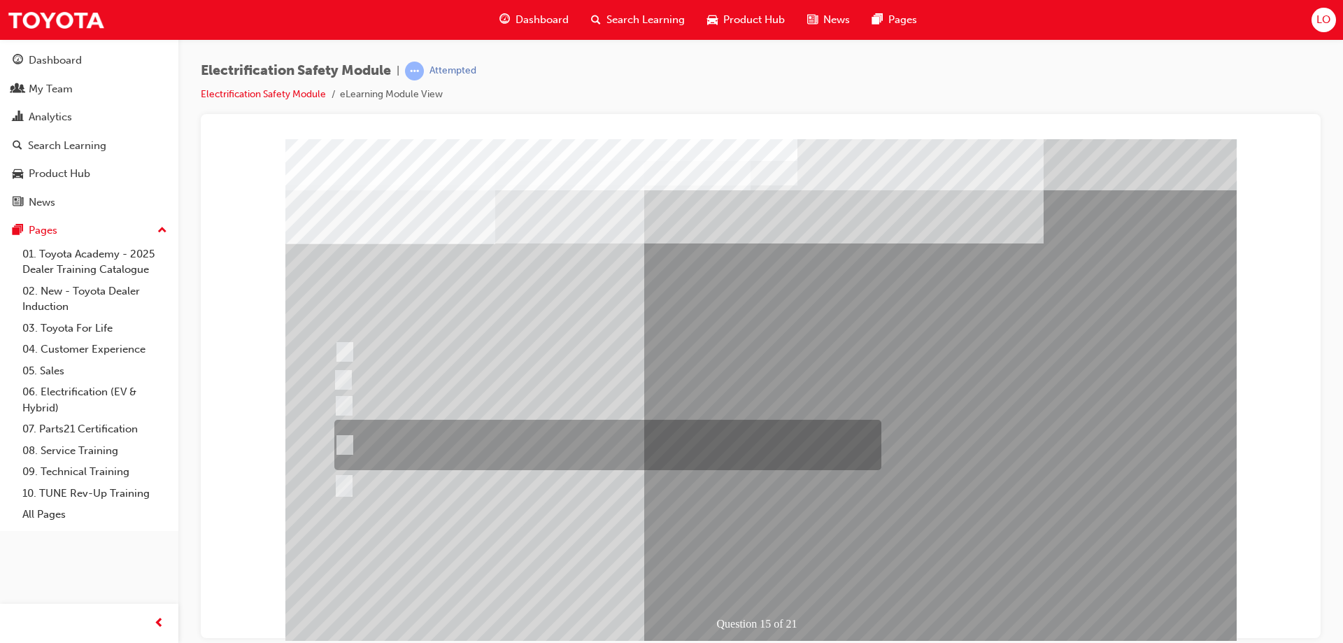
click at [402, 437] on div at bounding box center [604, 445] width 547 height 50
radio input "true"
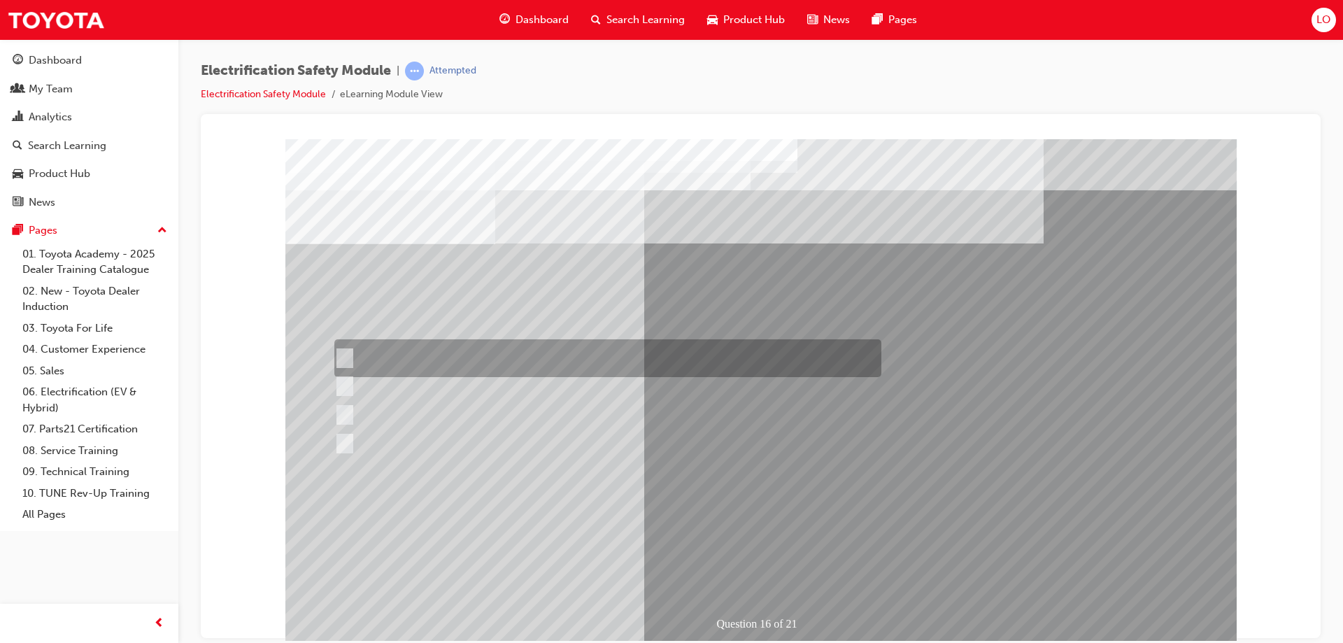
click at [394, 362] on div at bounding box center [604, 358] width 547 height 38
radio input "true"
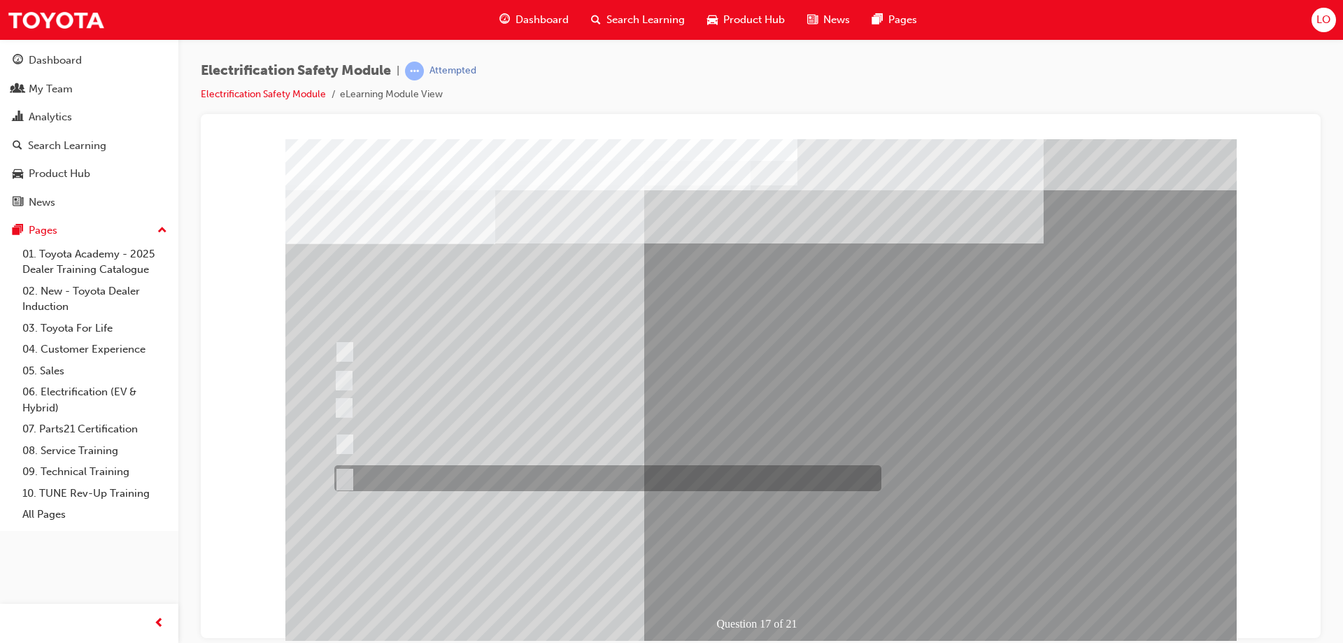
click at [357, 482] on div at bounding box center [604, 478] width 547 height 26
radio input "true"
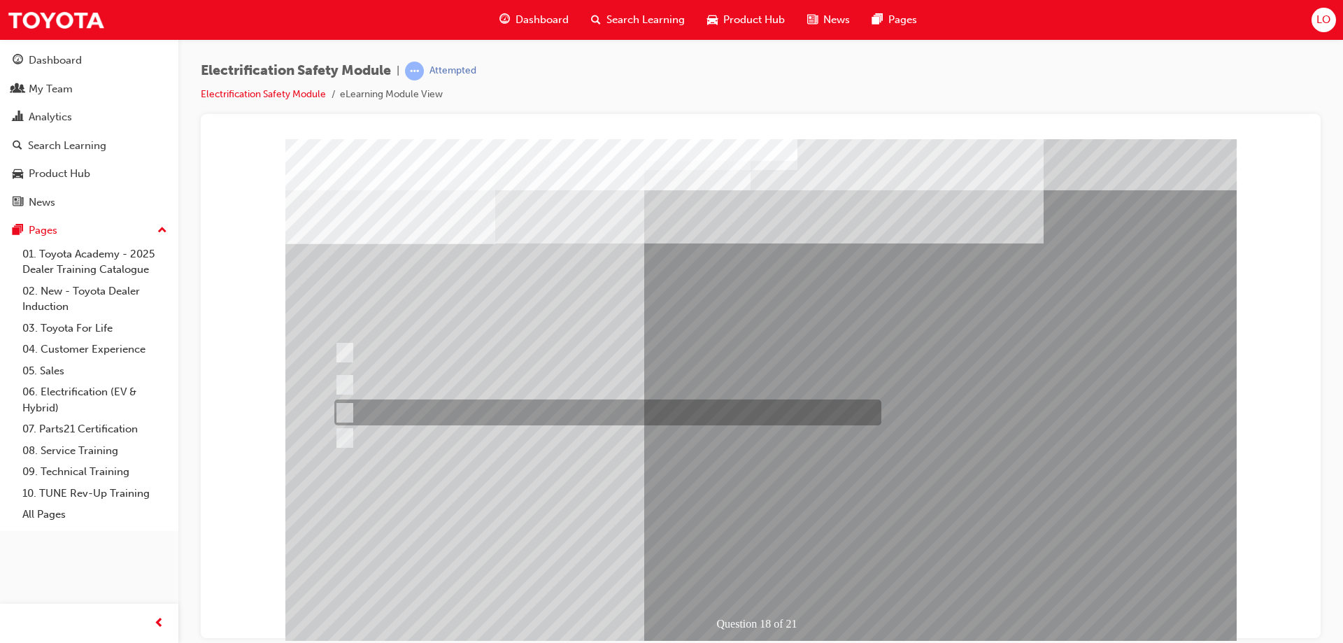
click at [413, 411] on div at bounding box center [604, 412] width 547 height 26
radio input "true"
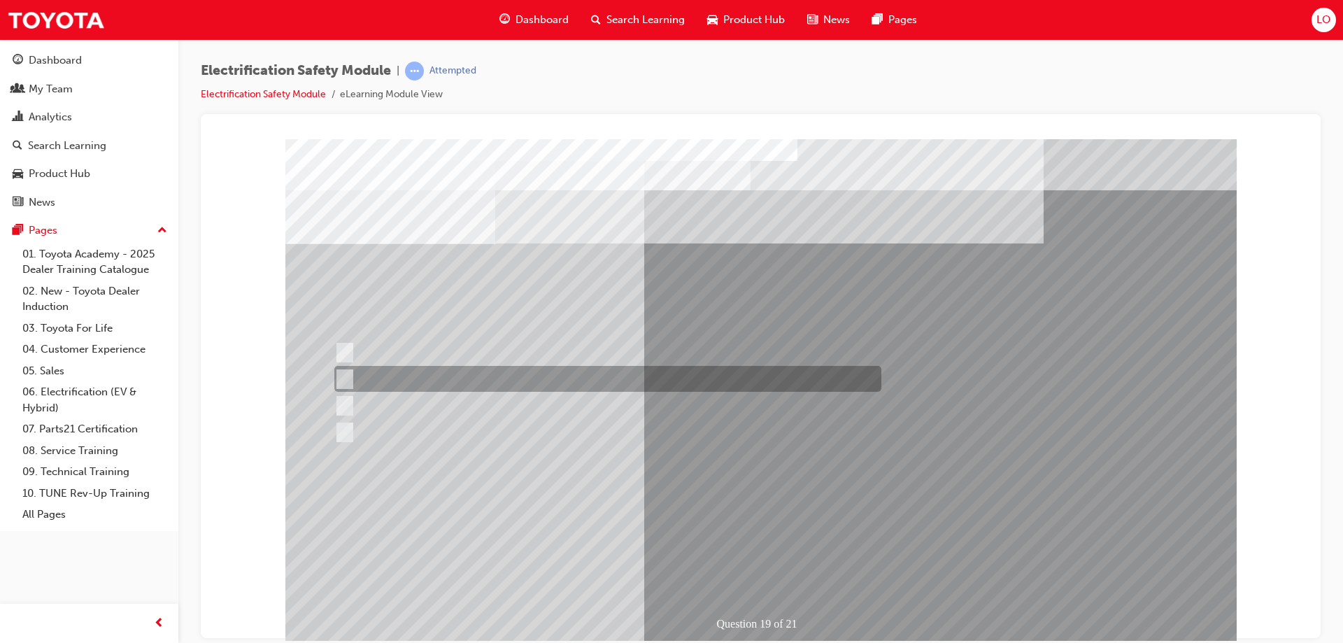
click at [422, 385] on div at bounding box center [604, 379] width 547 height 26
radio input "true"
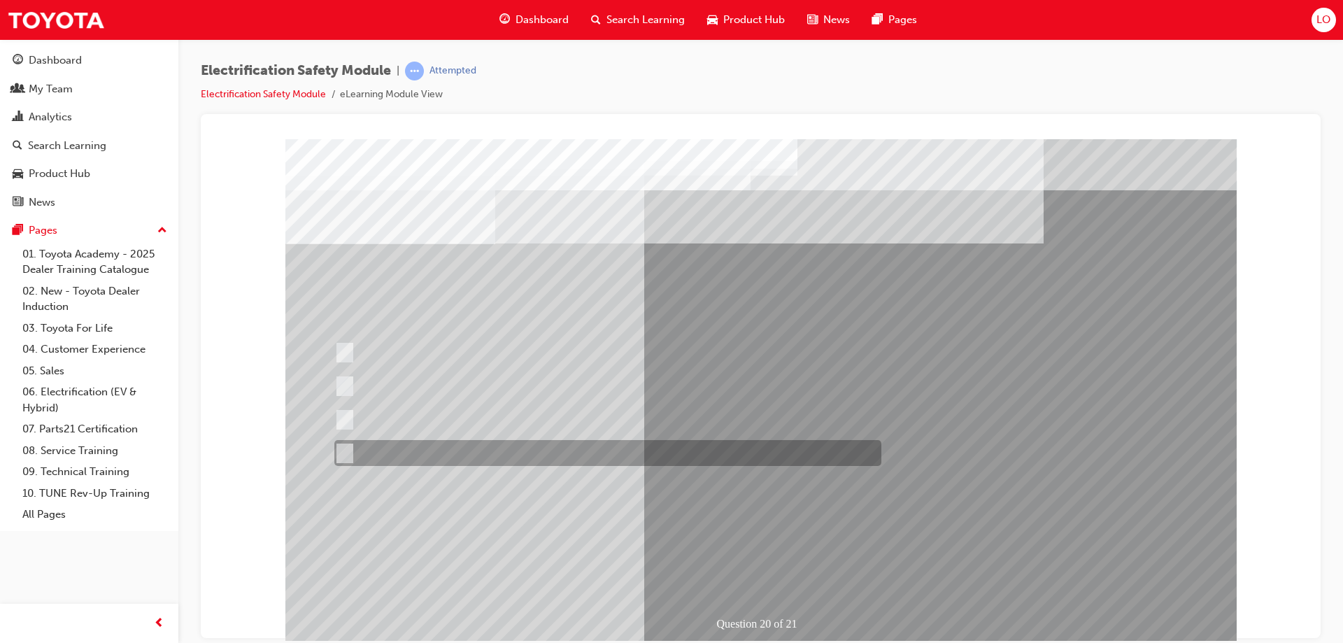
click at [478, 460] on div at bounding box center [604, 453] width 547 height 26
radio input "true"
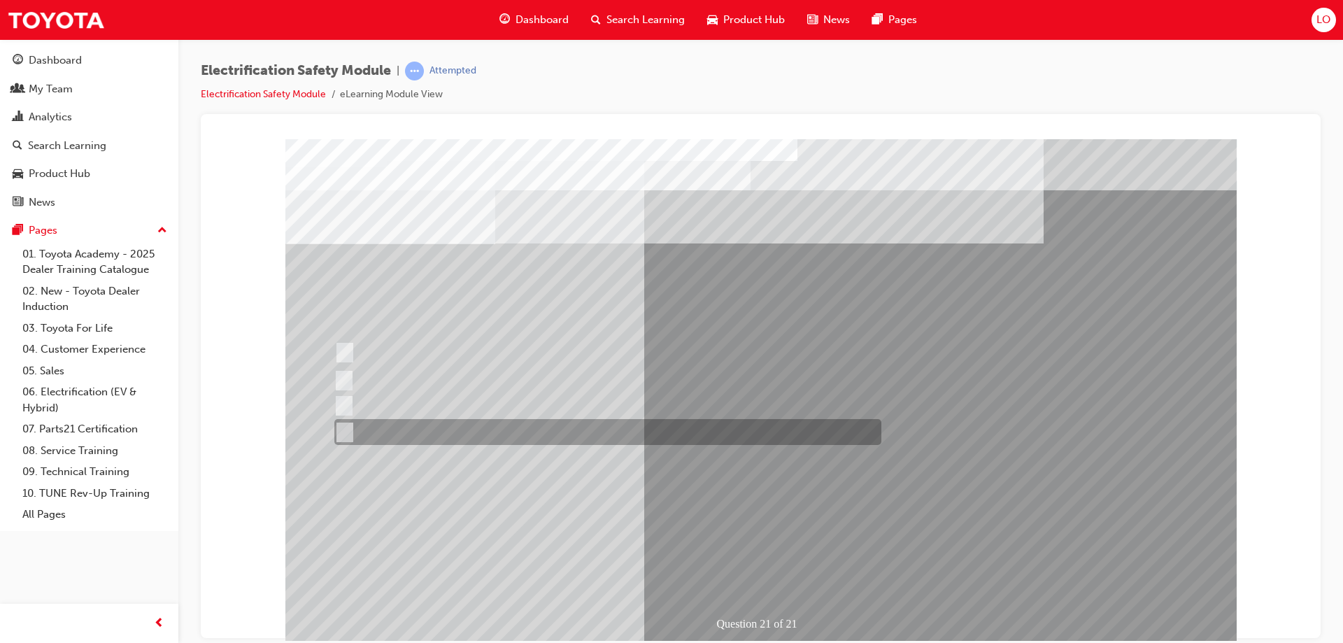
click at [431, 433] on div at bounding box center [604, 432] width 547 height 26
radio input "true"
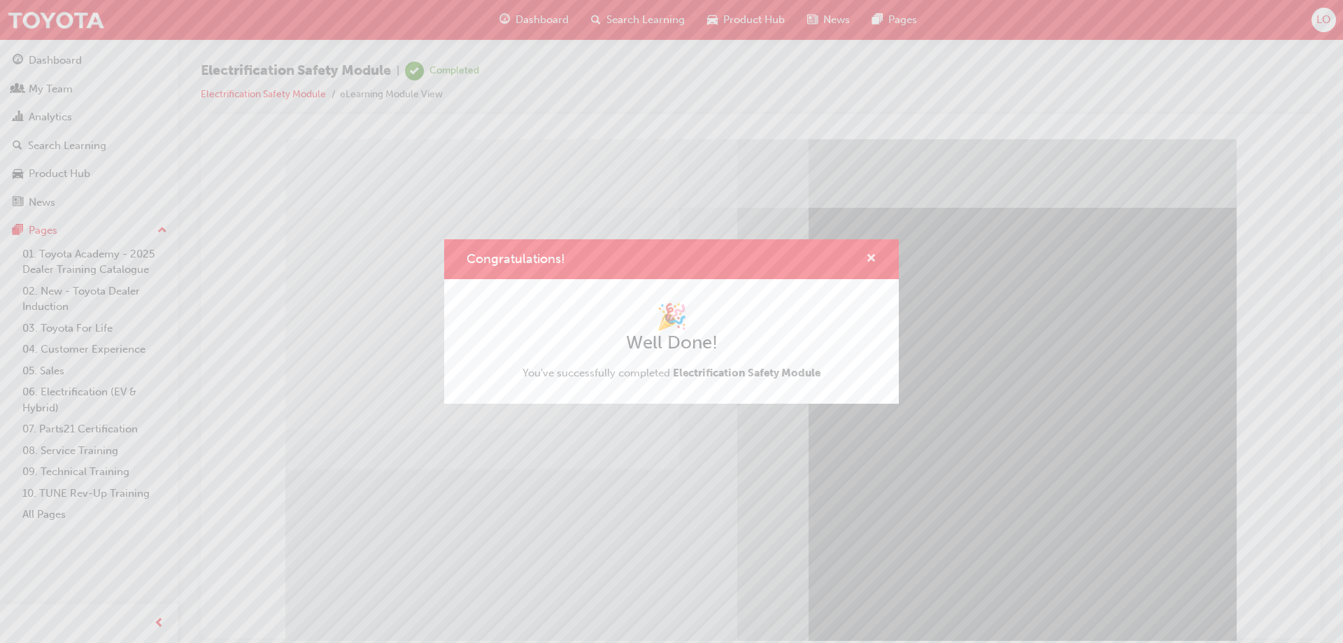
click at [874, 254] on span "cross-icon" at bounding box center [871, 259] width 10 height 13
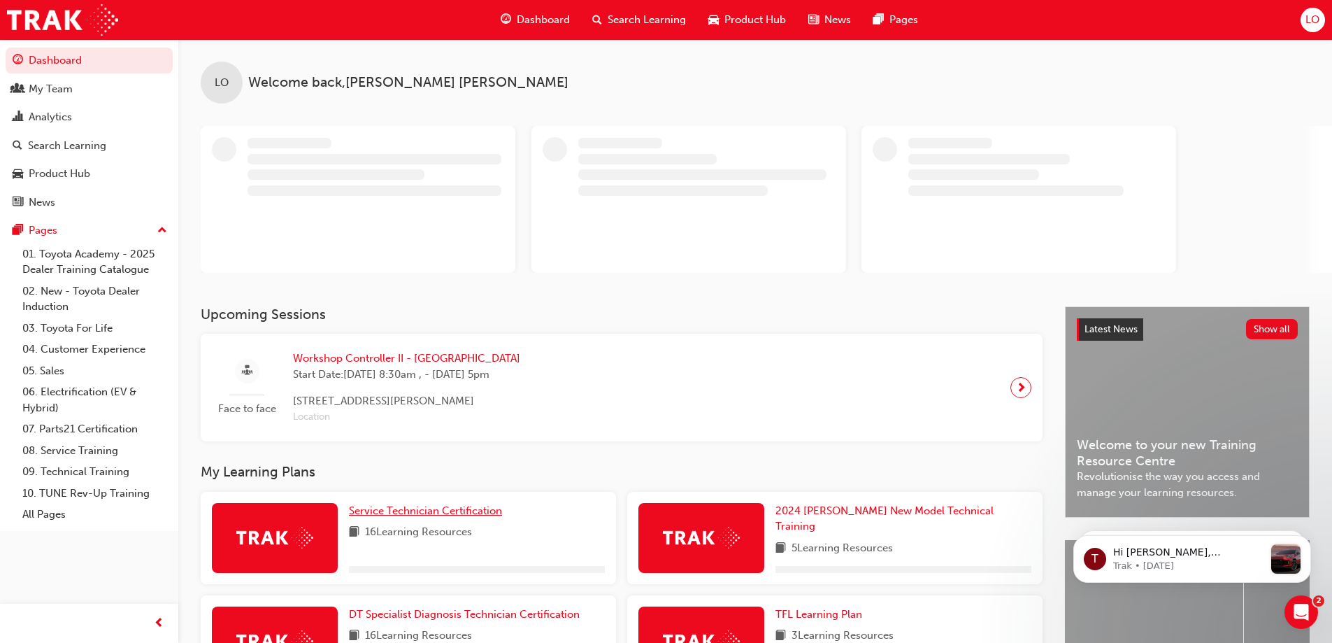
click at [401, 517] on link "Service Technician Certification" at bounding box center [428, 511] width 159 height 16
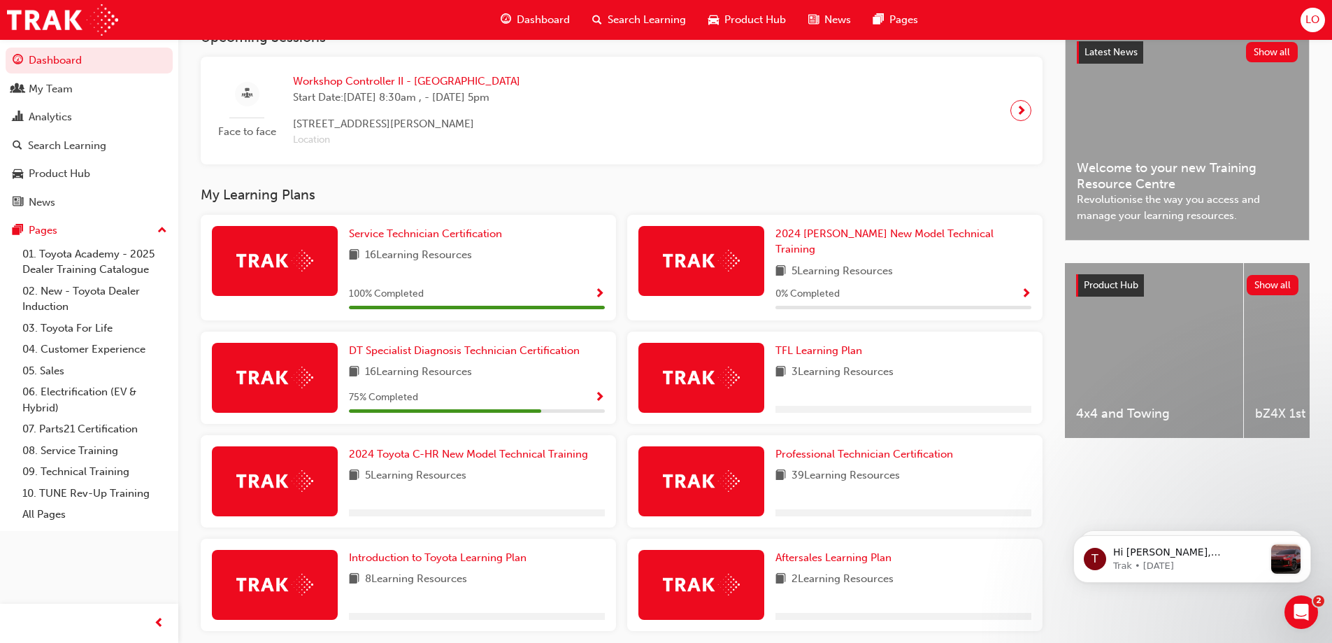
scroll to position [280, 0]
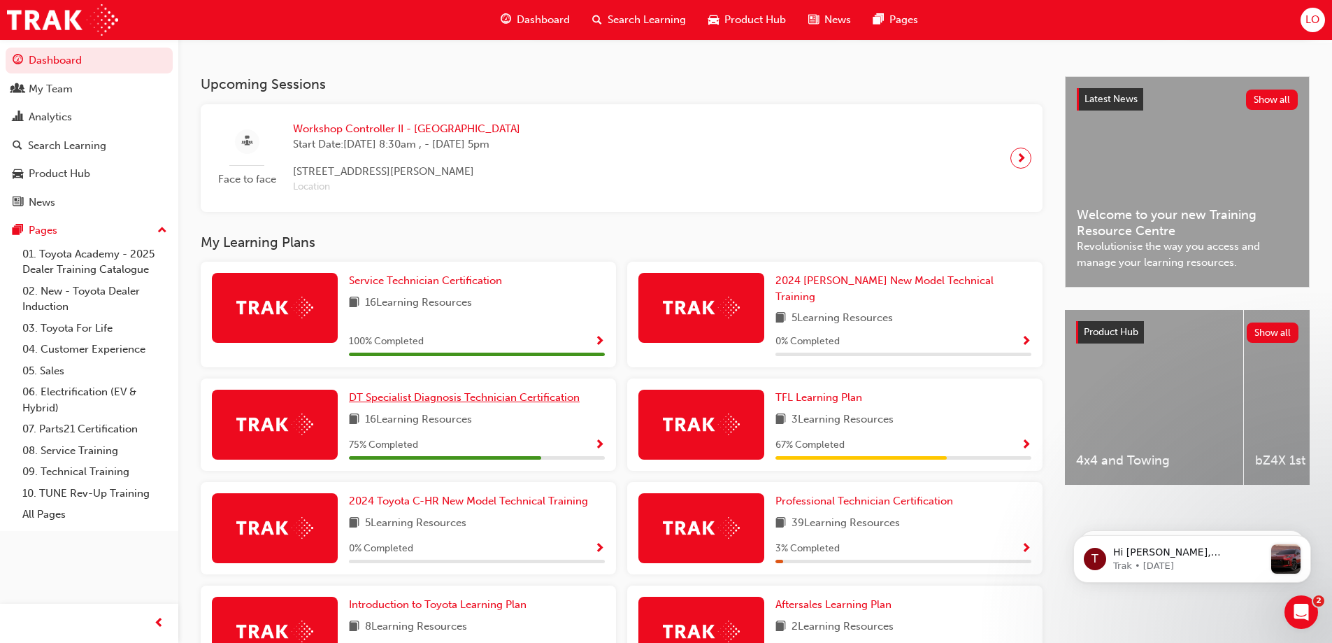
click at [406, 392] on span "DT Specialist Diagnosis Technician Certification" at bounding box center [464, 397] width 231 height 13
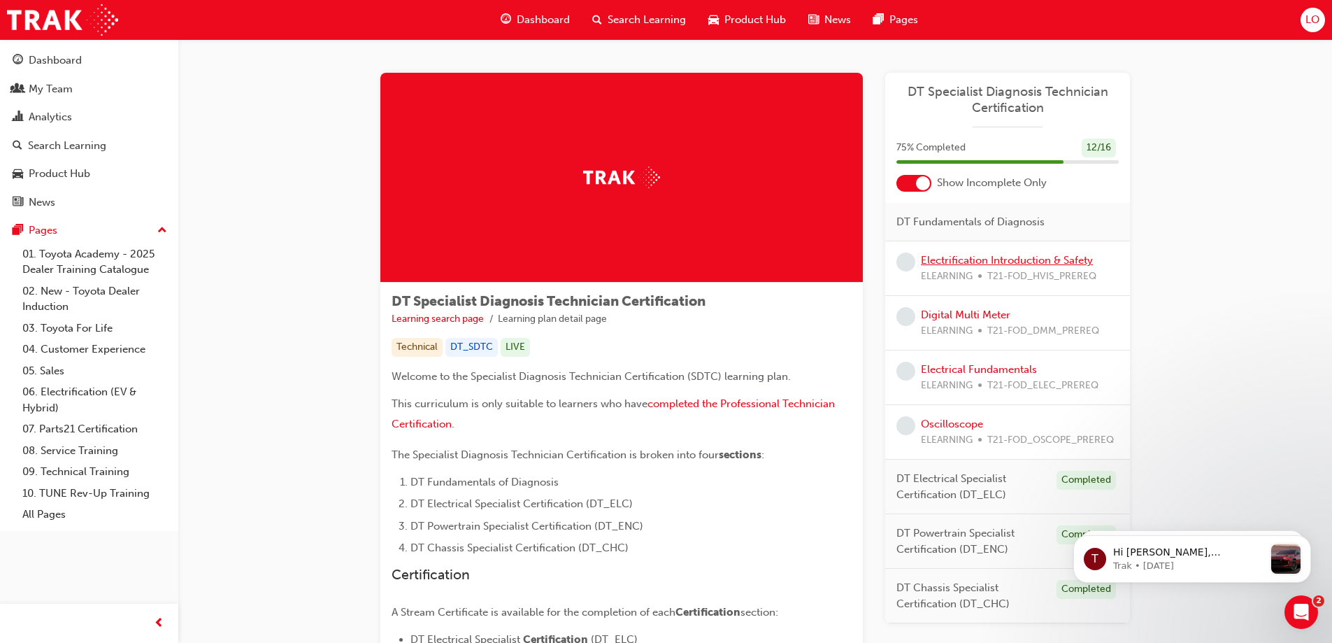
click at [964, 257] on link "Electrification Introduction & Safety" at bounding box center [1007, 260] width 172 height 13
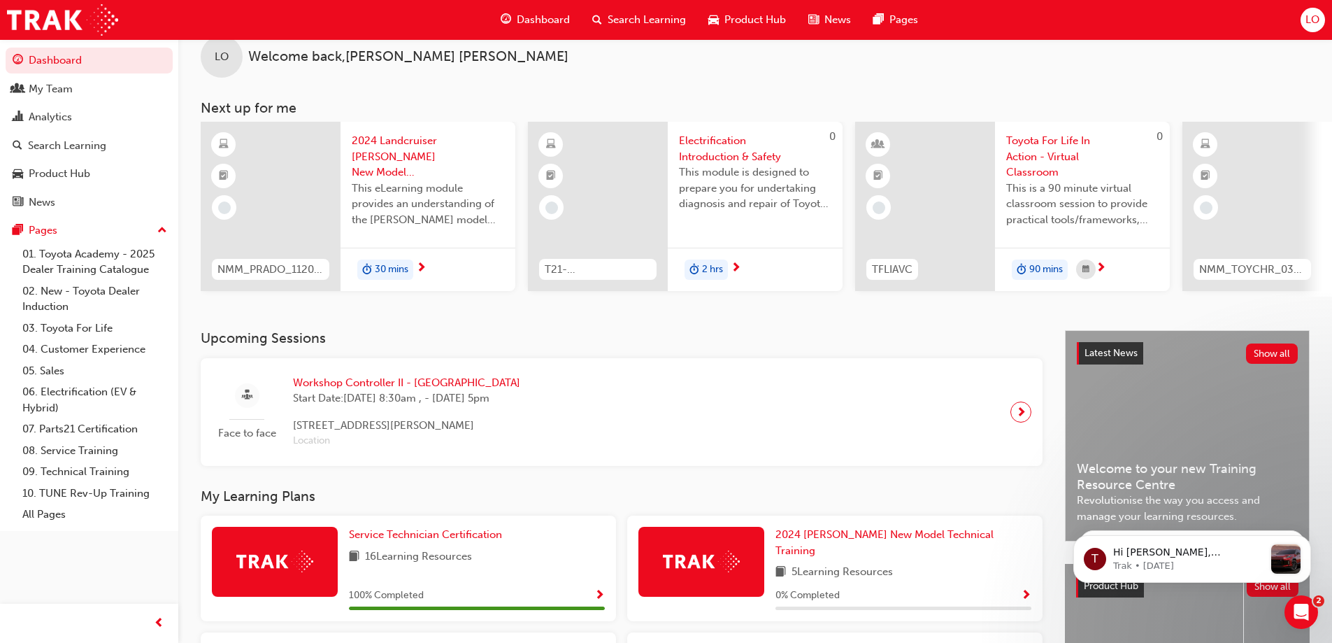
scroll to position [306, 0]
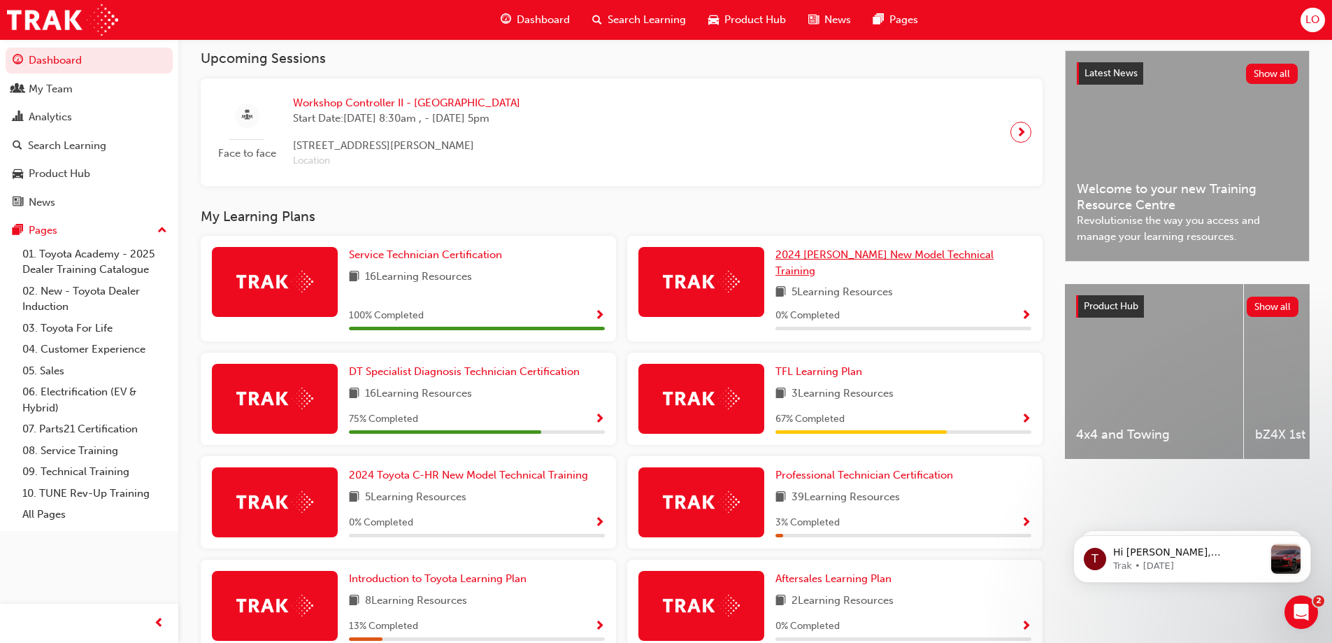
click at [899, 264] on span "2024 [PERSON_NAME] New Model Technical Training" at bounding box center [885, 262] width 218 height 29
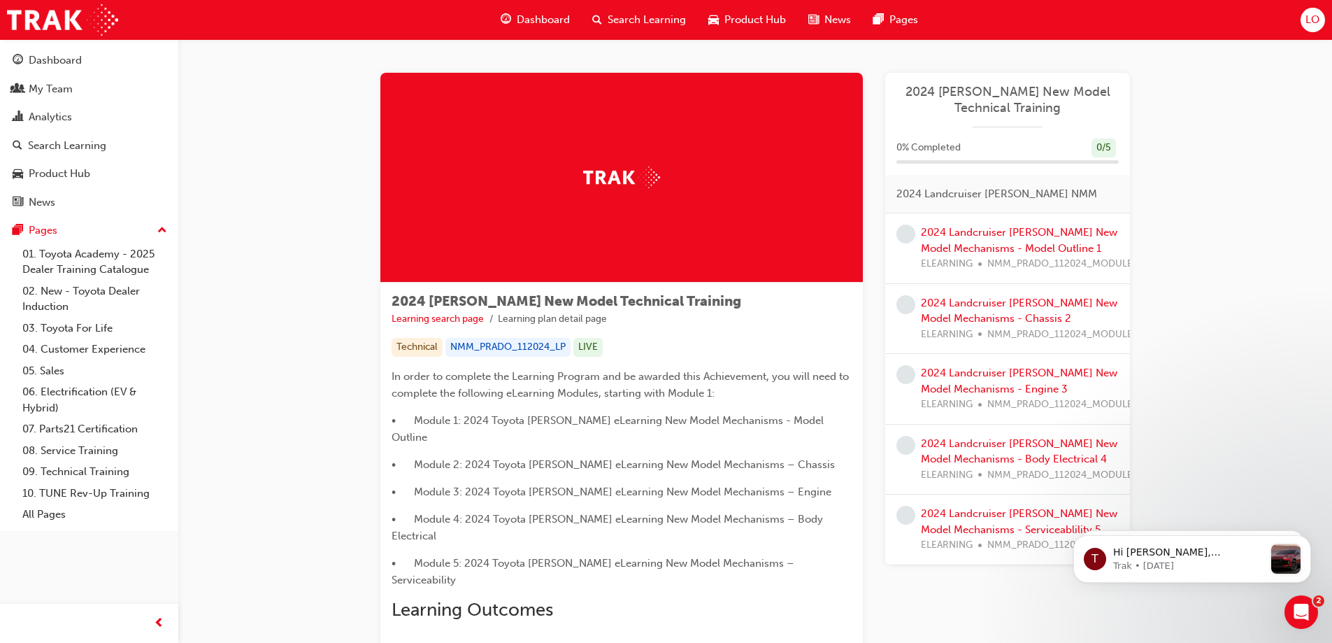
click at [943, 225] on div "2024 Landcruiser [PERSON_NAME] New Model Mechanisms - Model Outline 1 ELEARNING…" at bounding box center [1032, 248] width 222 height 48
click at [943, 254] on link "2024 Landcruiser [PERSON_NAME] New Model Mechanisms - Model Outline 1" at bounding box center [1019, 240] width 197 height 29
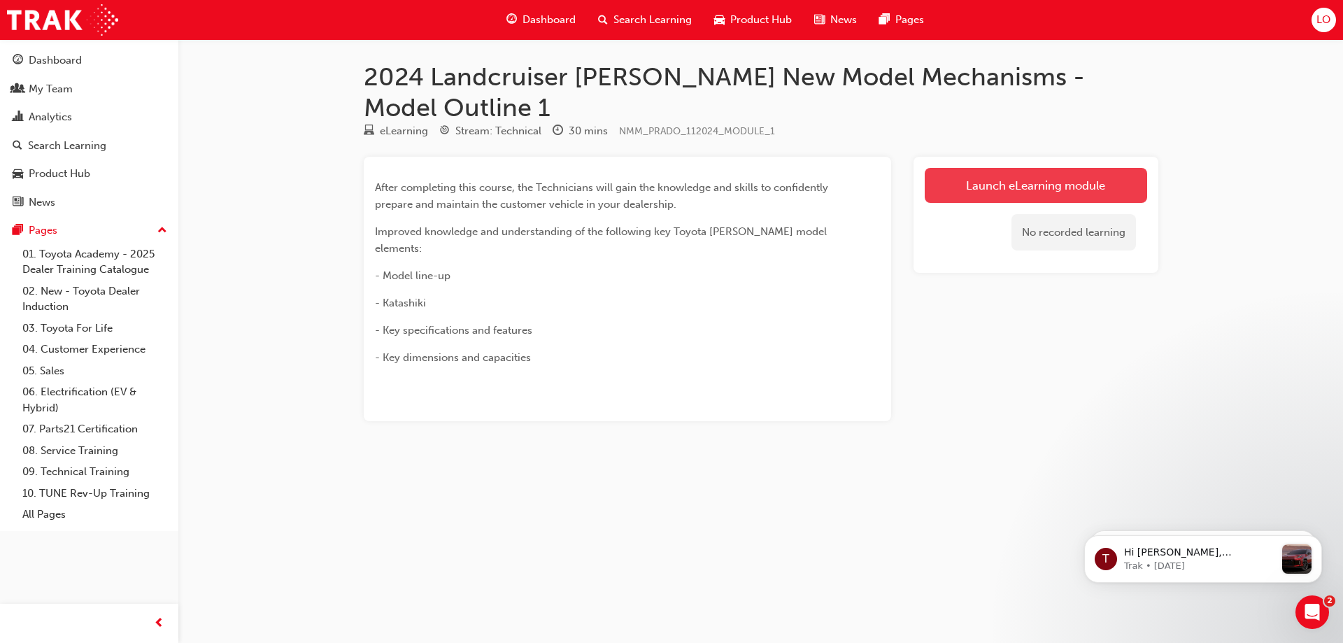
click at [1000, 168] on link "Launch eLearning module" at bounding box center [1035, 185] width 222 height 35
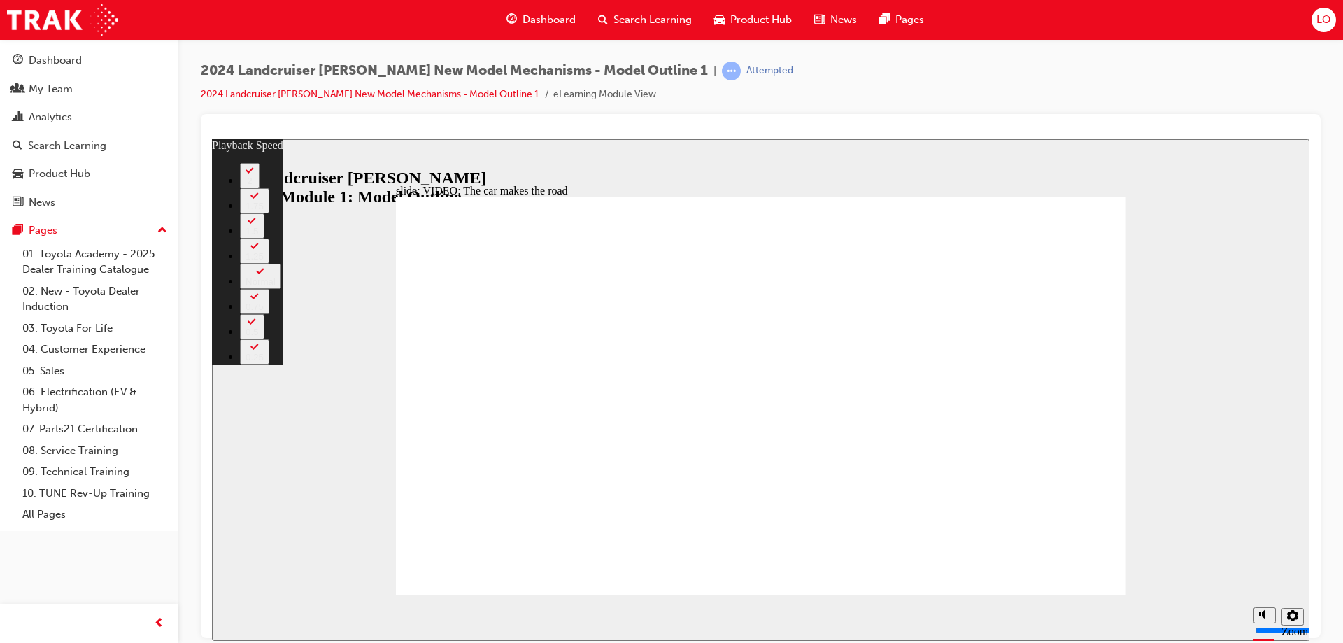
type input "29"
type input "0"
type input "29"
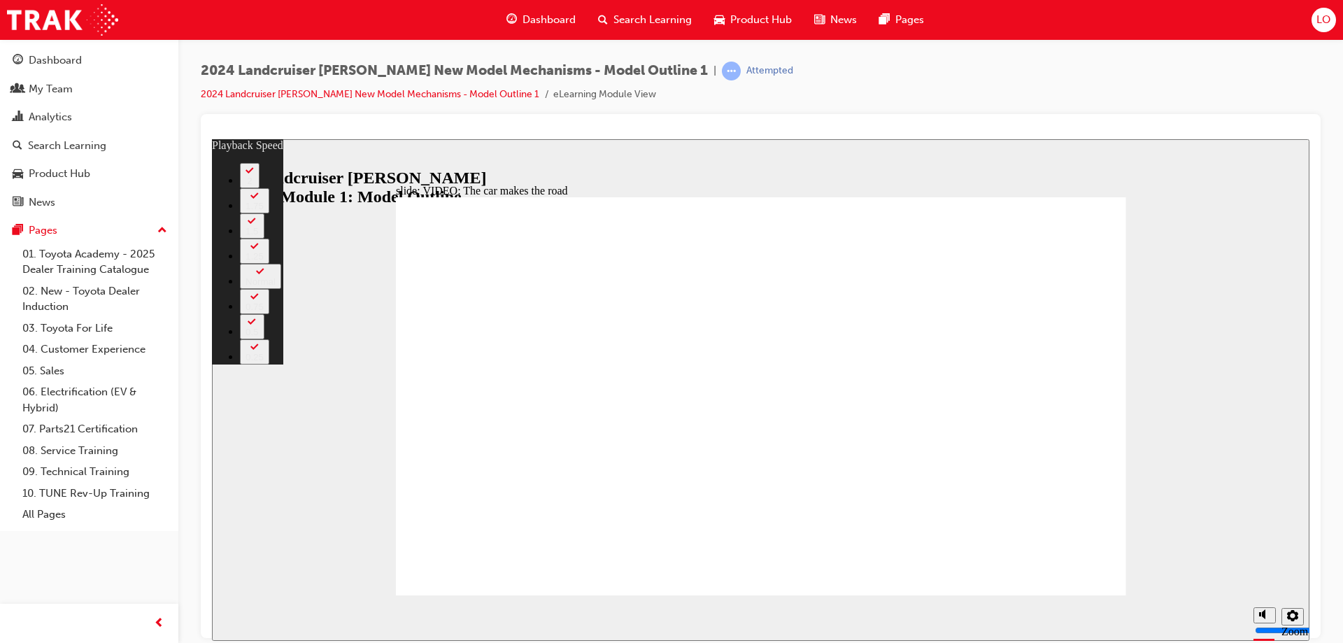
type input "0"
type input "86"
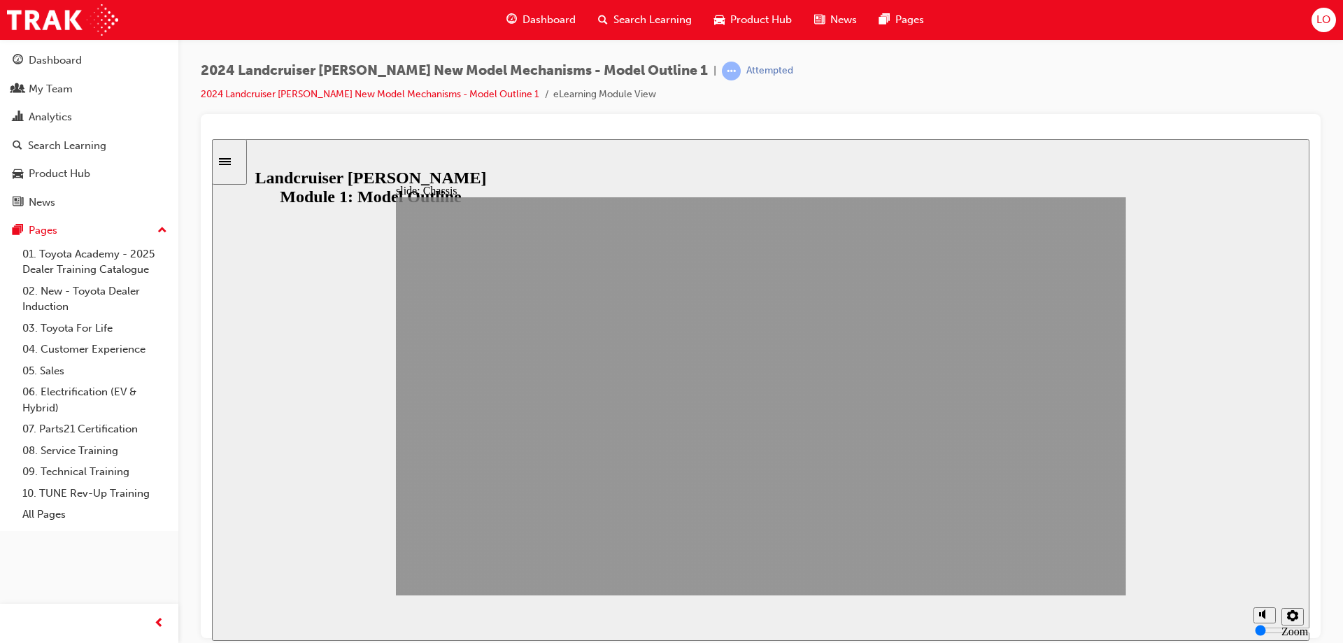
drag, startPoint x: 1098, startPoint y: 573, endPoint x: 1090, endPoint y: 569, distance: 8.8
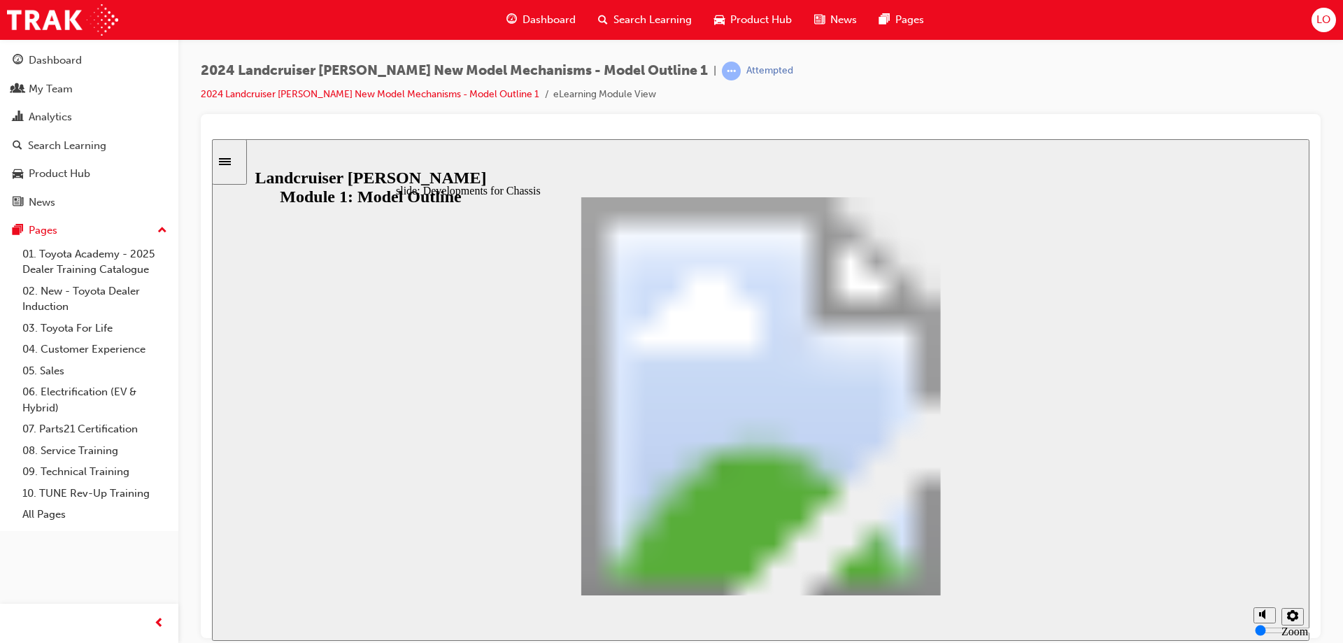
click at [1243, 284] on div "slide: Developments for Exterior Equipment Rectangular Hotspot 1 Group 1 Recta…" at bounding box center [760, 388] width 1097 height 501
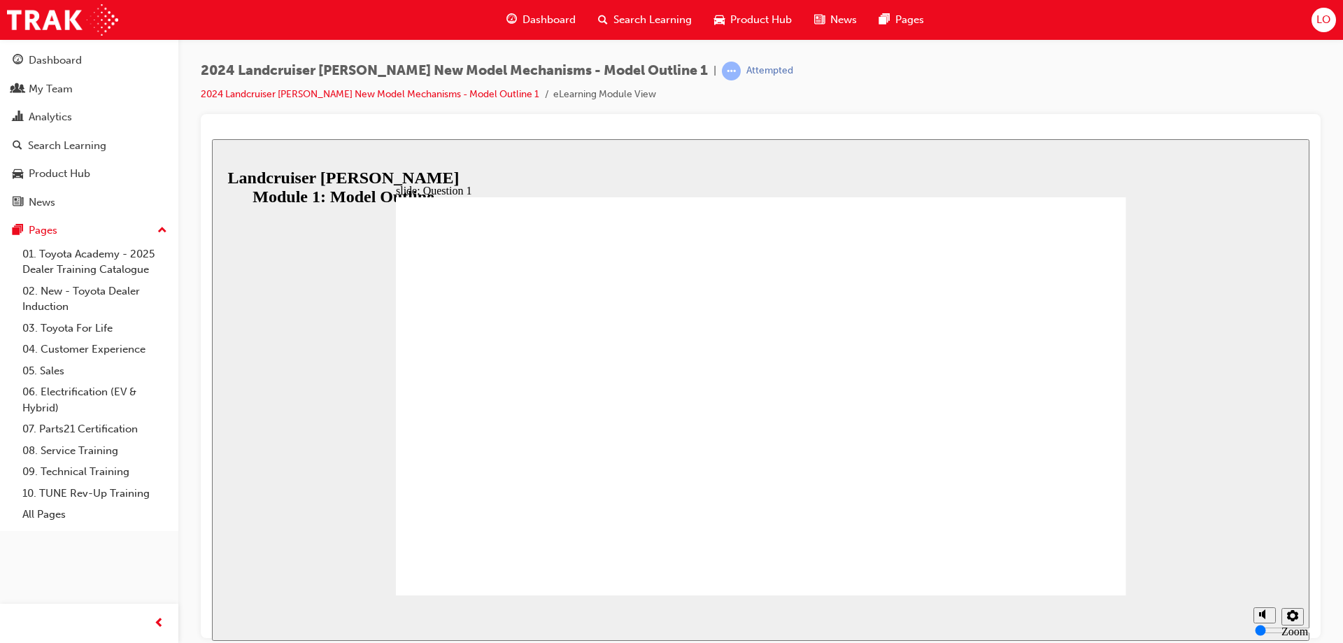
radio input "true"
drag, startPoint x: 563, startPoint y: 400, endPoint x: 1017, endPoint y: 538, distance: 475.0
radio input "true"
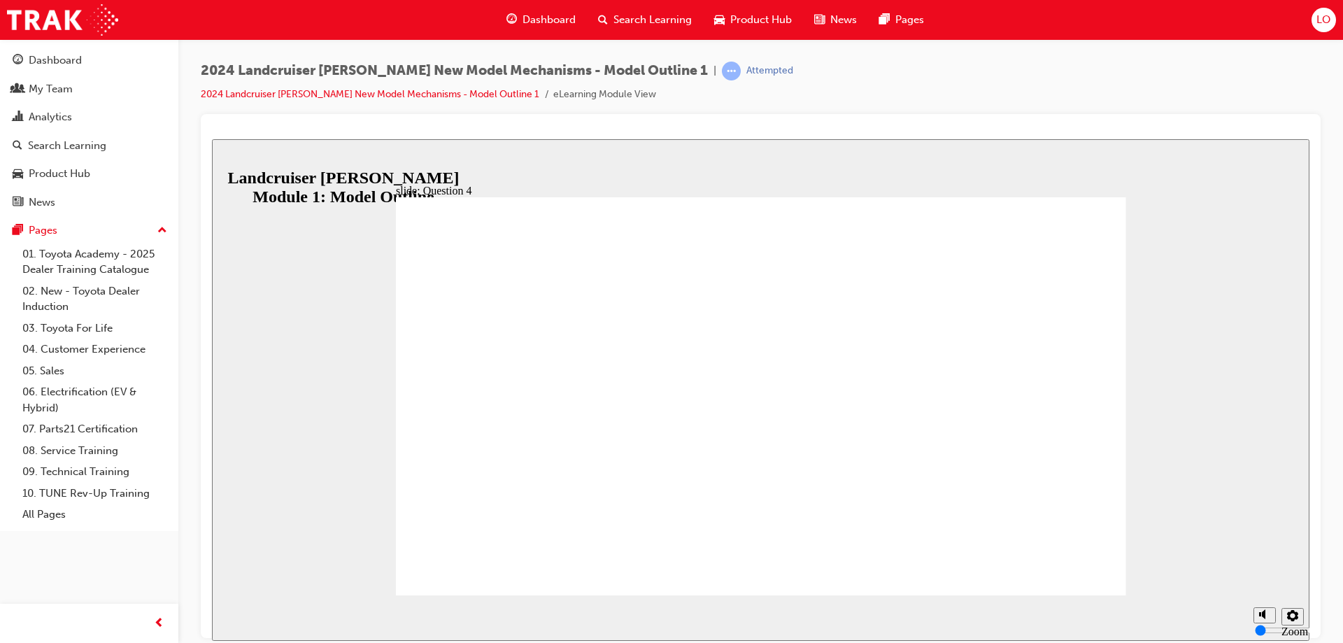
radio input "true"
